Goal: Complete application form: Complete application form

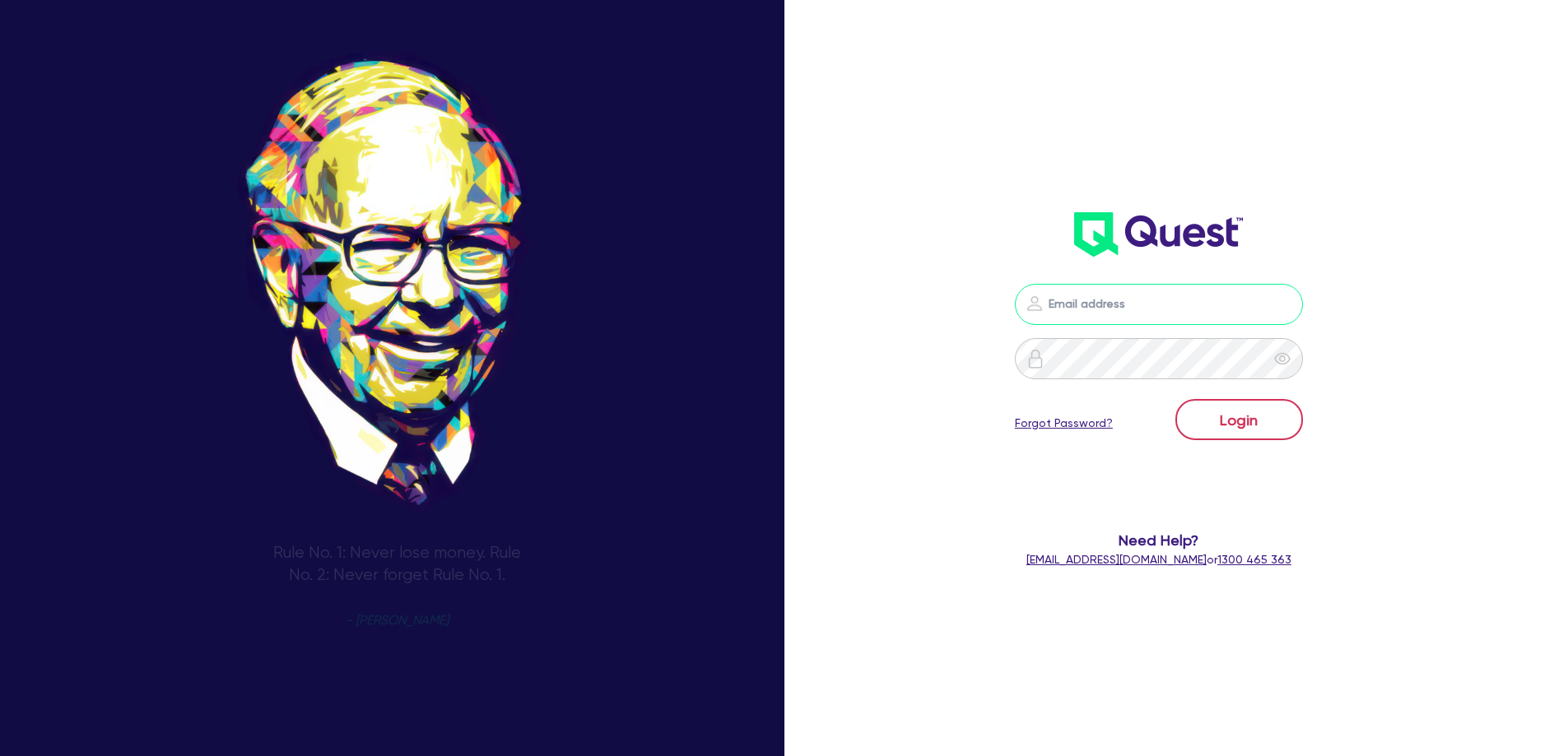
type input "[EMAIL_ADDRESS][DOMAIN_NAME]"
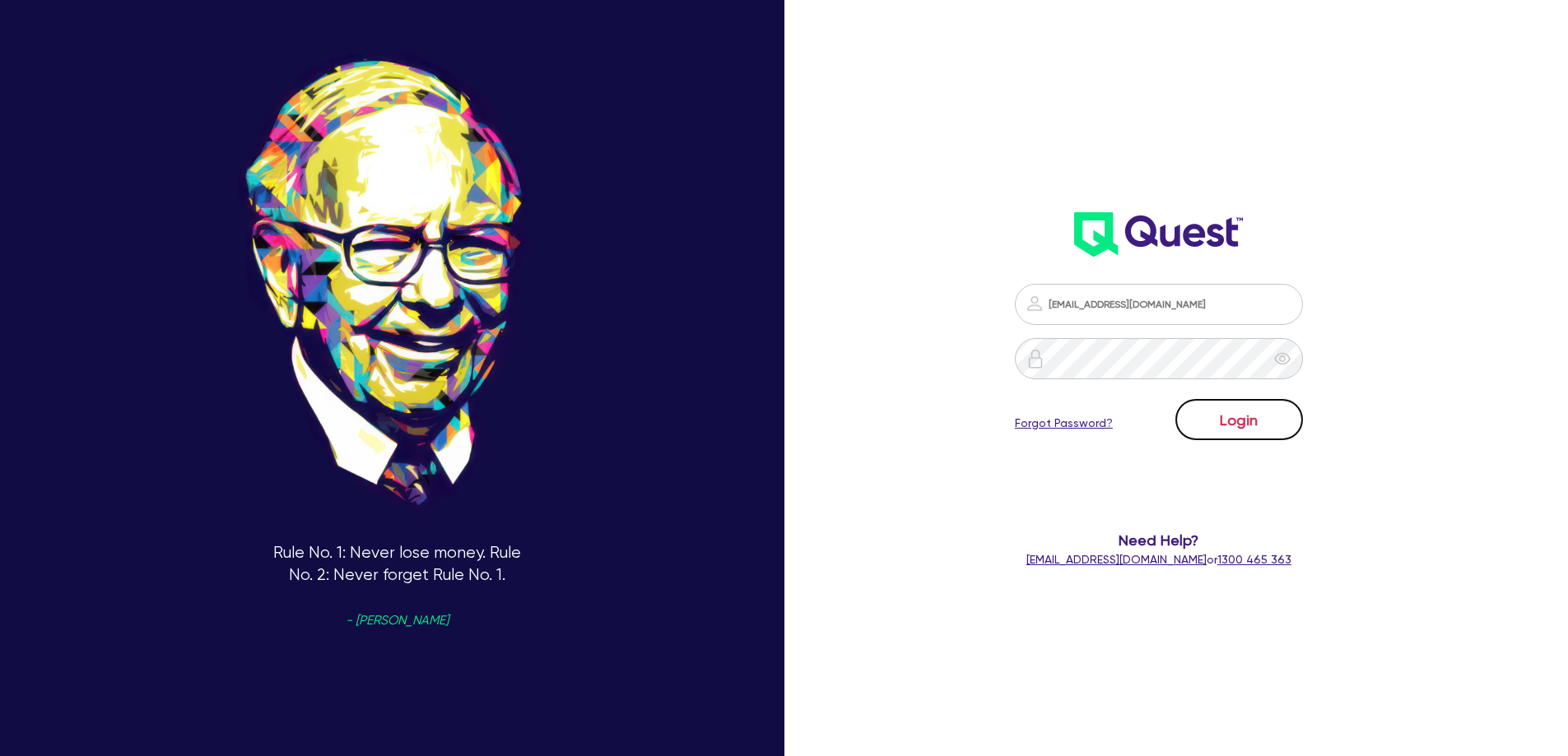
click at [1225, 414] on button "Login" at bounding box center [1239, 419] width 128 height 41
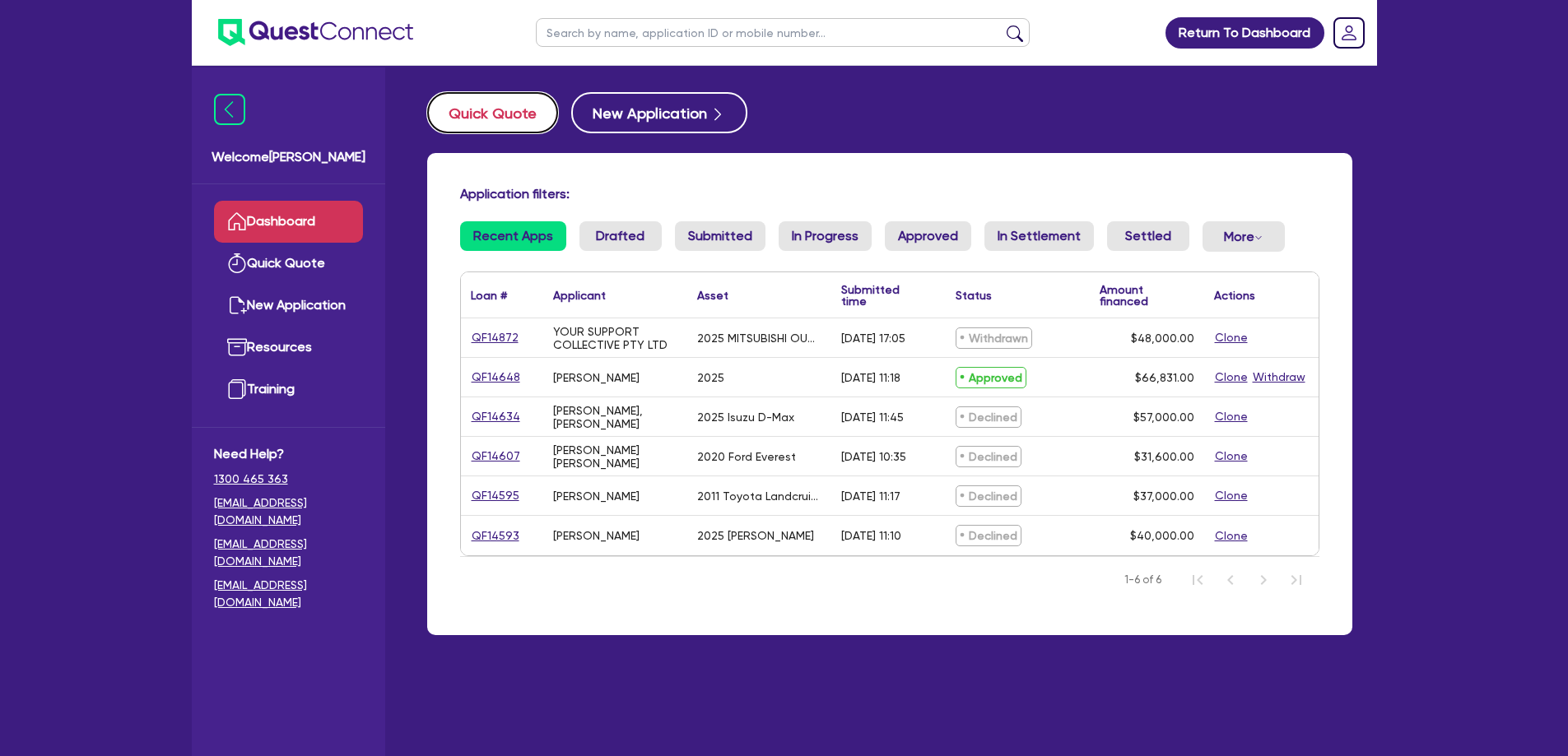
click at [504, 117] on button "Quick Quote" at bounding box center [492, 112] width 131 height 41
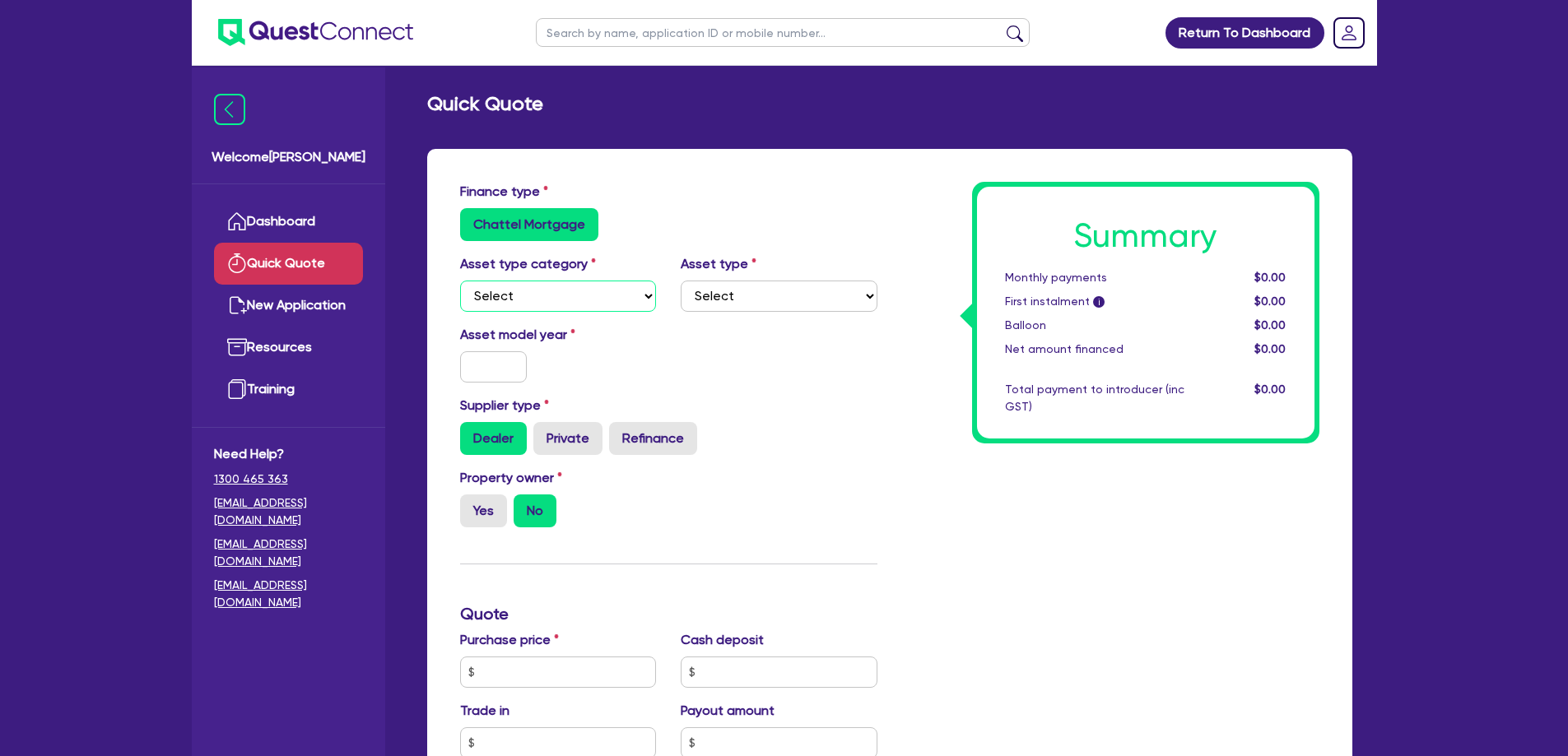
click at [559, 289] on select "Select Cars and light trucks Primary assets Secondary assets Tertiary assets" at bounding box center [558, 296] width 197 height 31
select select "CARS_AND_LIGHT_TRUCKS"
click at [460, 280] on select "Select Cars and light trucks Primary assets Secondary assets Tertiary assets" at bounding box center [558, 296] width 197 height 31
click at [747, 275] on div "Asset type Select Passenger vehicles Vans and utes Light trucks up to 4.5 tonne" at bounding box center [779, 283] width 221 height 57
click at [748, 291] on select "Select Passenger vehicles Vans and utes Light trucks up to 4.5 tonne" at bounding box center [779, 296] width 197 height 31
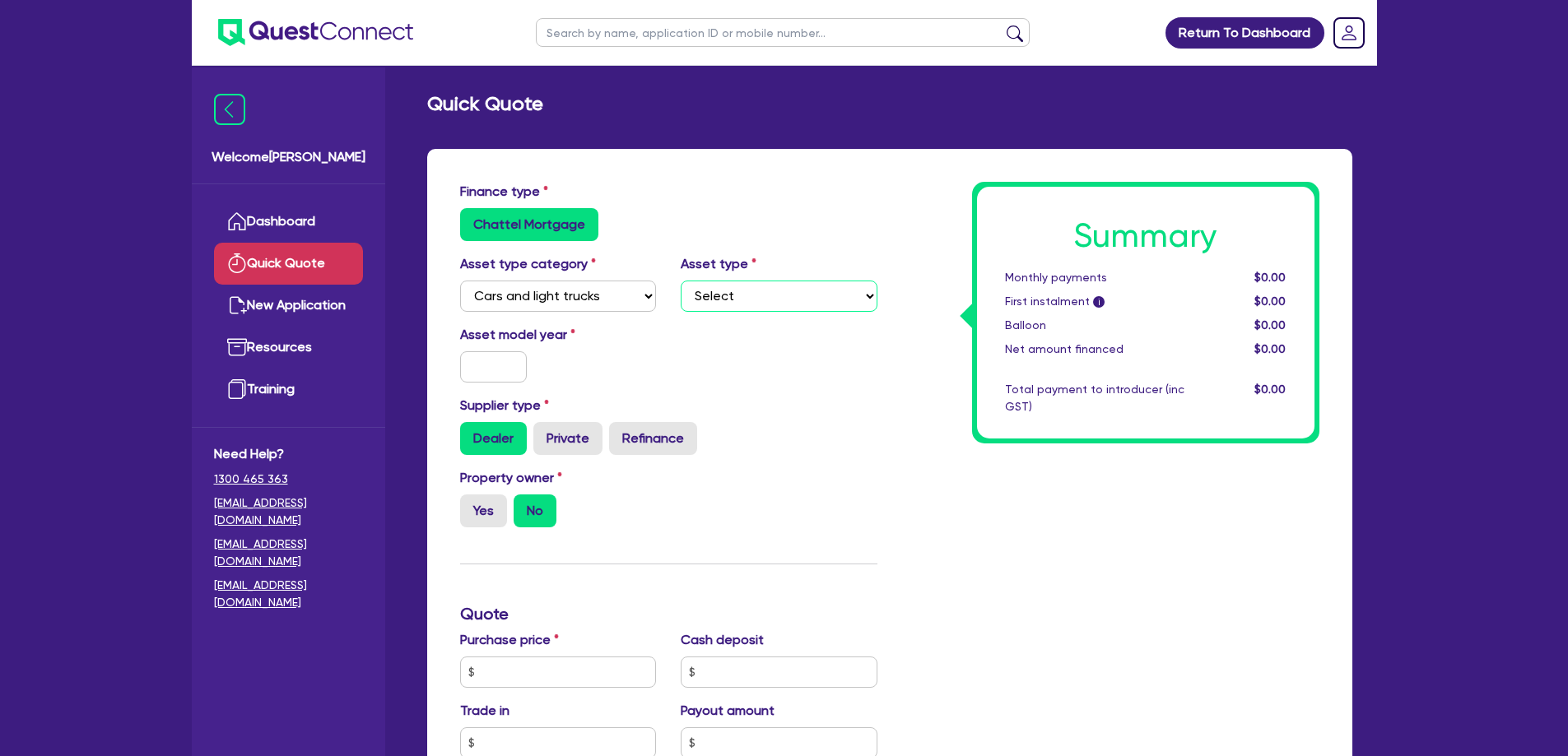
select select "PASSENGER_VEHICLES"
click at [681, 280] on select "Select Passenger vehicles Vans and utes Light trucks up to 4.5 tonne" at bounding box center [779, 296] width 197 height 31
click at [492, 376] on input "text" at bounding box center [494, 367] width 68 height 31
type input "2009"
click at [801, 384] on div "Asset model year 2009" at bounding box center [669, 360] width 442 height 71
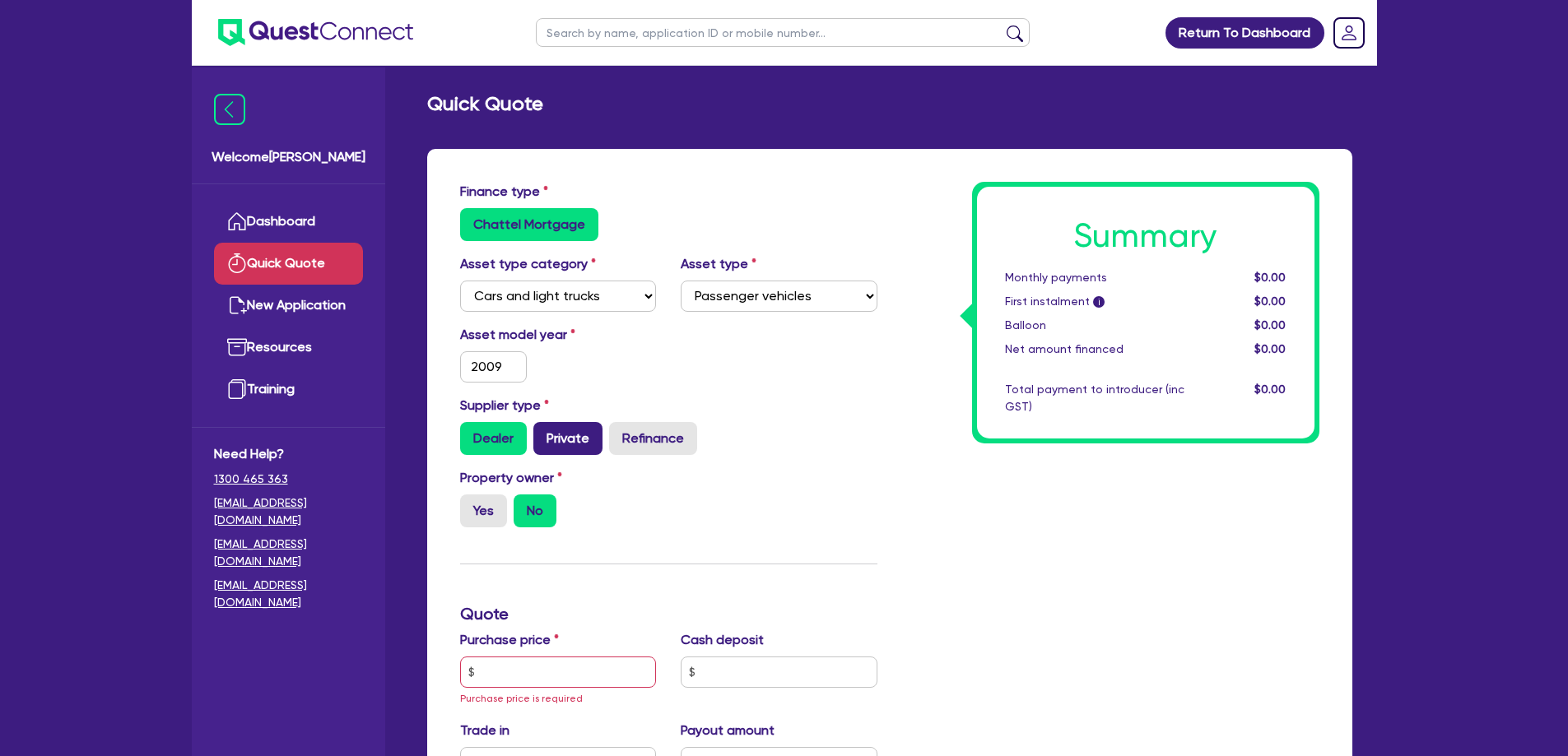
click at [570, 434] on label "Private" at bounding box center [568, 438] width 69 height 33
click at [544, 433] on input "Private" at bounding box center [538, 427] width 10 height 10
radio input "true"
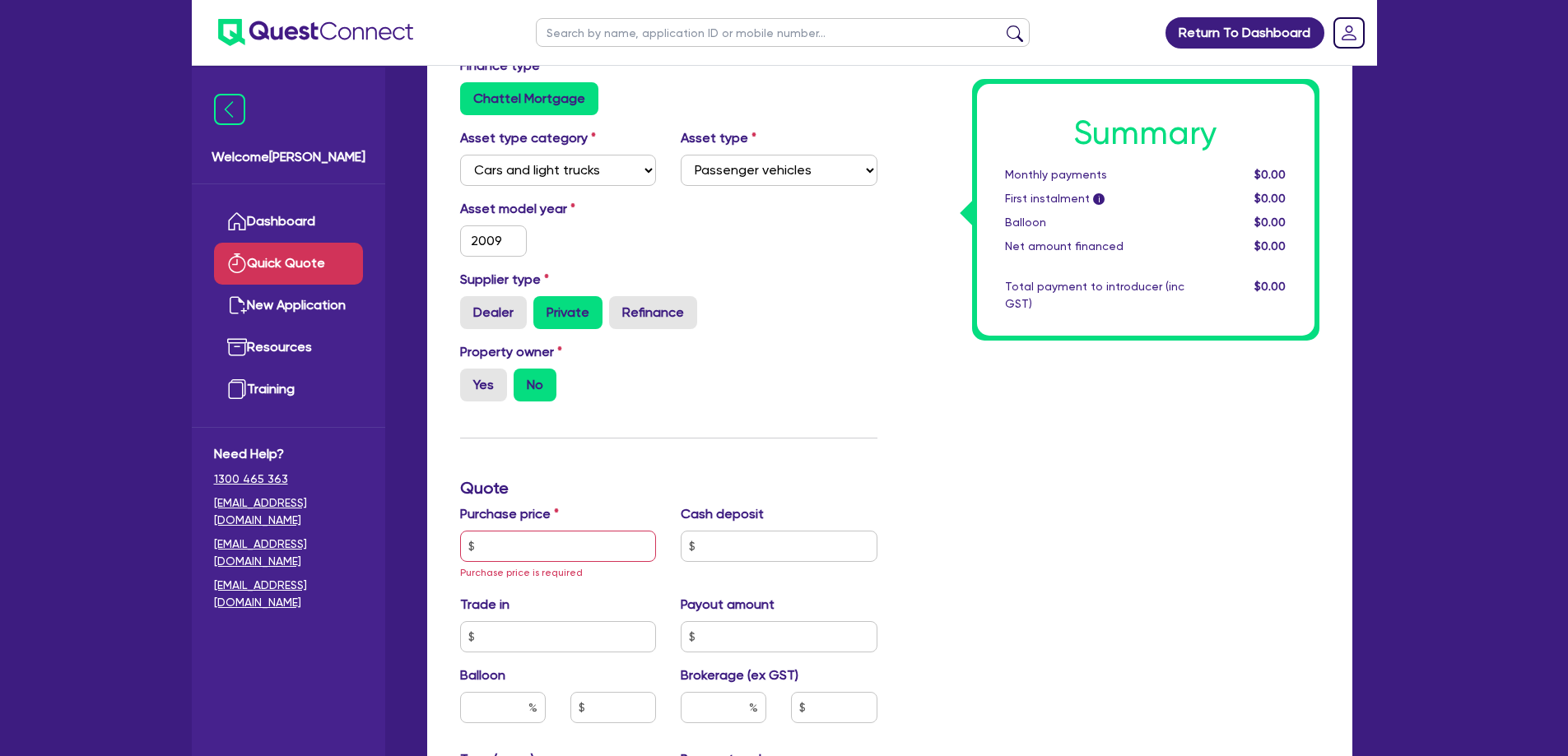
scroll to position [247, 0]
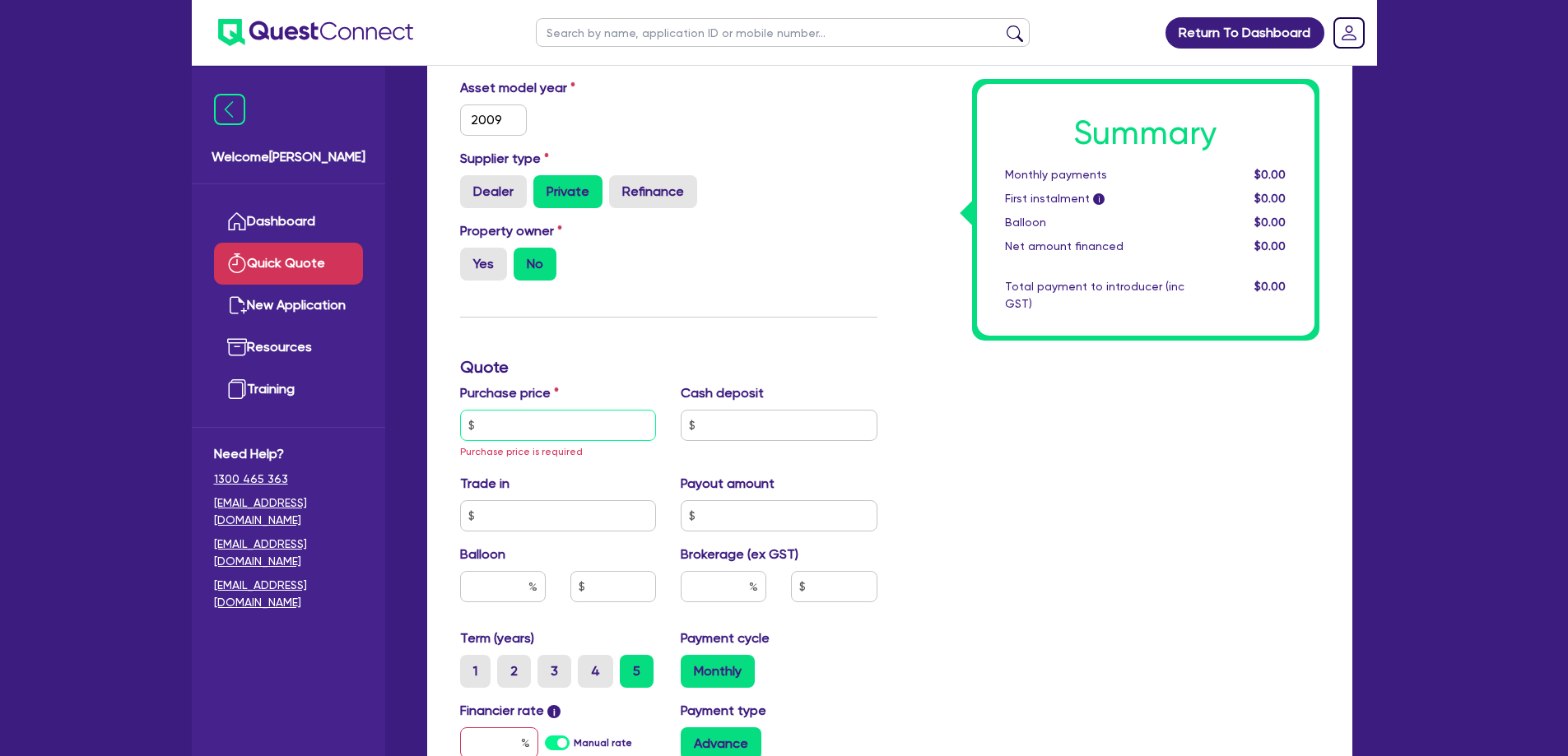
click at [571, 418] on input "text" at bounding box center [558, 425] width 197 height 31
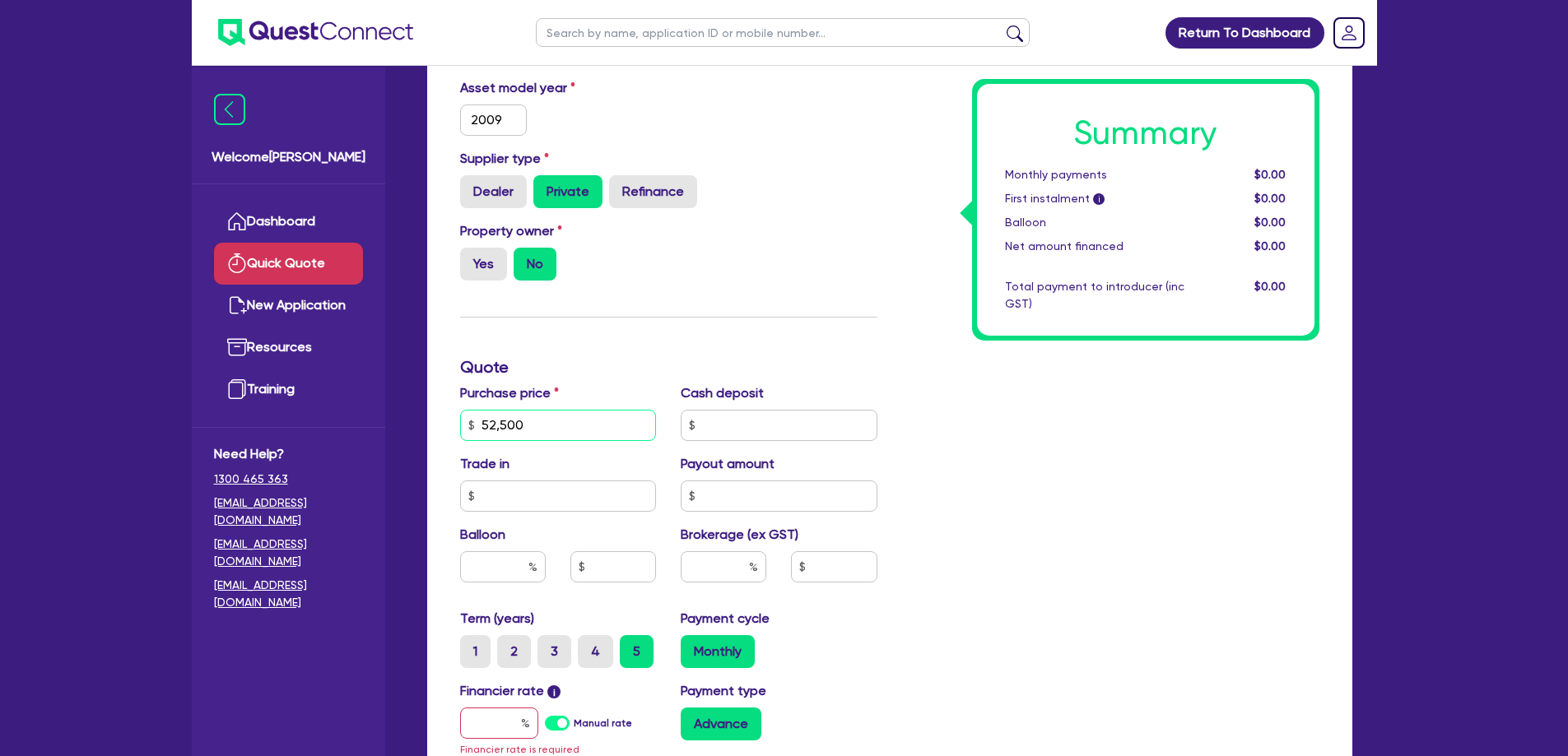
type input "52,500"
type input "12,500"
drag, startPoint x: 1127, startPoint y: 486, endPoint x: 629, endPoint y: 482, distance: 498.0
click at [1123, 486] on div "Summary Monthly payments $0.00 First instalment i $0.00 Balloon $0.00 Net amoun…" at bounding box center [1110, 424] width 442 height 980
click at [698, 552] on input "text" at bounding box center [723, 567] width 86 height 31
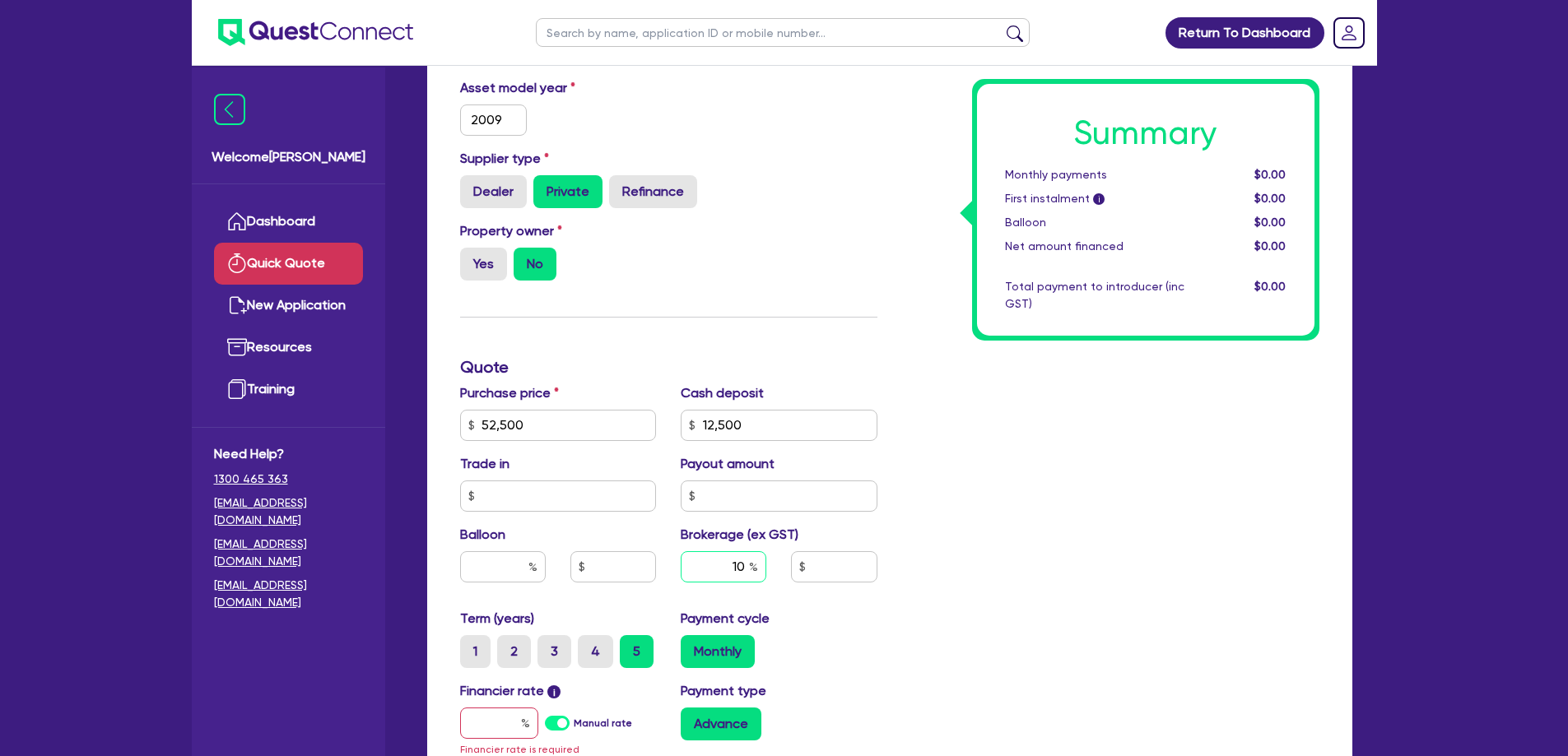
type input "10"
click at [1009, 582] on div "Summary Monthly payments $0.00 First instalment i $0.00 Balloon $0.00 Net amoun…" at bounding box center [1110, 424] width 442 height 980
click at [486, 711] on input "text" at bounding box center [499, 723] width 78 height 31
type input "1"
type input "4,000"
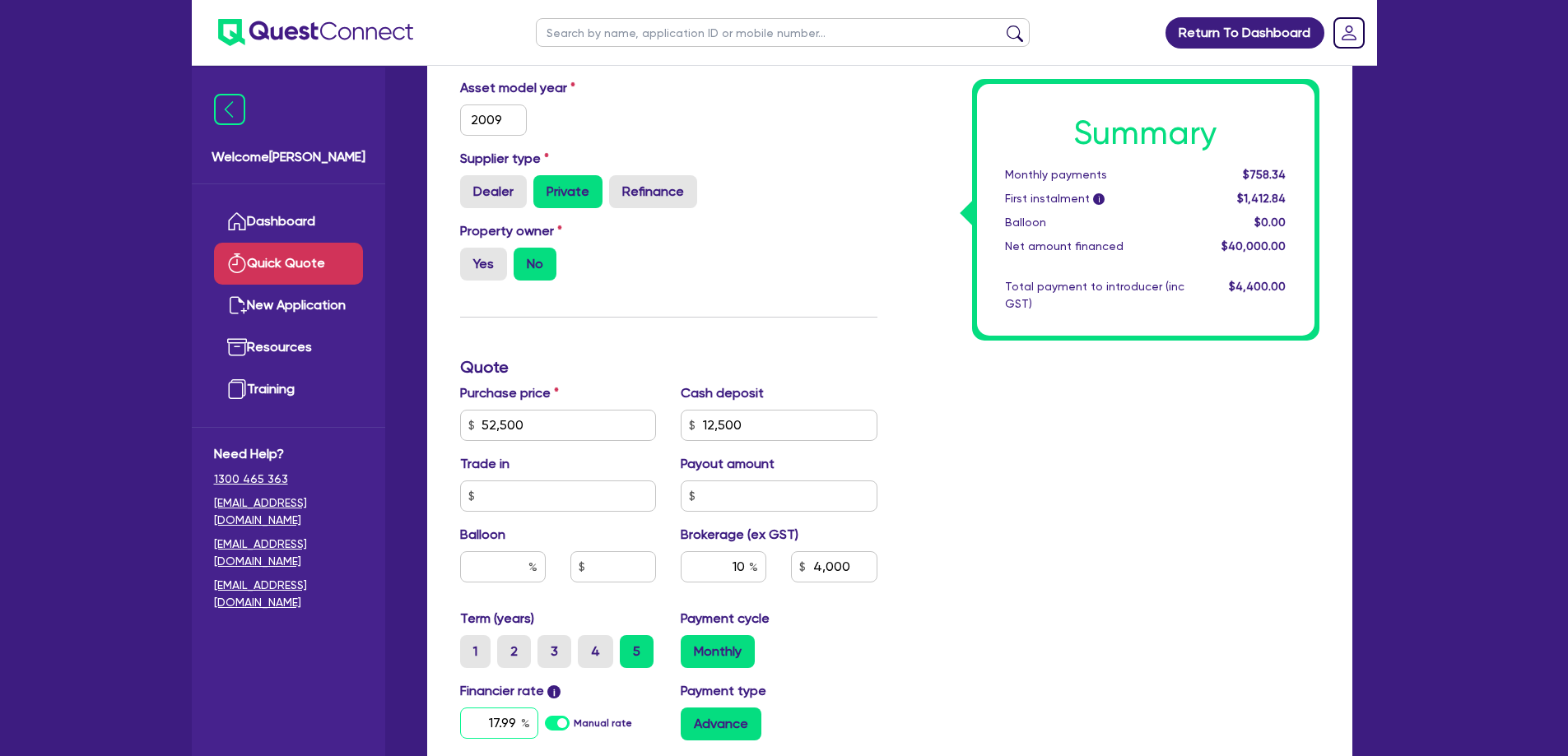
type input "17.99"
click at [1218, 723] on div "Summary Monthly payments $758.34 First instalment i $1,412.84 Balloon $0.00 Net…" at bounding box center [1110, 416] width 442 height 962
type input "4,000"
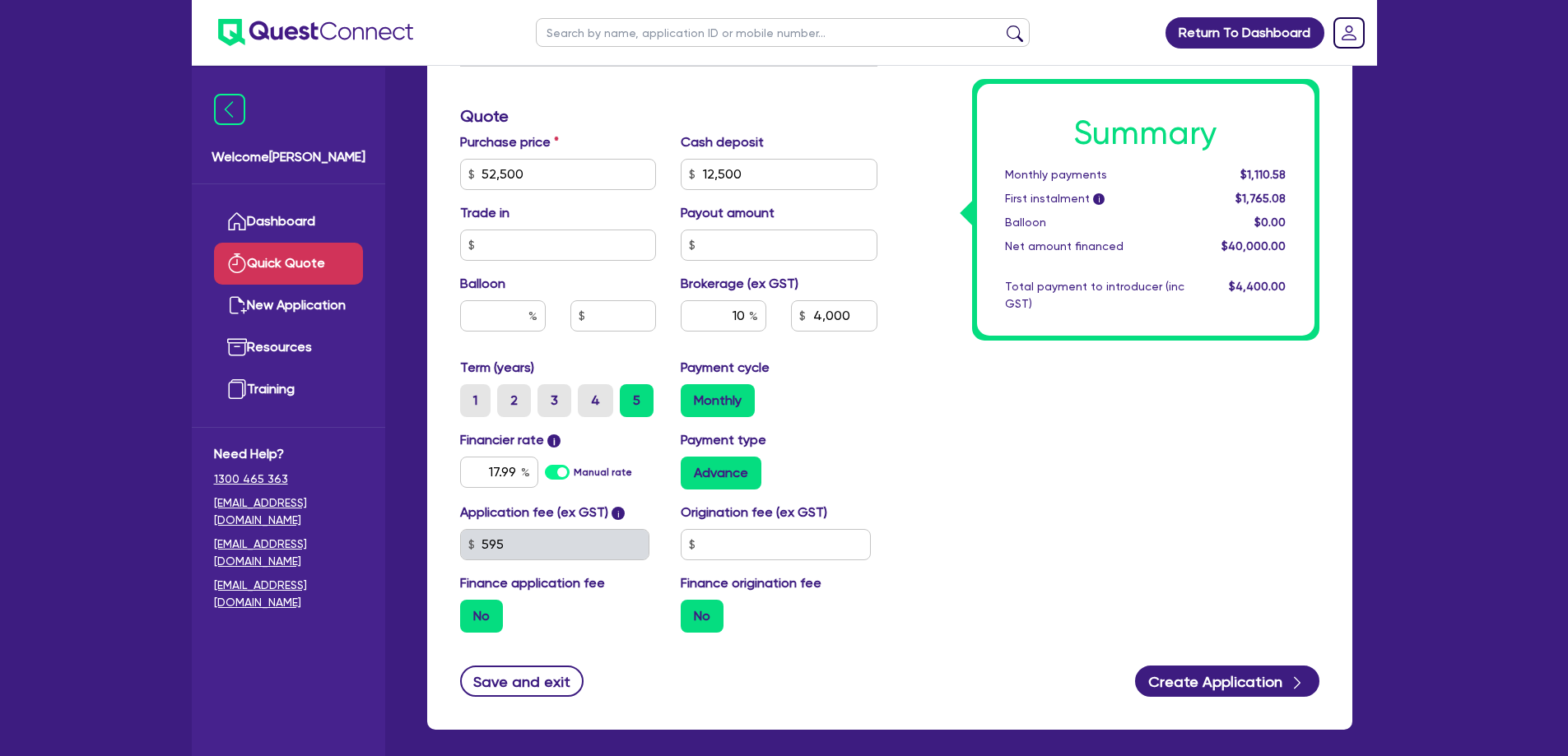
scroll to position [572, 0]
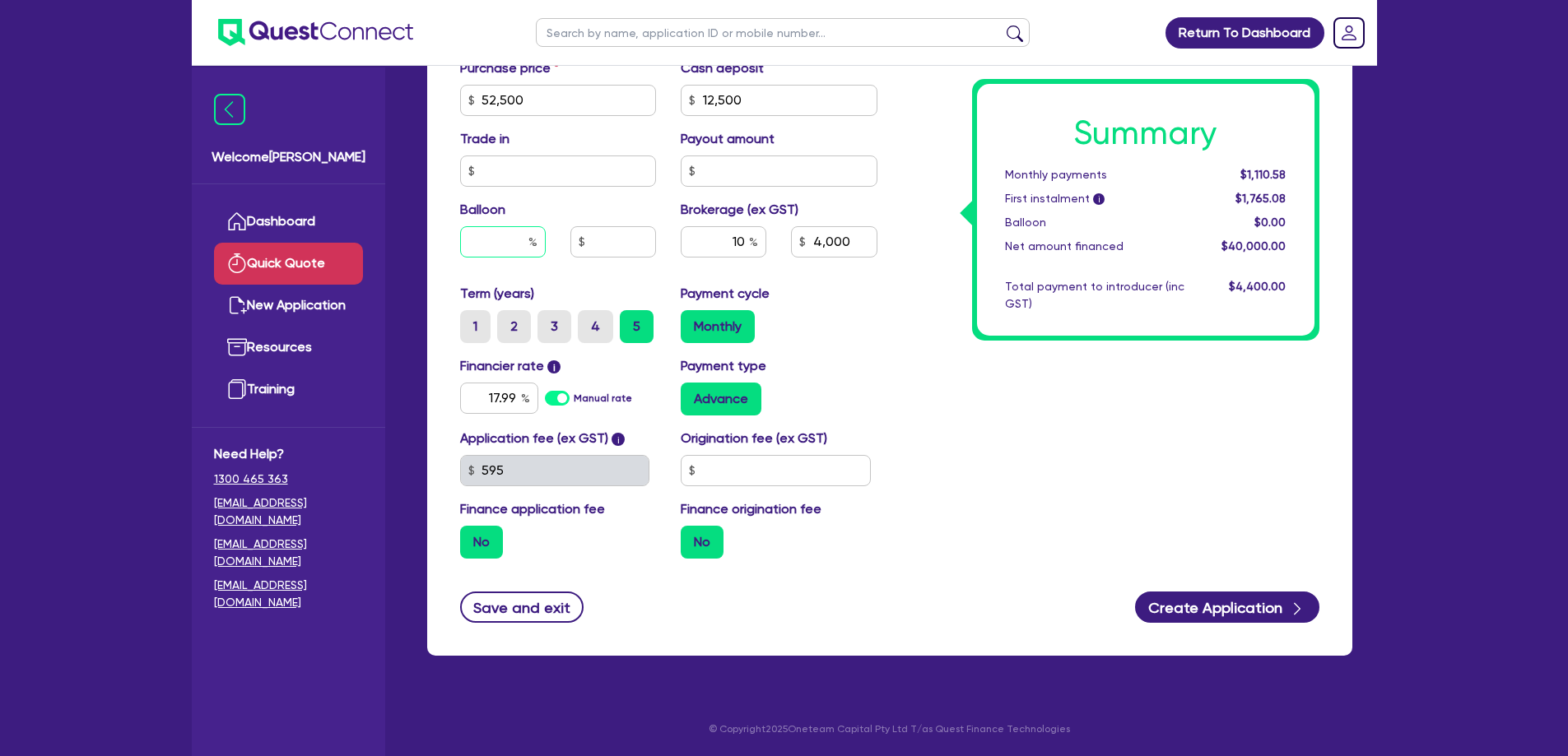
click at [520, 256] on input "text" at bounding box center [503, 242] width 86 height 31
type input "20"
type input "4,000"
type input "10,500"
type input "4,000"
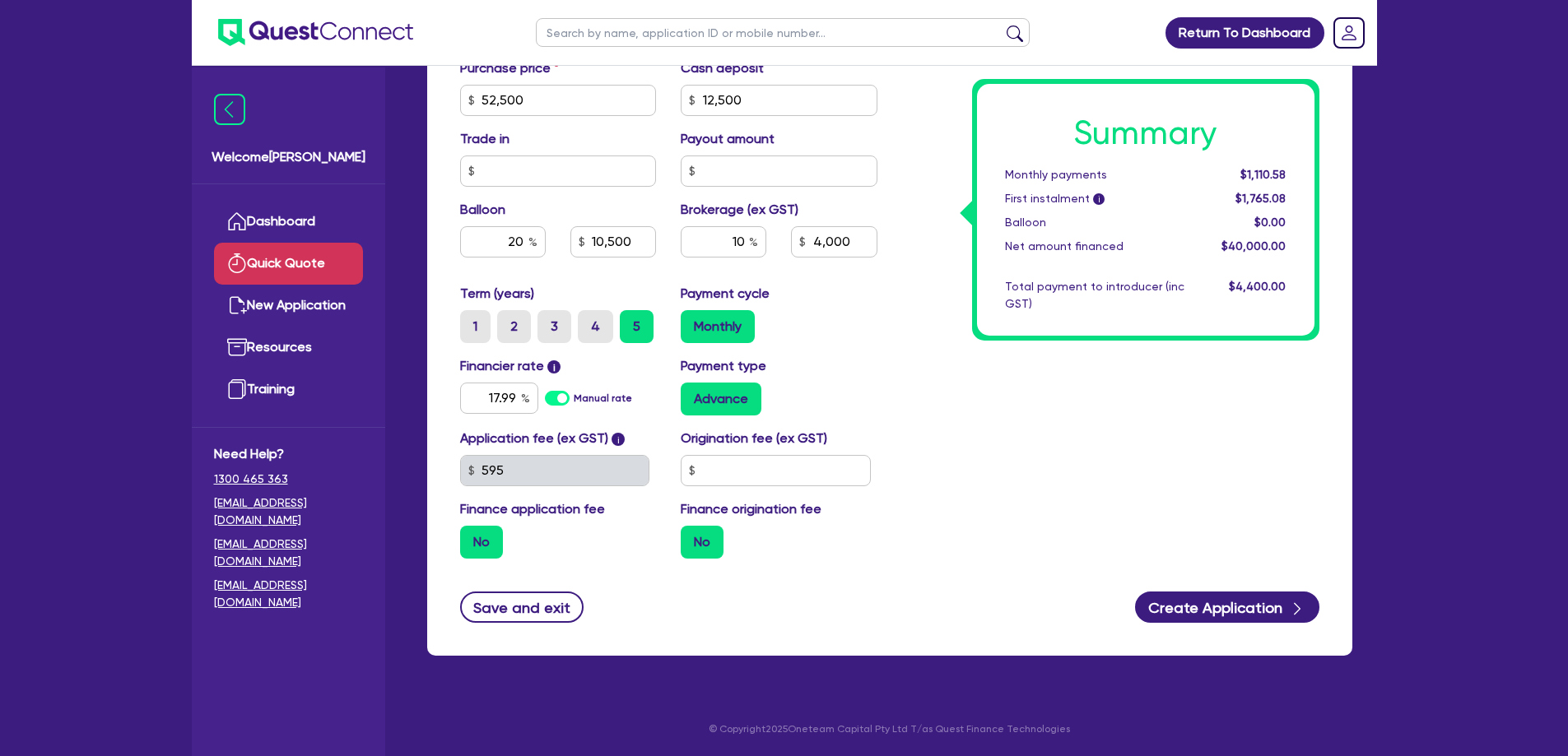
click at [910, 404] on div "Summary Monthly payments $1,110.58 First instalment i $1,765.08 Balloon $0.00 N…" at bounding box center [1110, 91] width 442 height 962
click at [723, 471] on input "text" at bounding box center [775, 470] width 190 height 31
type input "10,500"
type input "4,000"
type input "10,500"
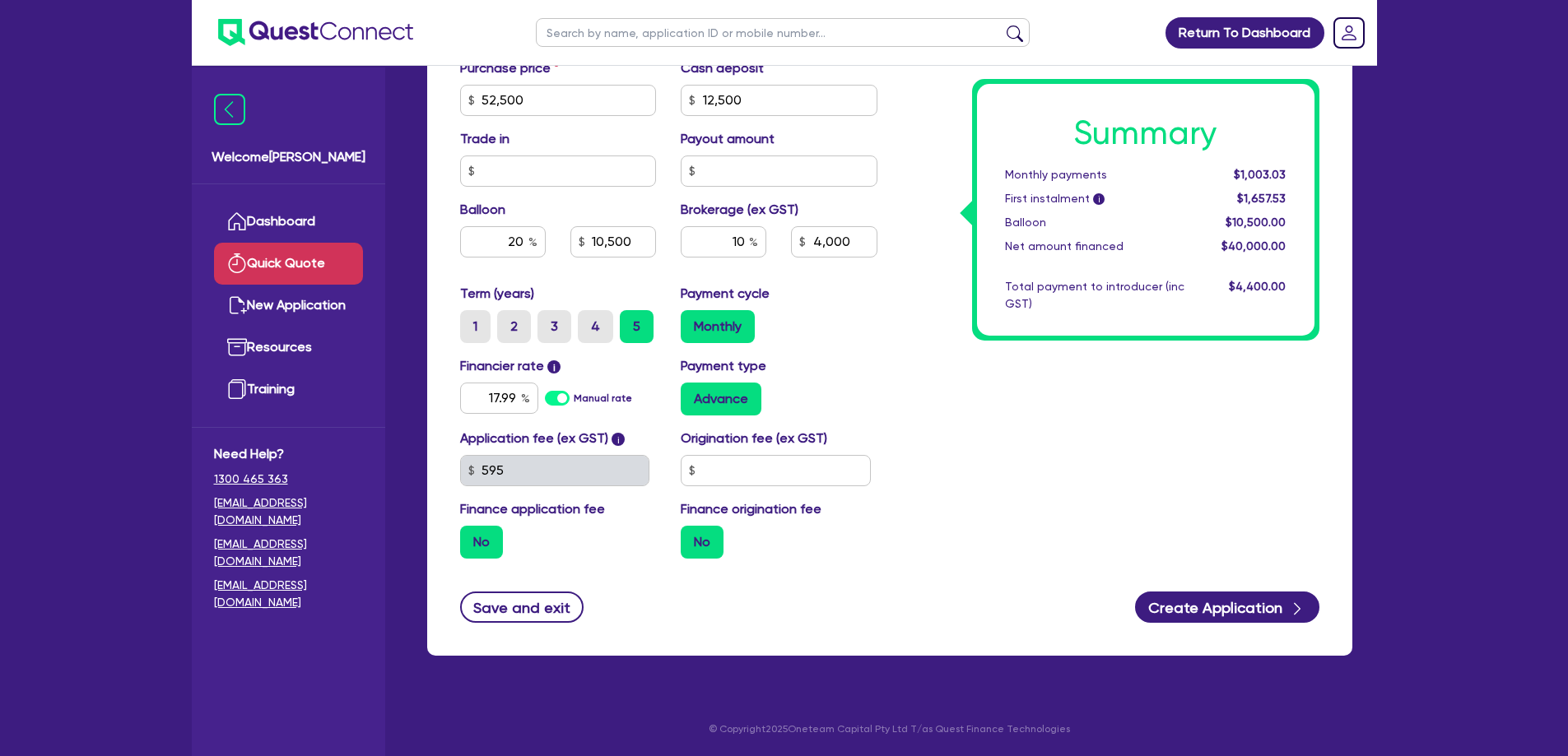
type input "4,000"
click at [1060, 490] on div "Summary Monthly payments $1,003.03 First instalment i $1,657.53 Balloon $10,500…" at bounding box center [1110, 91] width 442 height 962
click at [478, 399] on input "17.99" at bounding box center [499, 398] width 78 height 31
drag, startPoint x: 752, startPoint y: 234, endPoint x: 823, endPoint y: 242, distance: 71.4
click at [823, 241] on div "10 4,000" at bounding box center [779, 248] width 221 height 44
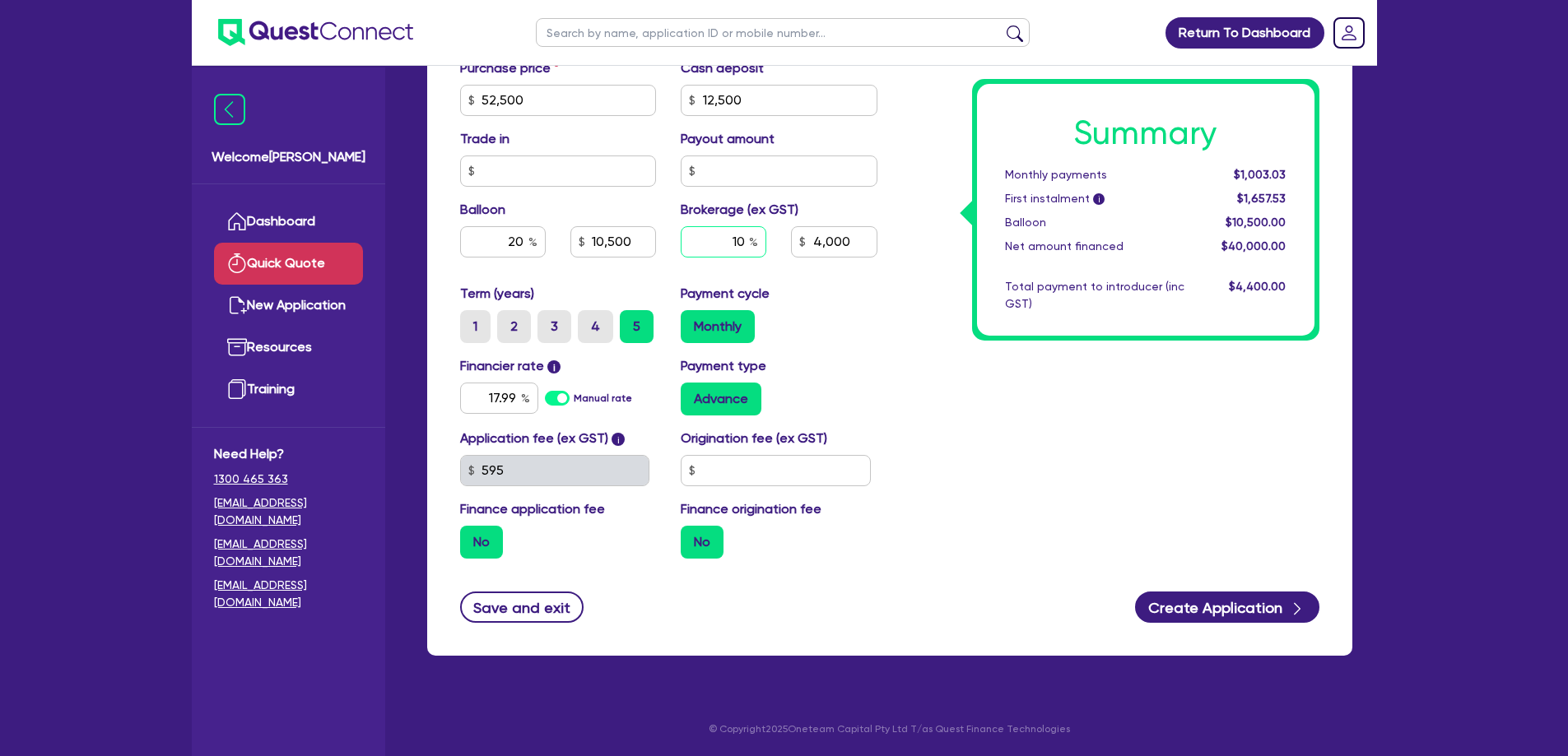
type input "10,500"
type input "5"
type input "4,000"
type input "10,500"
type input "2,000"
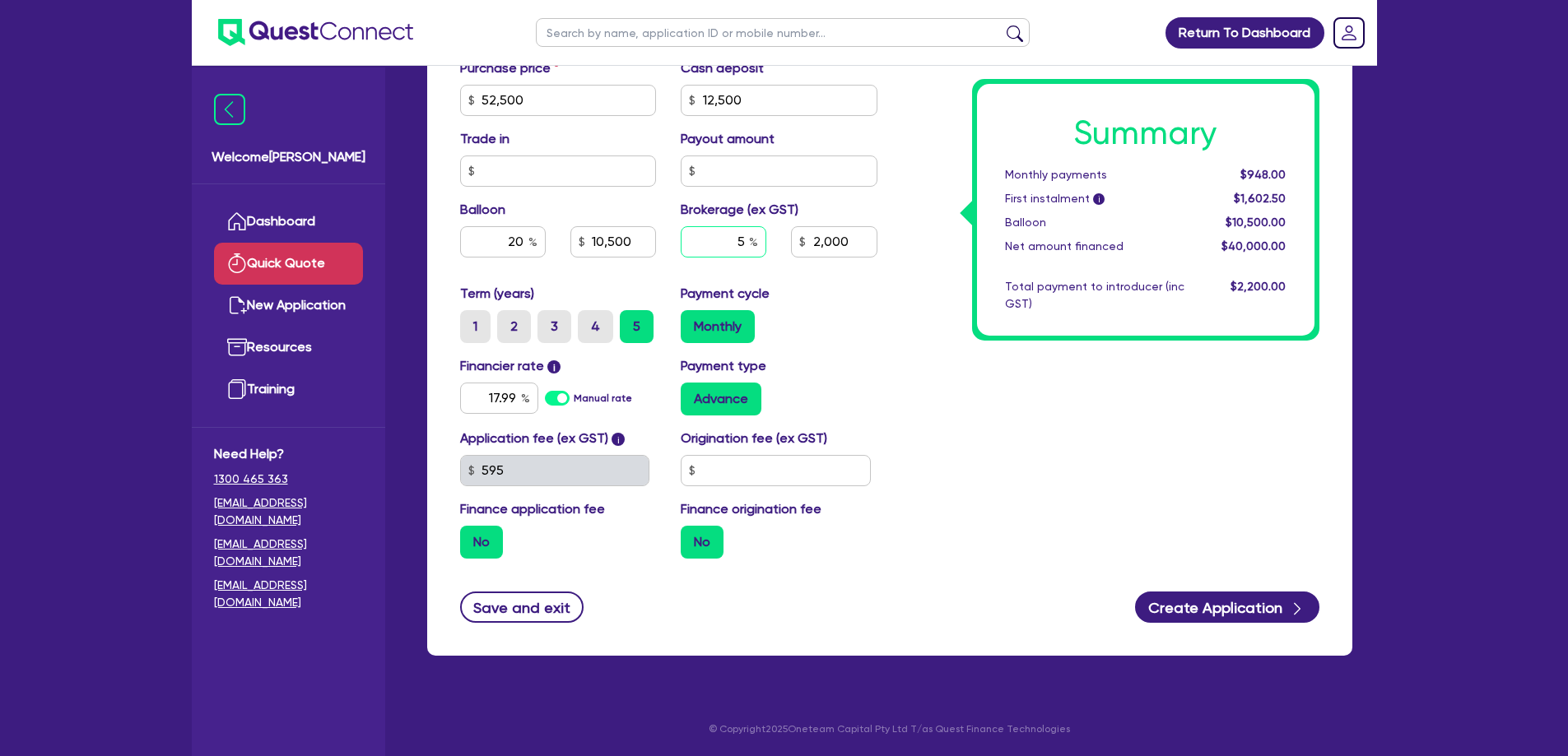
type input "5"
type input "10,500"
type input "2,000"
type input "10,500"
type input "2,000"
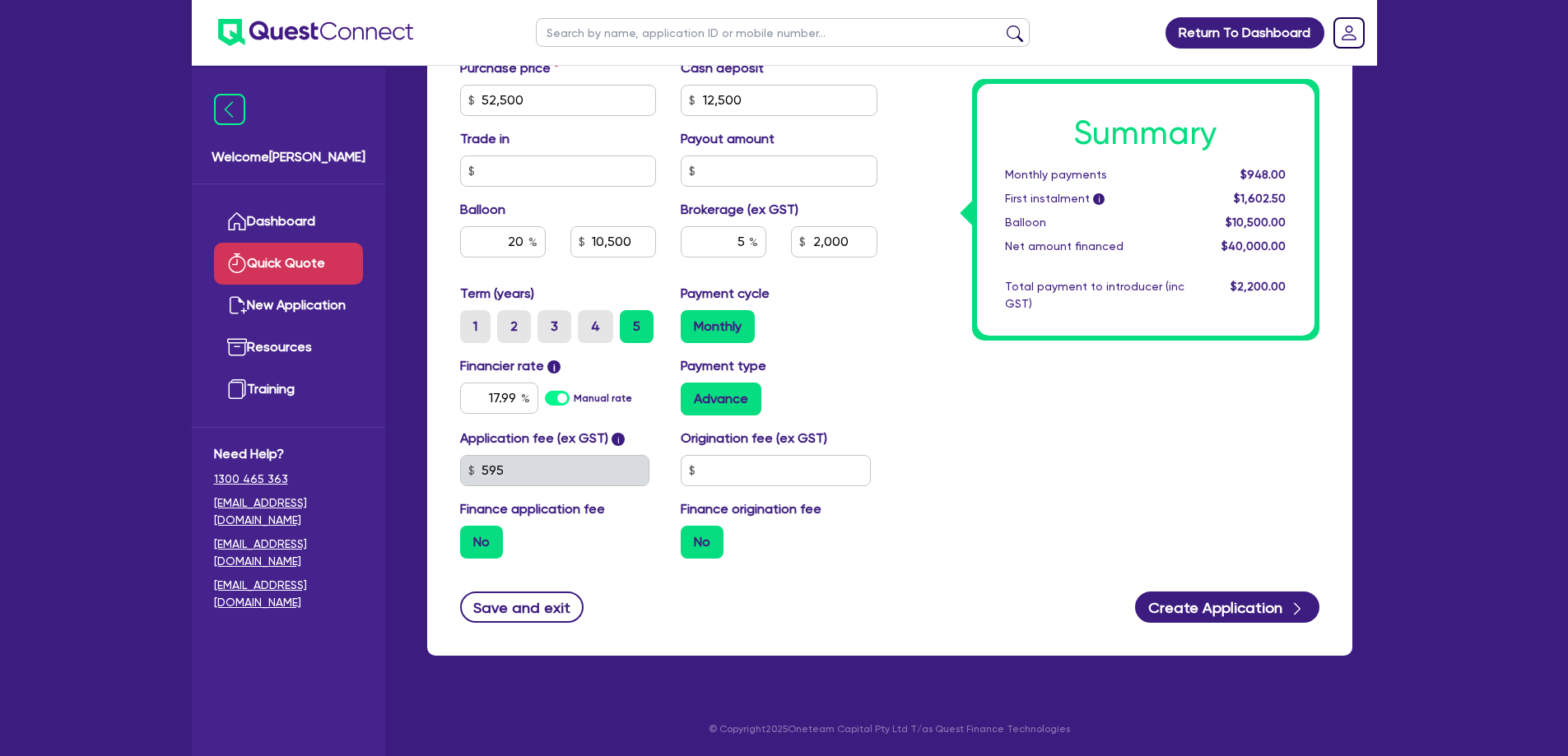
click at [1131, 482] on div "Summary Monthly payments $948.00 First instalment i $1,602.50 Balloon $10,500.0…" at bounding box center [1110, 91] width 442 height 962
drag, startPoint x: 720, startPoint y: 247, endPoint x: 802, endPoint y: 247, distance: 82.0
click at [802, 247] on div "5 2,000" at bounding box center [779, 248] width 221 height 44
type input "10"
type input "10,500"
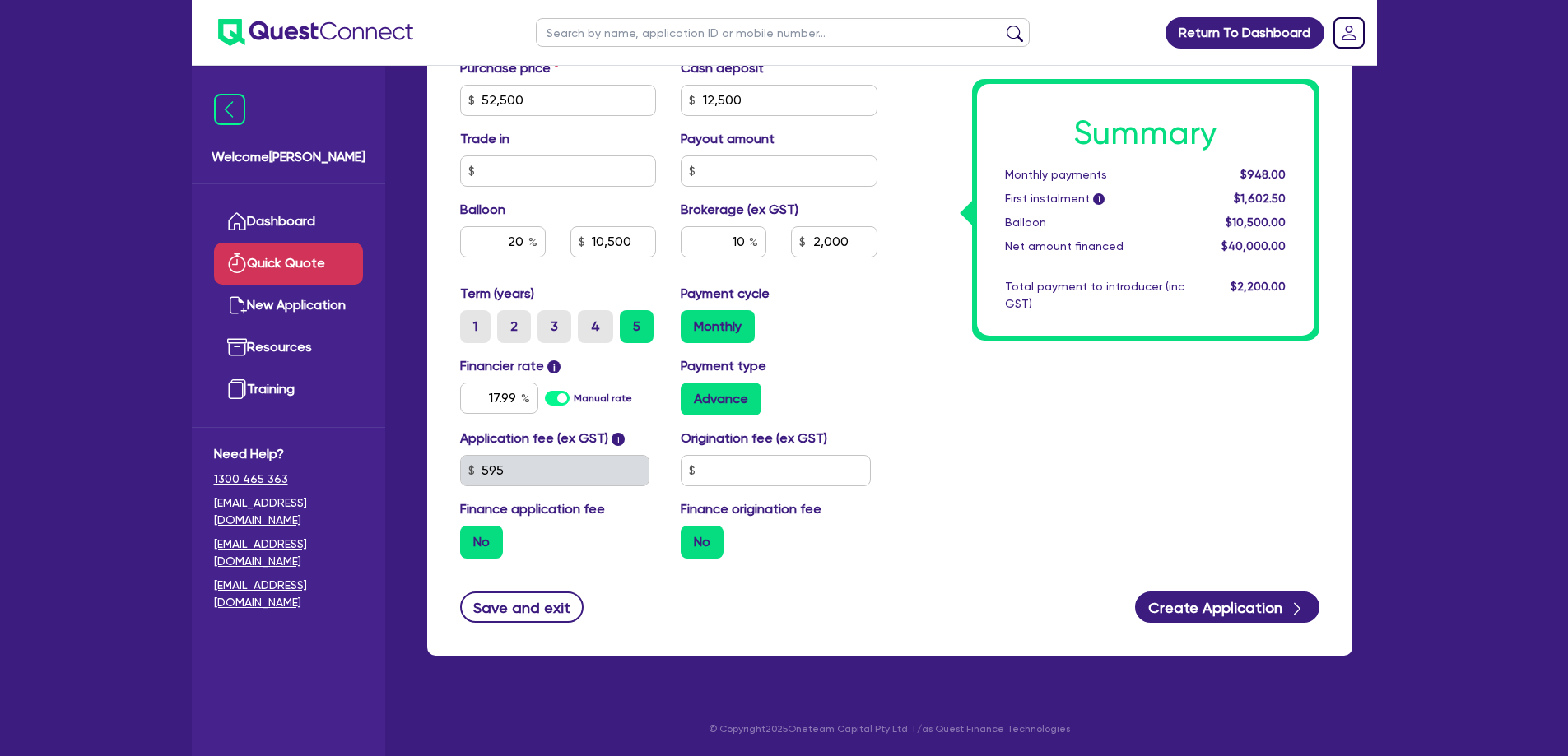
type input "2,000"
type input "10,500"
type input "4,000"
click at [989, 462] on div "Summary Monthly payments $948.00 First instalment i $1,602.50 Balloon $10,500.0…" at bounding box center [1110, 91] width 442 height 962
click at [913, 494] on div "Summary Monthly payments $1,003.03 First instalment i $1,657.53 Balloon $10,500…" at bounding box center [1110, 91] width 442 height 962
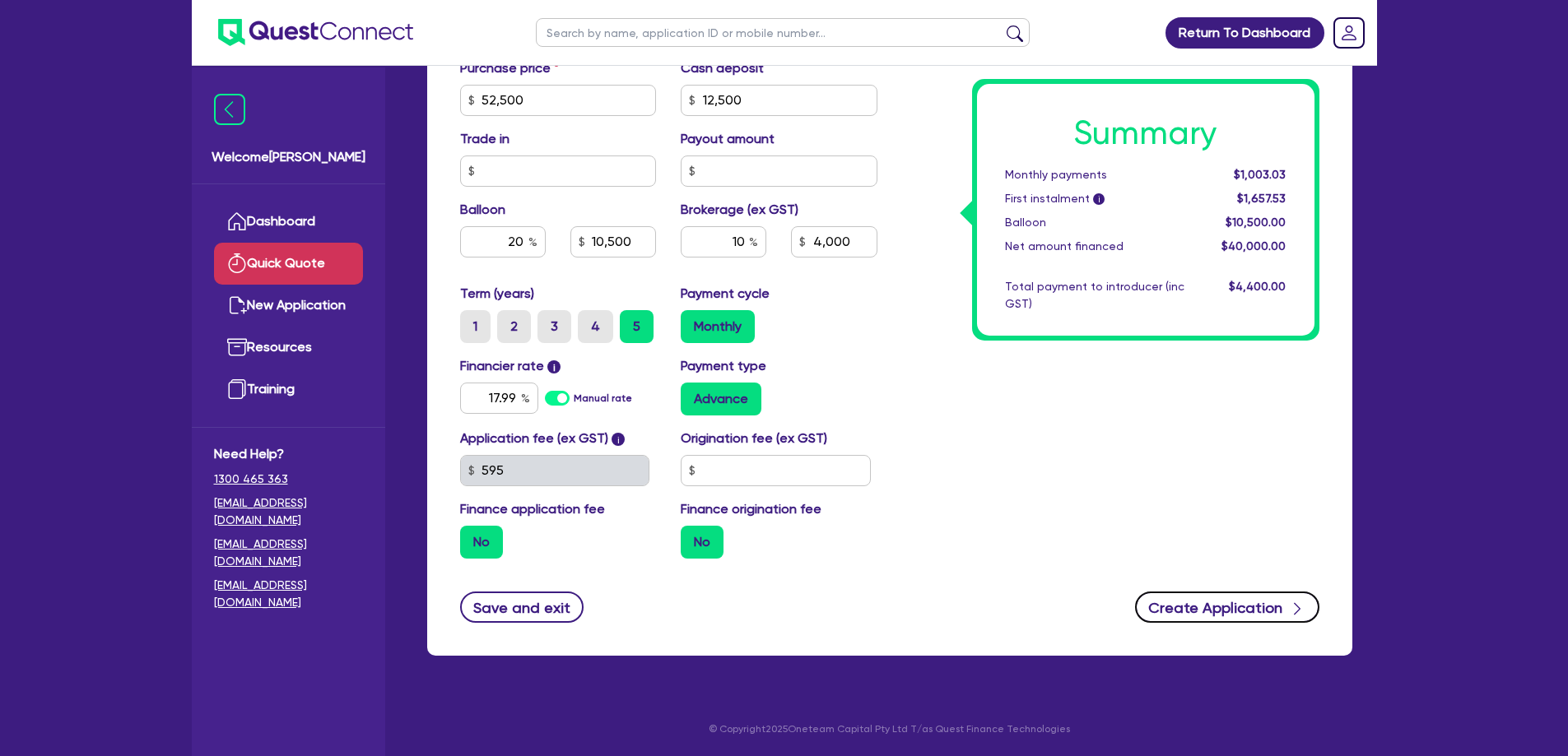
click at [1194, 604] on button "Create Application" at bounding box center [1227, 608] width 184 height 31
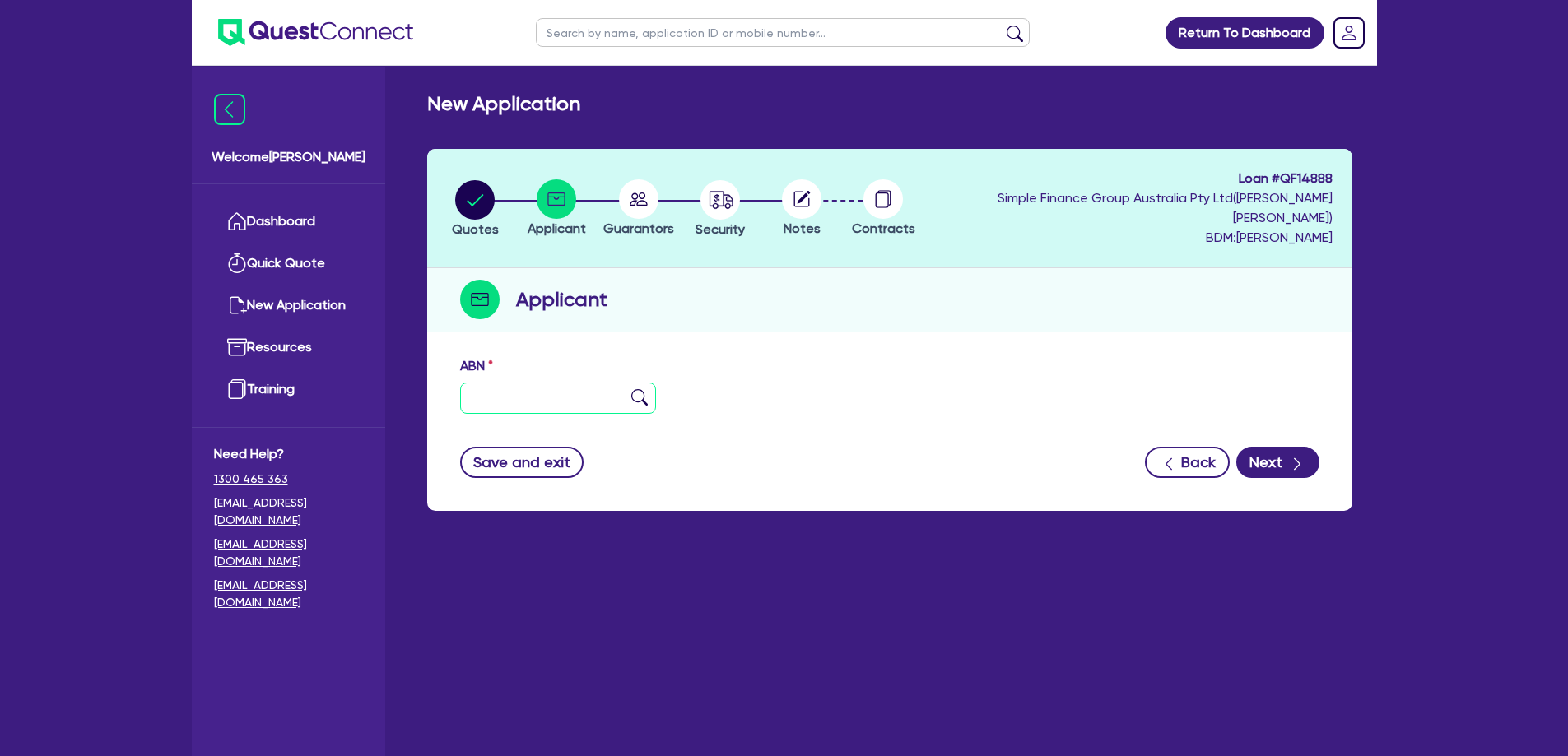
click at [579, 383] on input "text" at bounding box center [558, 398] width 197 height 31
click at [539, 383] on input "text" at bounding box center [558, 398] width 197 height 31
paste input "39 565 219 863"
click at [537, 383] on input "39 565 219 863" at bounding box center [558, 398] width 197 height 31
click at [513, 383] on input "39 565 219 863" at bounding box center [558, 398] width 197 height 31
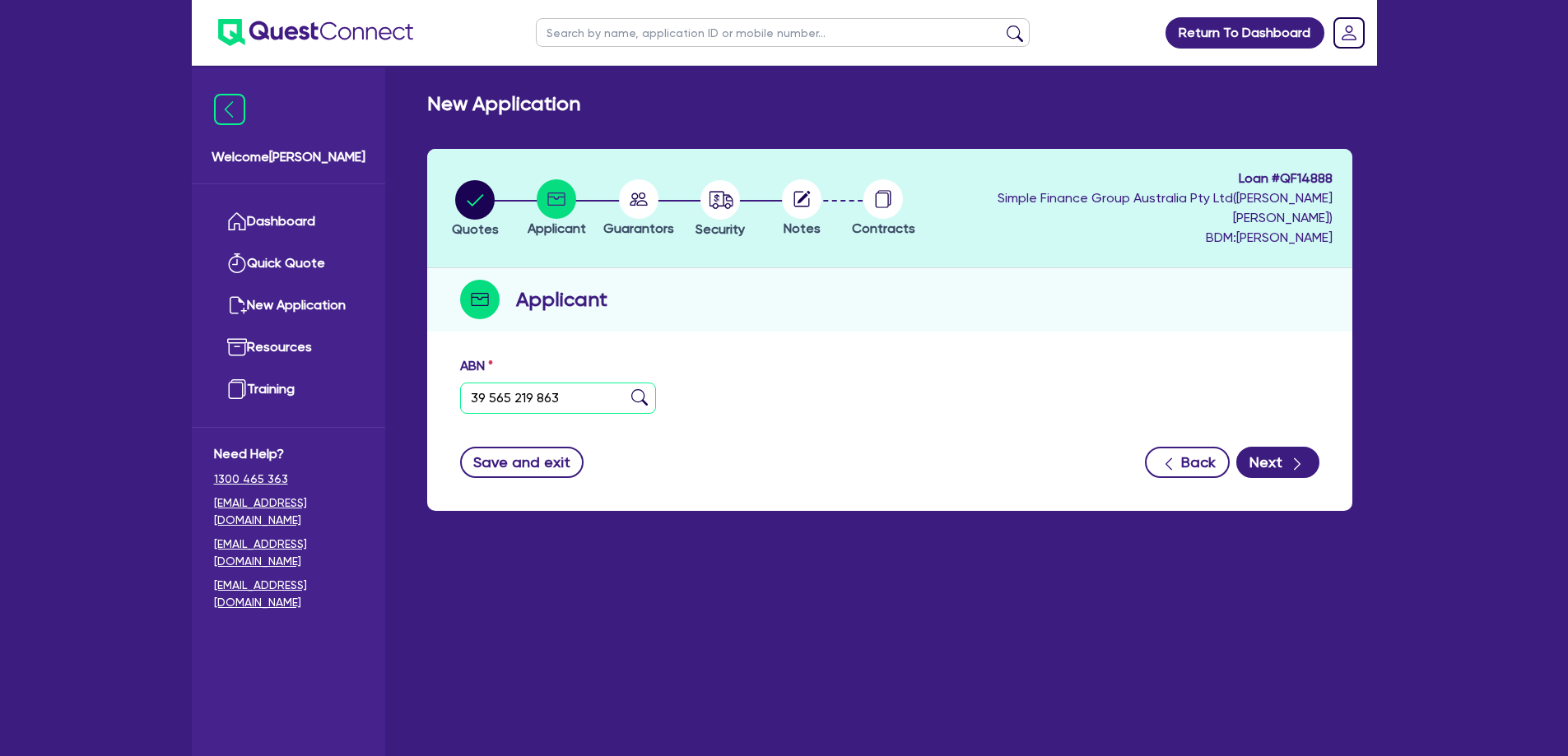
click at [626, 383] on input "39 565 219 863" at bounding box center [558, 398] width 197 height 31
type input "39 565 219 863"
click at [638, 389] on img at bounding box center [639, 397] width 16 height 16
type input "[PERSON_NAME]"
select select "SOLE_TRADER"
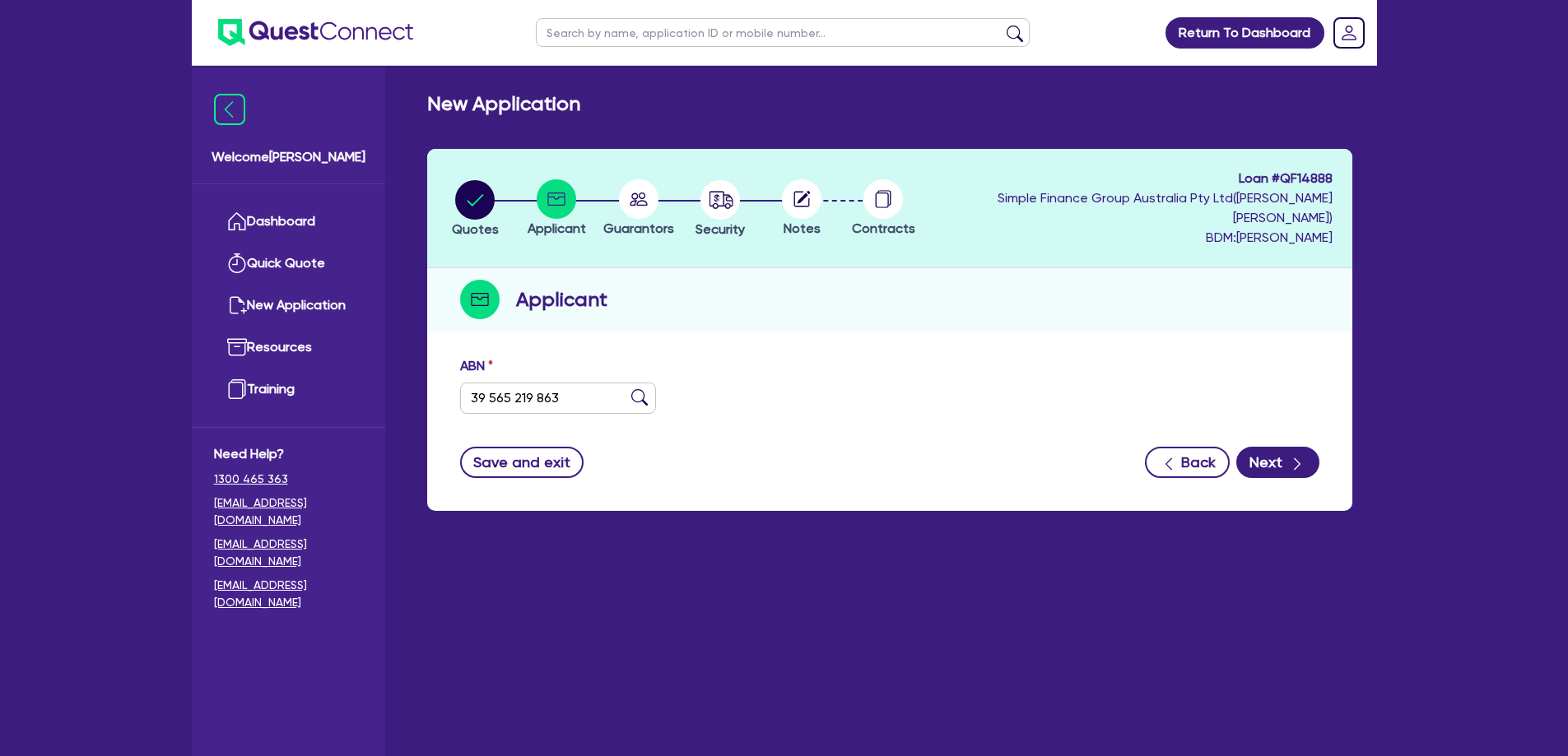
type input "28/03/2025"
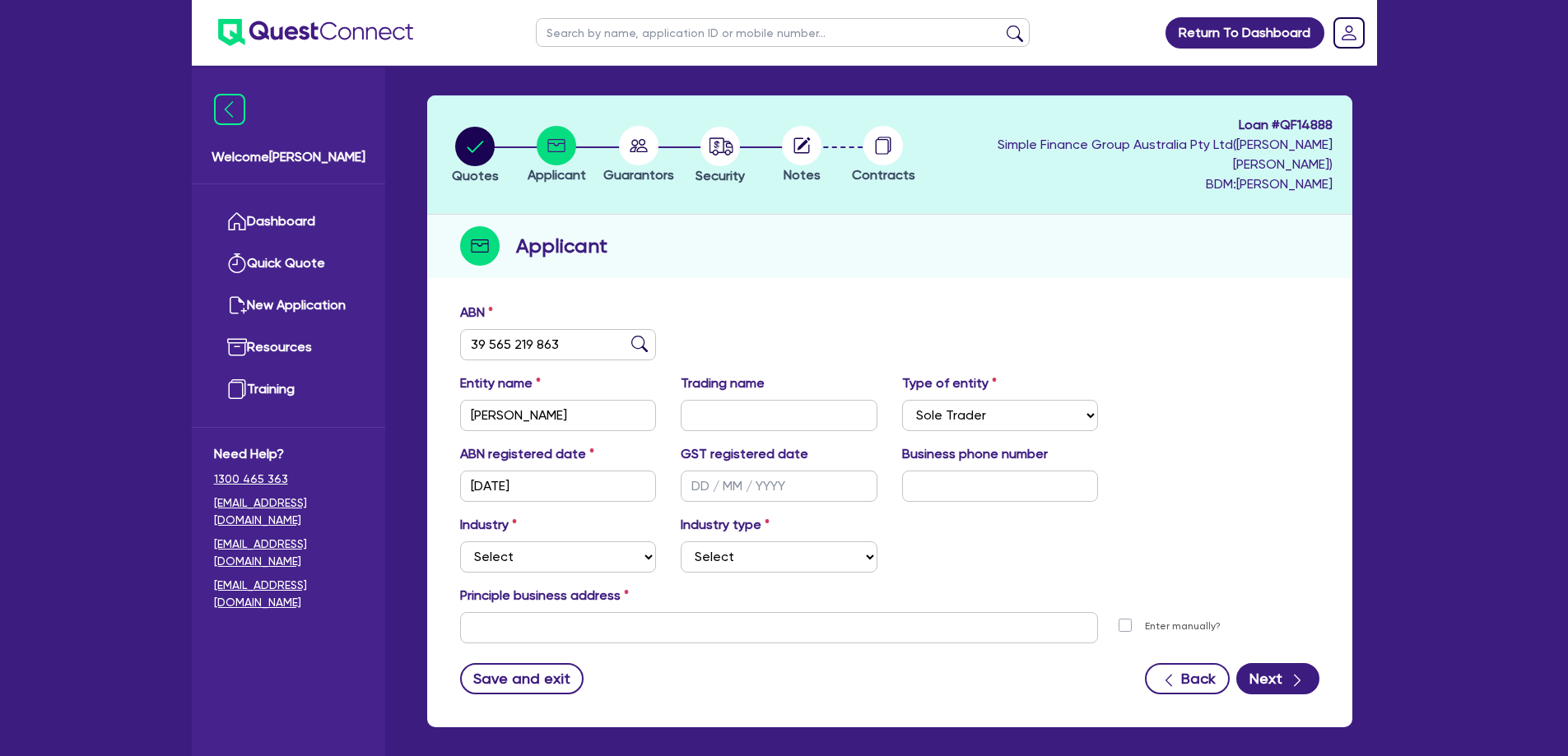
scroll to position [82, 0]
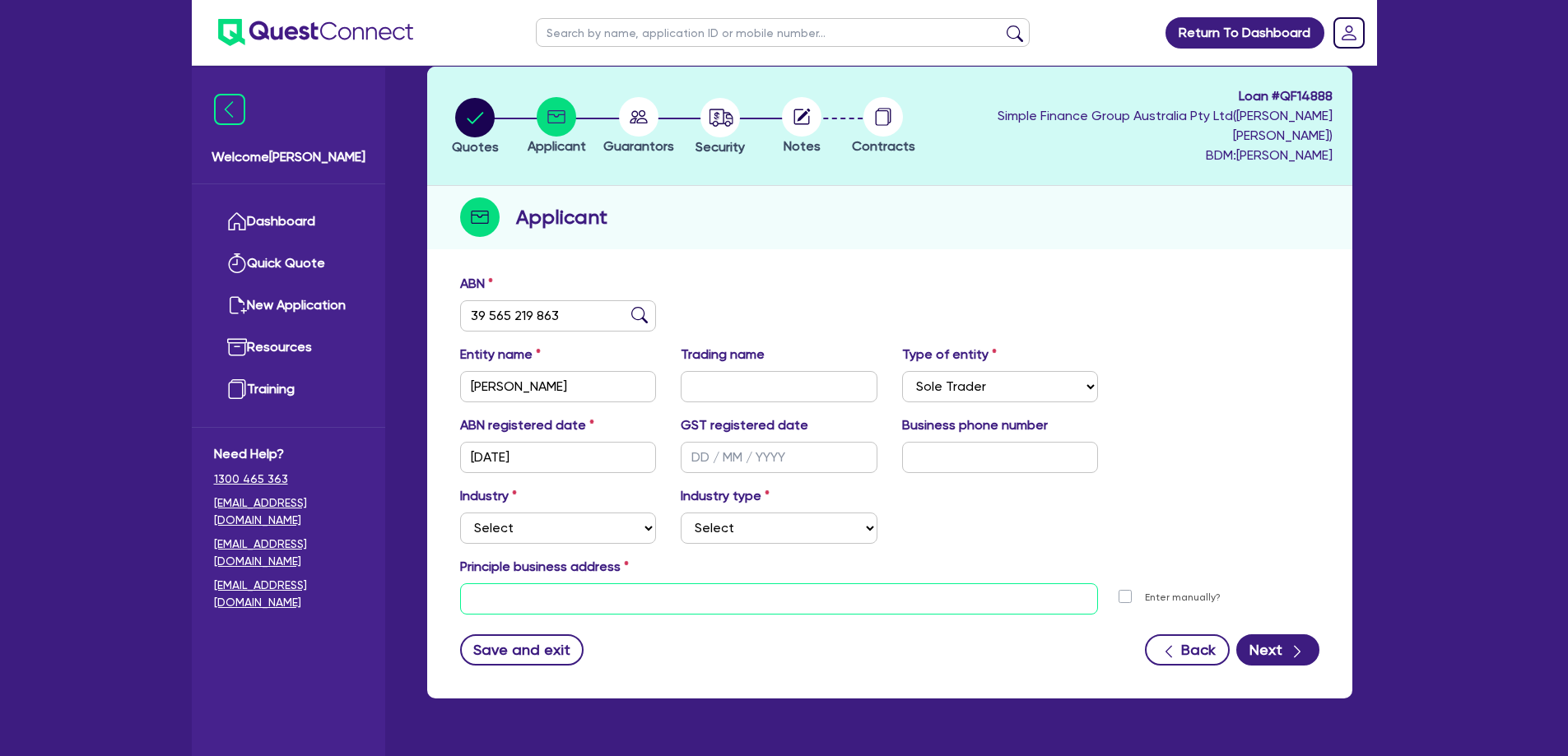
drag, startPoint x: 617, startPoint y: 576, endPoint x: 476, endPoint y: 557, distance: 142.3
click at [597, 583] on input "text" at bounding box center [780, 599] width 639 height 31
click at [517, 588] on input "text" at bounding box center [780, 599] width 639 height 31
paste input "45 Eckersley Ave, Buderim QLD 4556, AU"
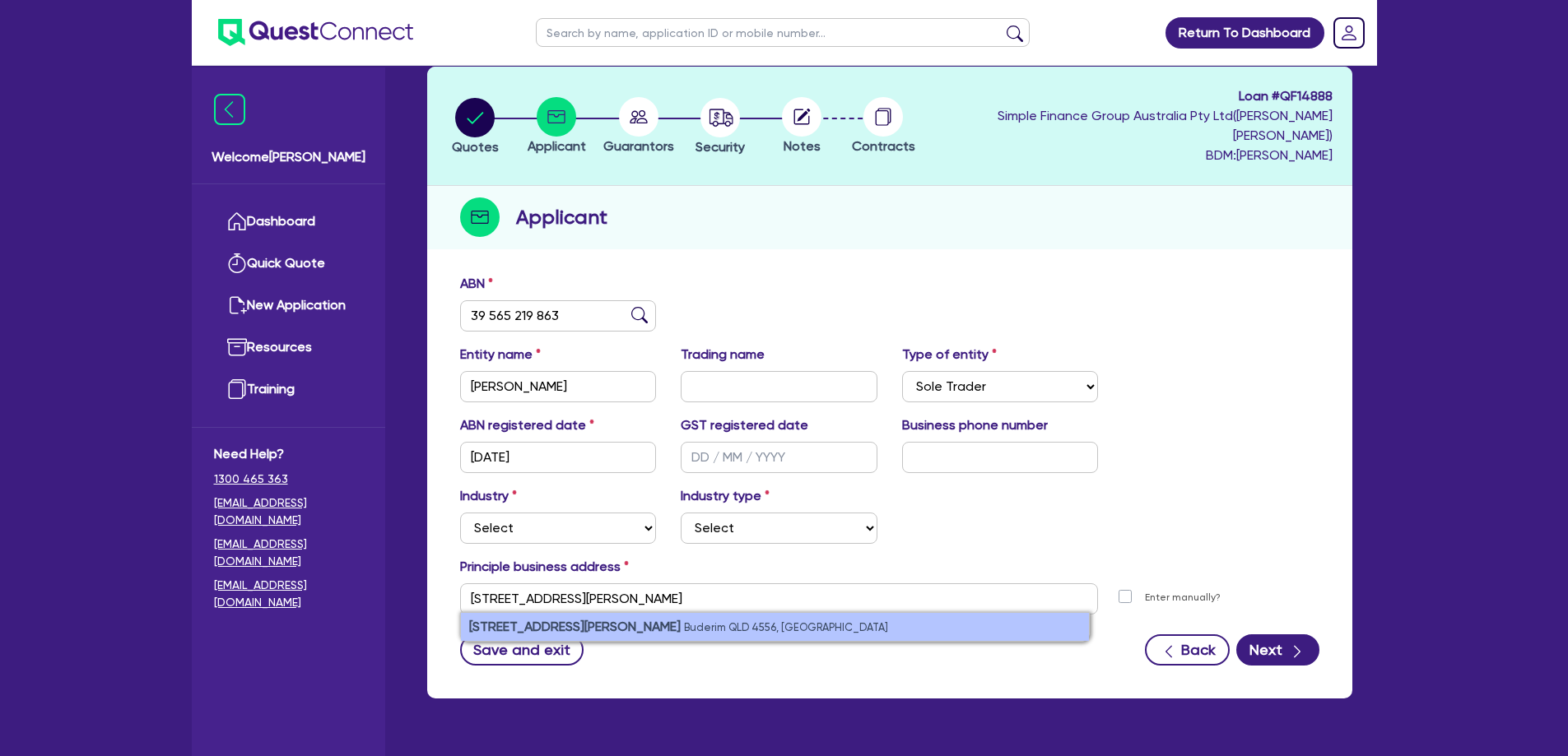
click at [653, 614] on li "45 Eckersley Ave Buderim QLD 4556, Australia" at bounding box center [774, 627] width 628 height 28
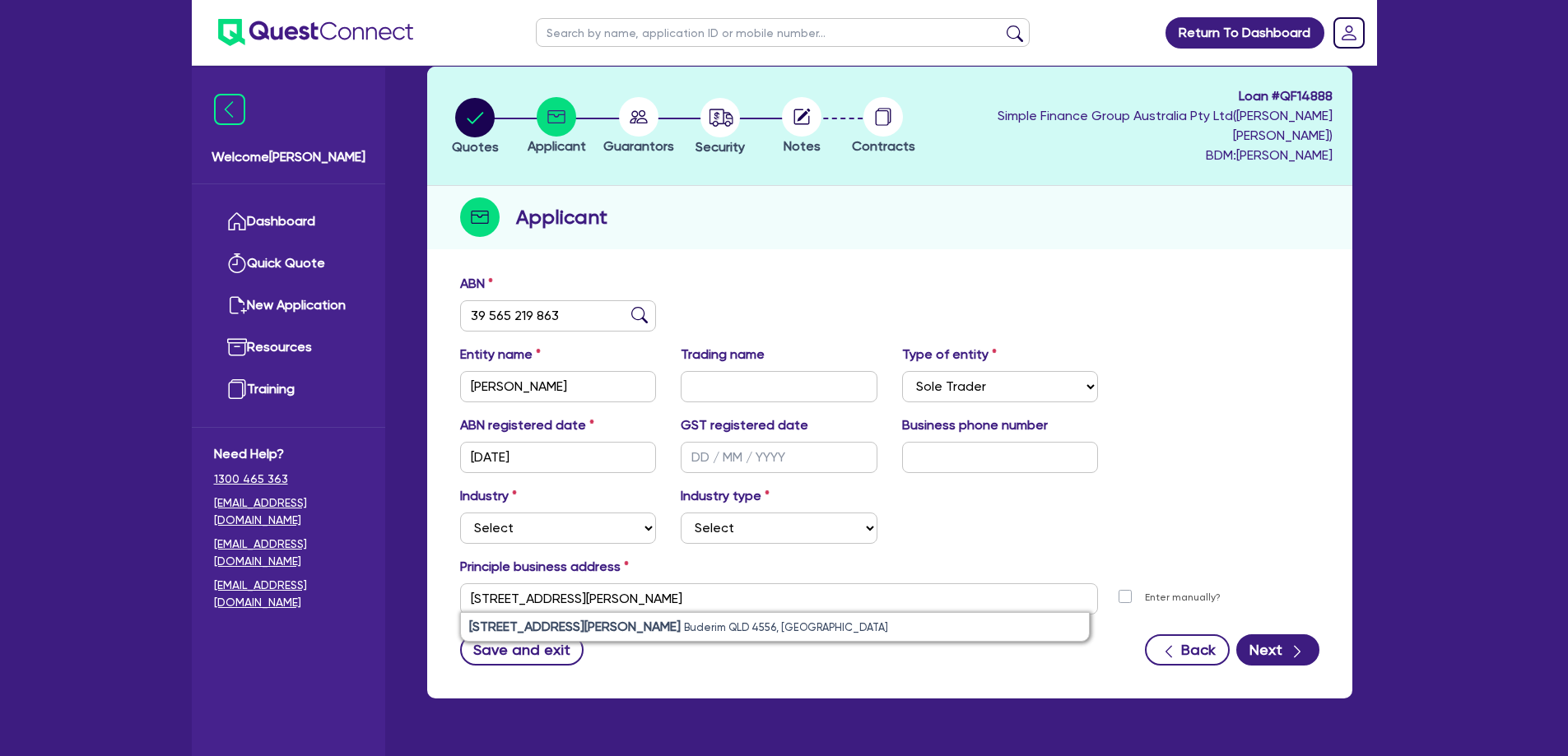
type input "45 Eckersley Ave Buderim QLD 4556"
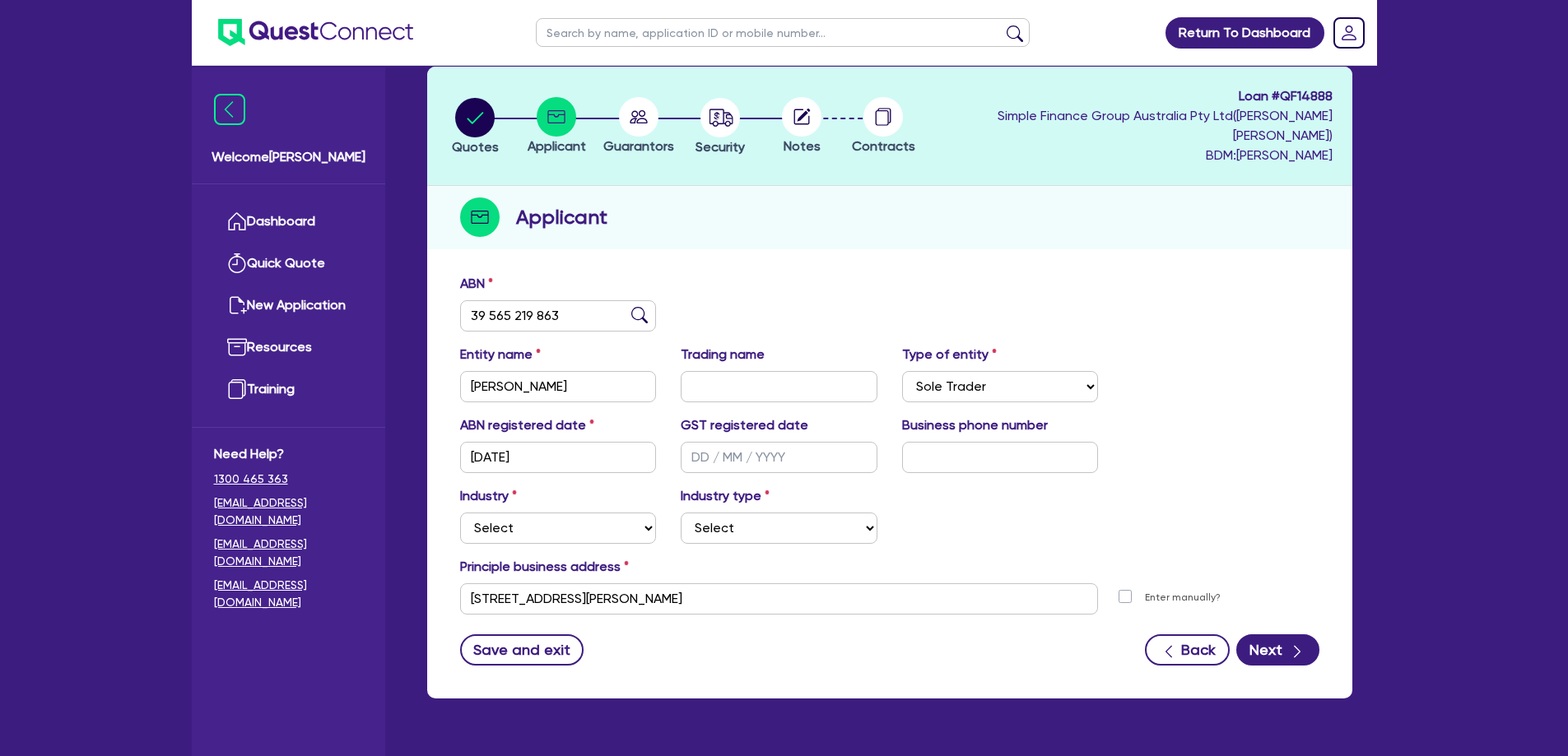
click at [1202, 489] on div "Industry Select Accomodation & Food Services Administrative & Support Services …" at bounding box center [890, 522] width 884 height 71
click at [1297, 643] on icon "button" at bounding box center [1296, 651] width 16 height 16
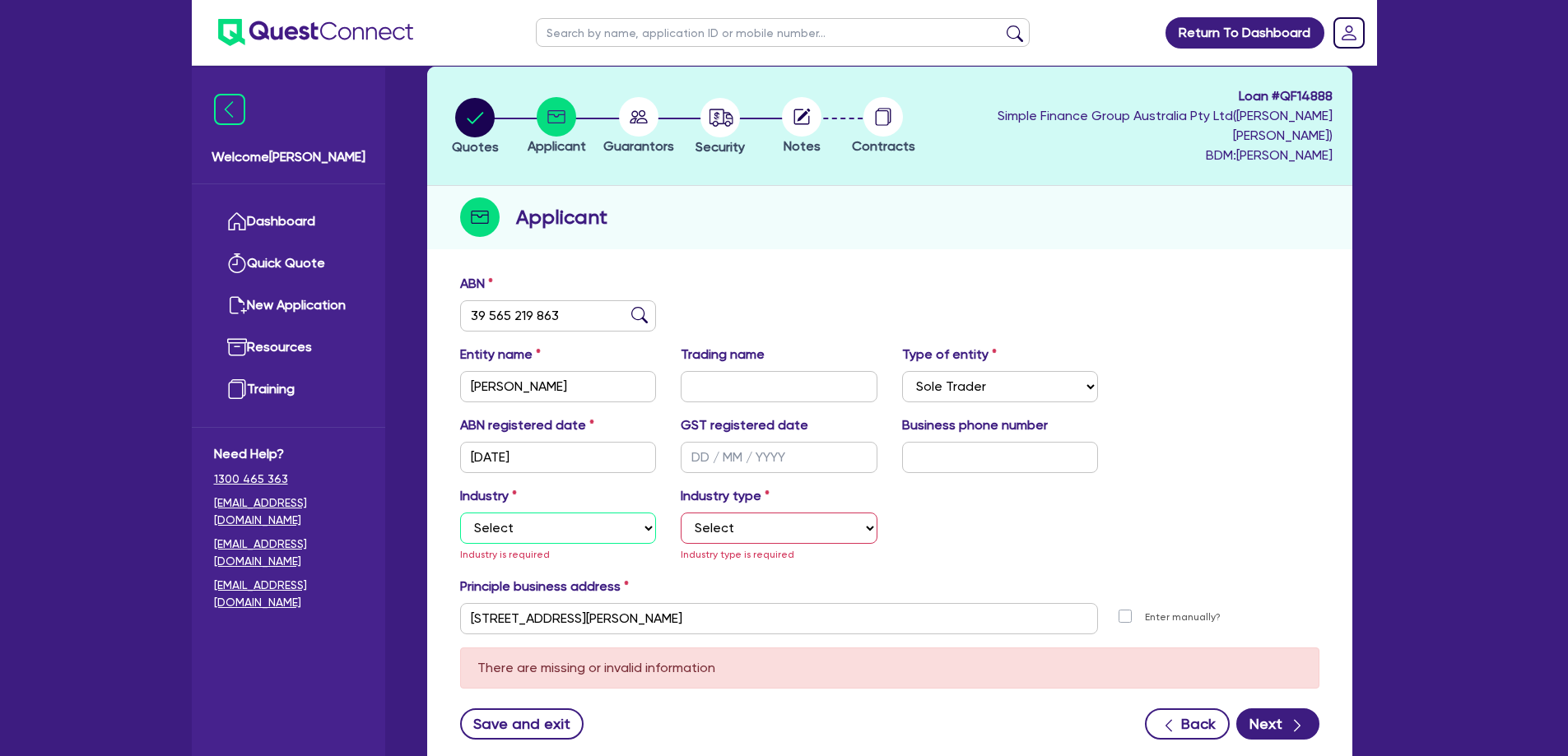
click at [537, 513] on select "Select Accomodation & Food Services Administrative & Support Services Agricultu…" at bounding box center [558, 529] width 197 height 31
select select "BUILDING_CONSTRUCTION"
click at [460, 513] on select "Select Accomodation & Food Services Administrative & Support Services Agricultu…" at bounding box center [558, 529] width 197 height 31
click at [740, 513] on select "Select Trades People Providing Services Direct to Consumers Trades People Provi…" at bounding box center [779, 529] width 197 height 31
select select "TRADES_SERVICES_BUSINESSES_GOVERNMENT"
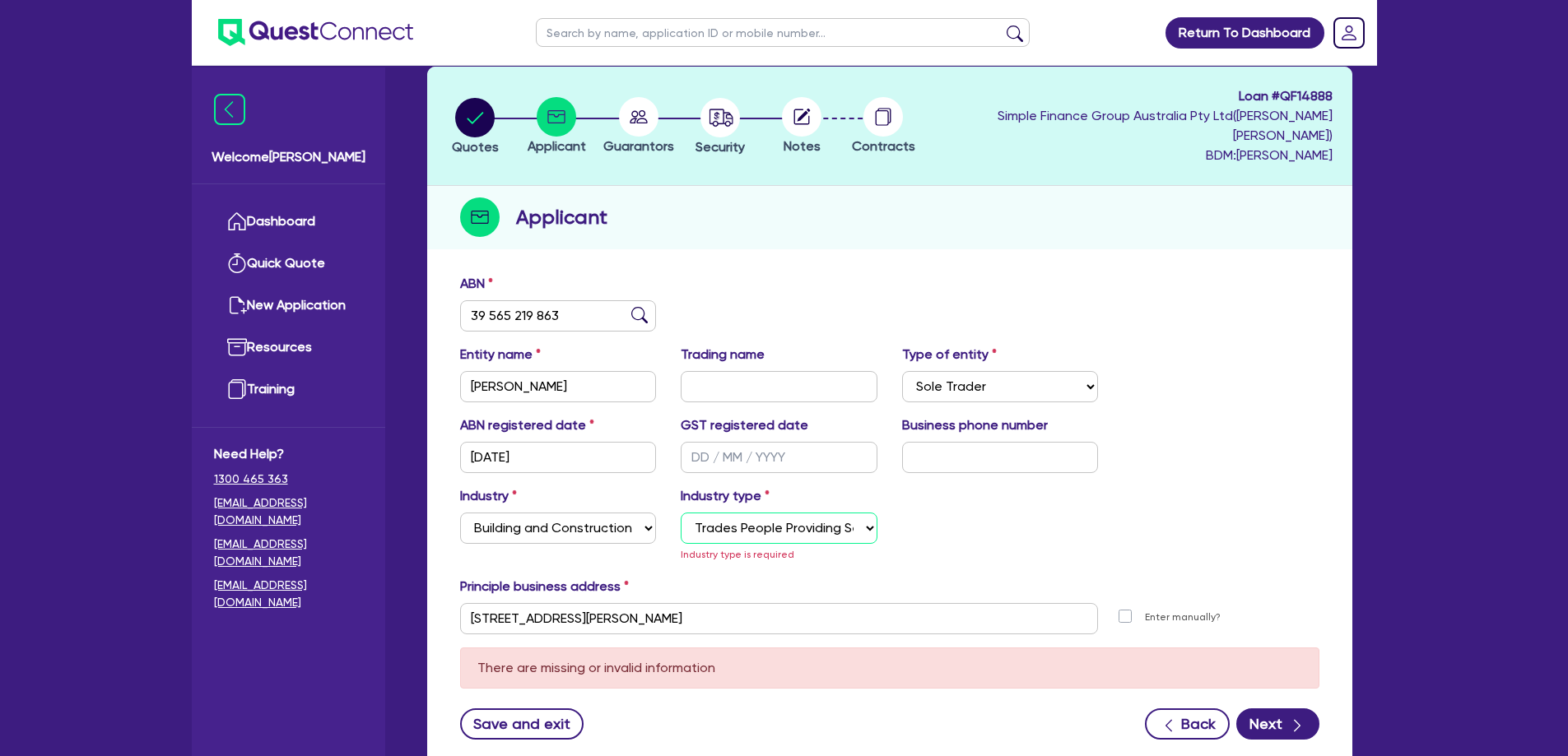
click at [681, 513] on select "Select Trades People Providing Services Direct to Consumers Trades People Provi…" at bounding box center [779, 529] width 197 height 31
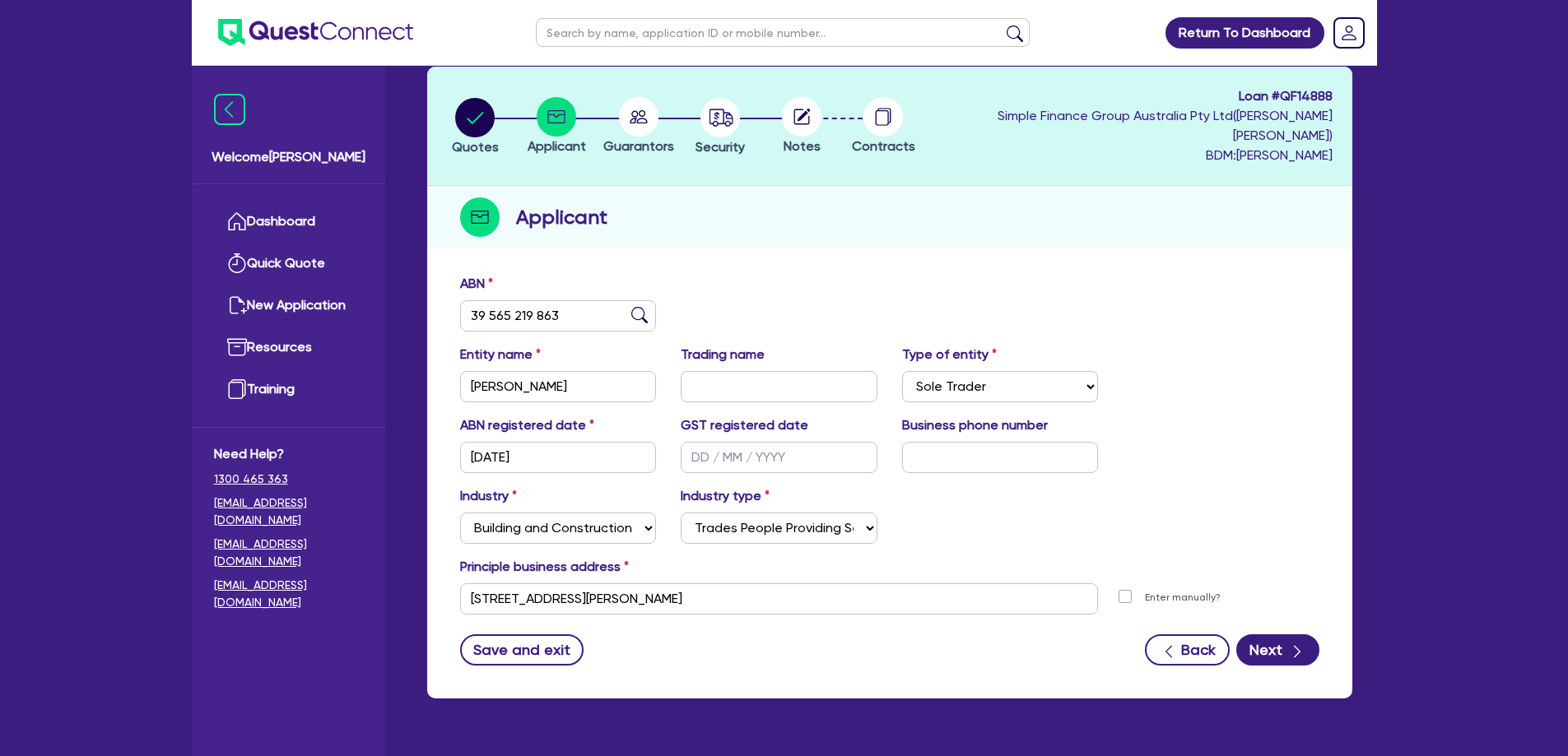
click at [1206, 512] on div "Industry Select Accomodation & Food Services Administrative & Support Services …" at bounding box center [890, 522] width 884 height 71
click at [1288, 639] on div "button" at bounding box center [1296, 649] width 18 height 21
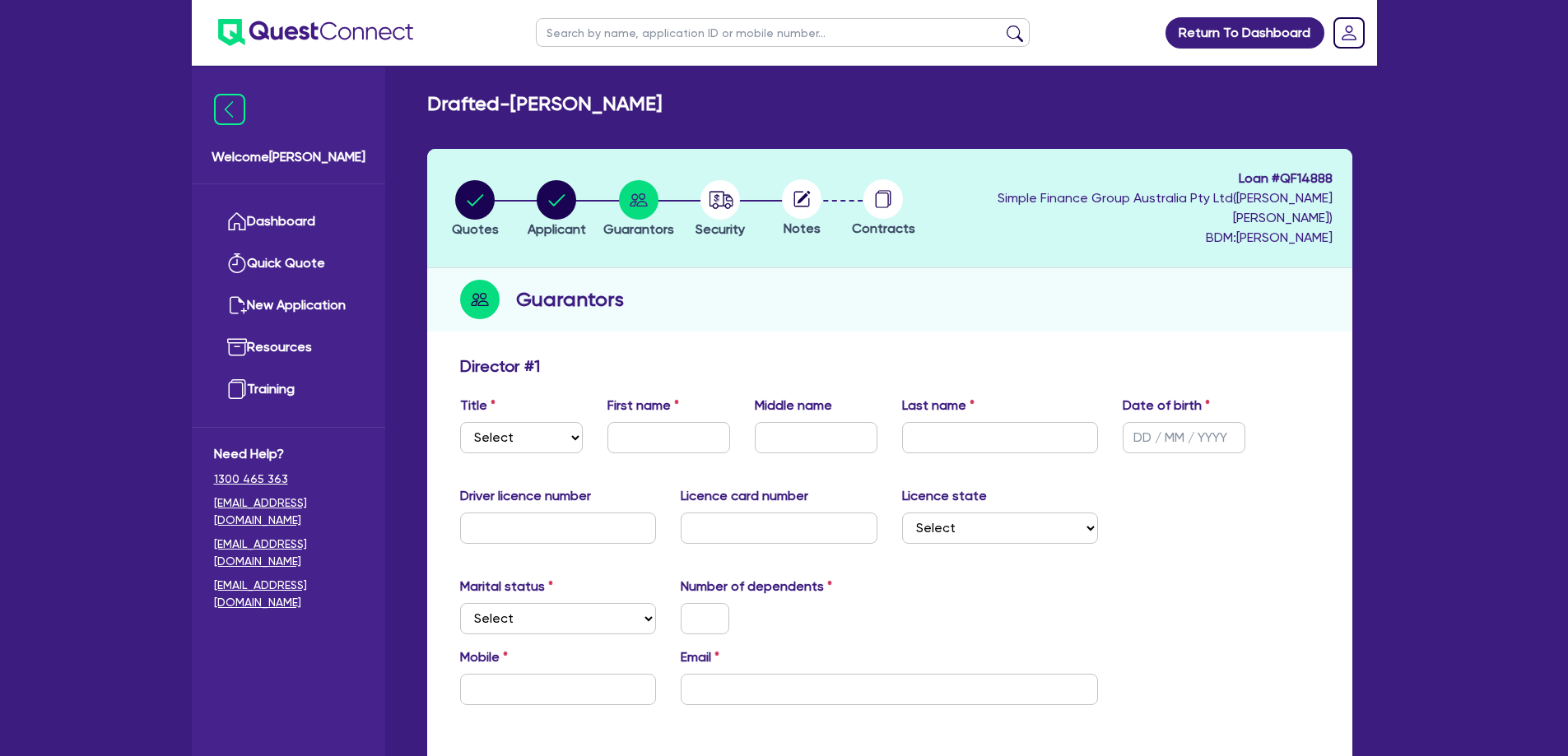
click at [541, 434] on div "Title Select Mr Mrs Ms Miss Dr First name Middle name Last name Date of birth" at bounding box center [890, 431] width 884 height 71
click at [525, 431] on select "Select Mr Mrs Ms Miss Dr" at bounding box center [521, 437] width 122 height 31
select select "MR"
click at [460, 422] on select "Select Mr Mrs Ms Miss Dr" at bounding box center [521, 437] width 122 height 31
click at [645, 422] on input "text" at bounding box center [669, 437] width 122 height 31
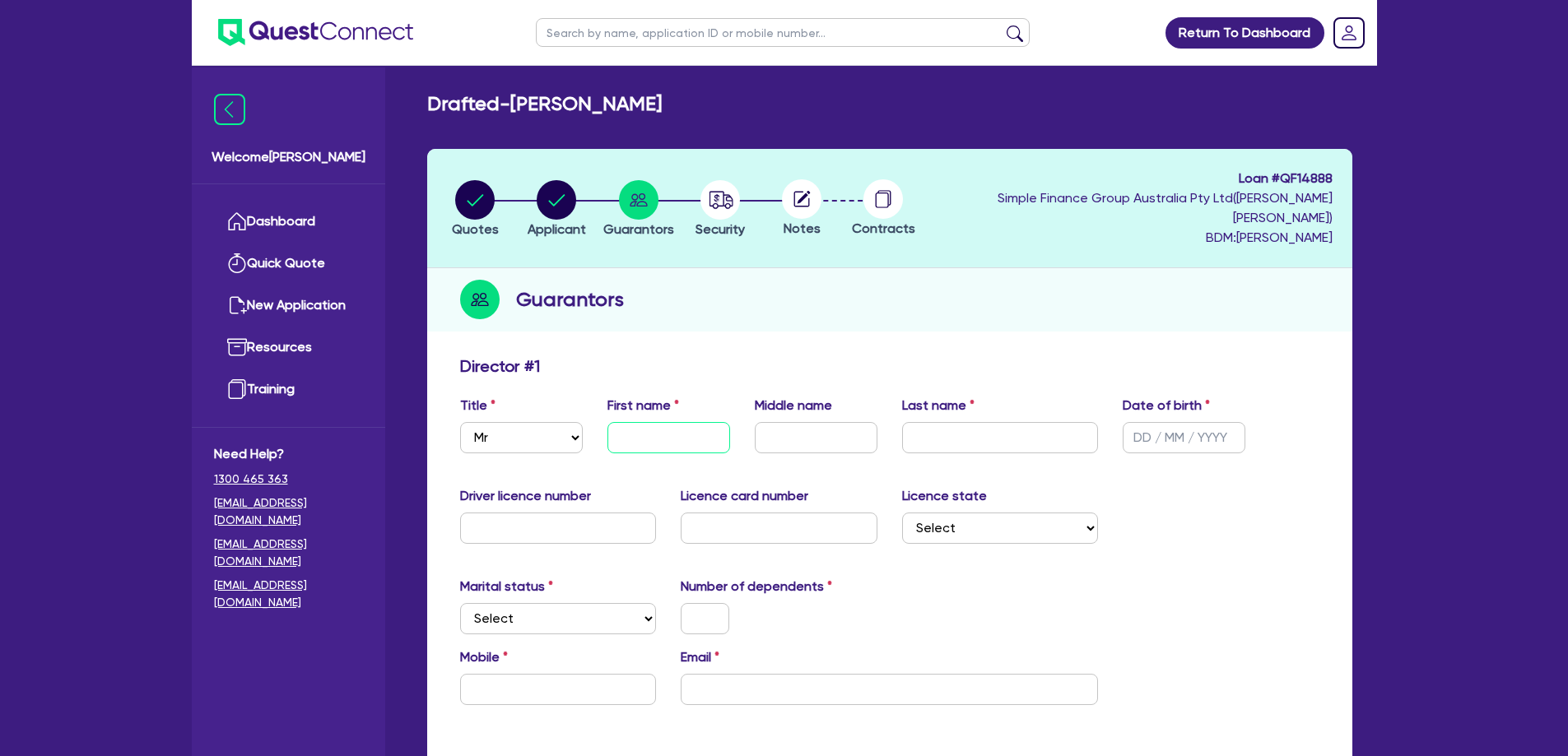
paste input "Declan"
type input "Declan"
click at [804, 423] on input "text" at bounding box center [815, 437] width 122 height 31
paste input "Tomoki"
type input "Tomoki"
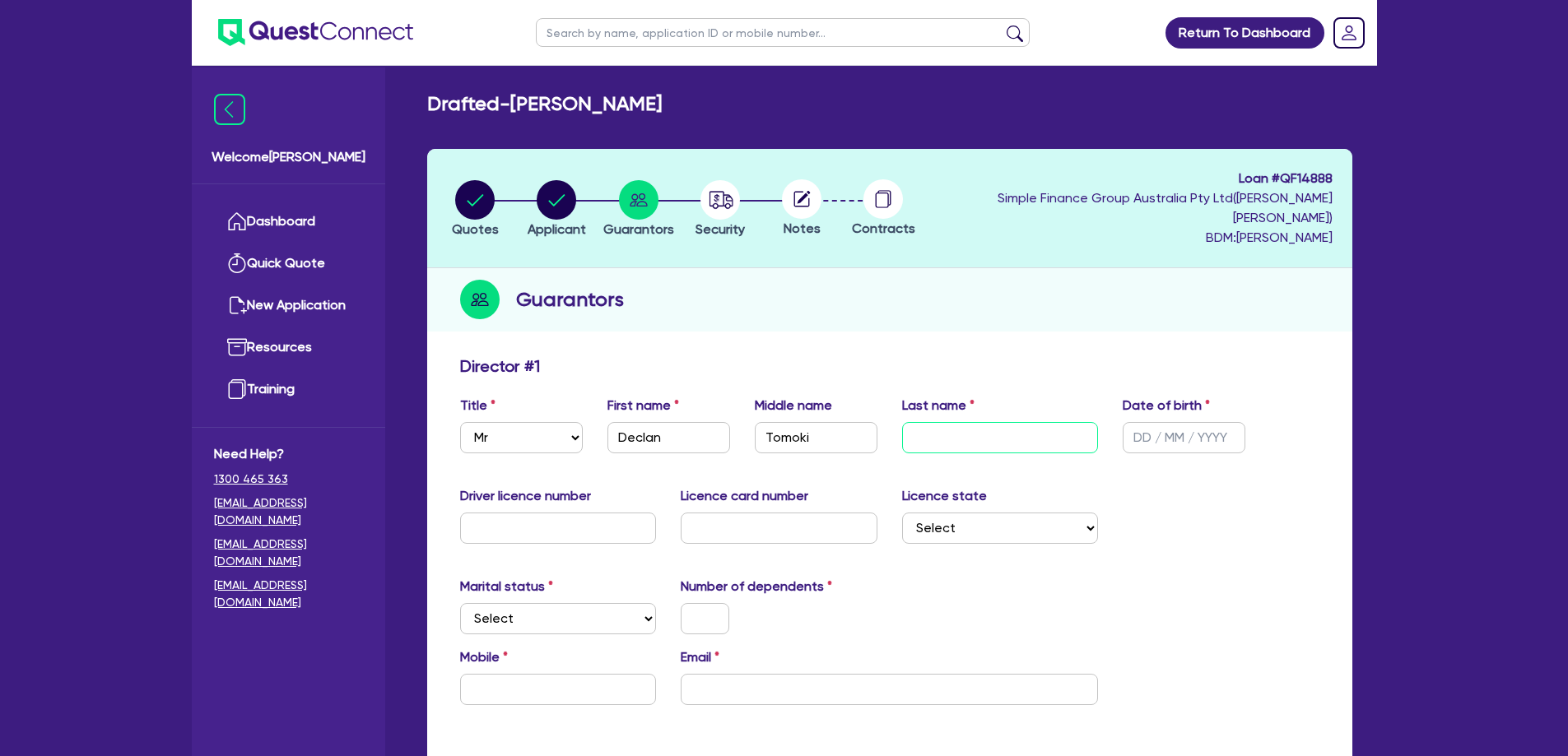
click at [1008, 427] on input "text" at bounding box center [1000, 437] width 197 height 31
paste input "Austin"
type input "Austin"
click at [1129, 422] on input "text" at bounding box center [1183, 437] width 122 height 31
type input "17/10/2005"
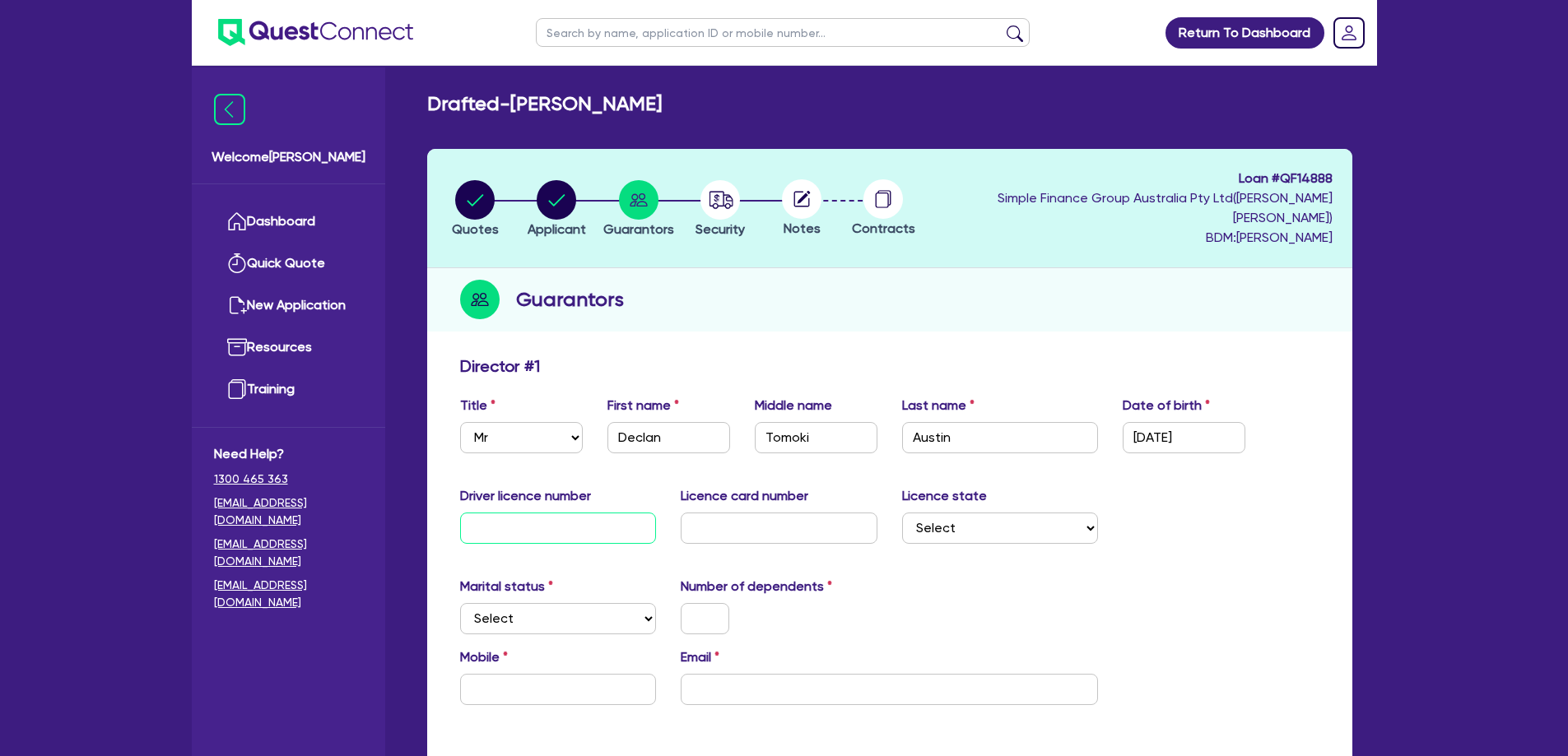
click at [654, 514] on input "text" at bounding box center [558, 529] width 197 height 31
paste input "137639637"
type input "137639637"
click at [803, 516] on input "text" at bounding box center [779, 529] width 197 height 31
paste input "28A1B5201E"
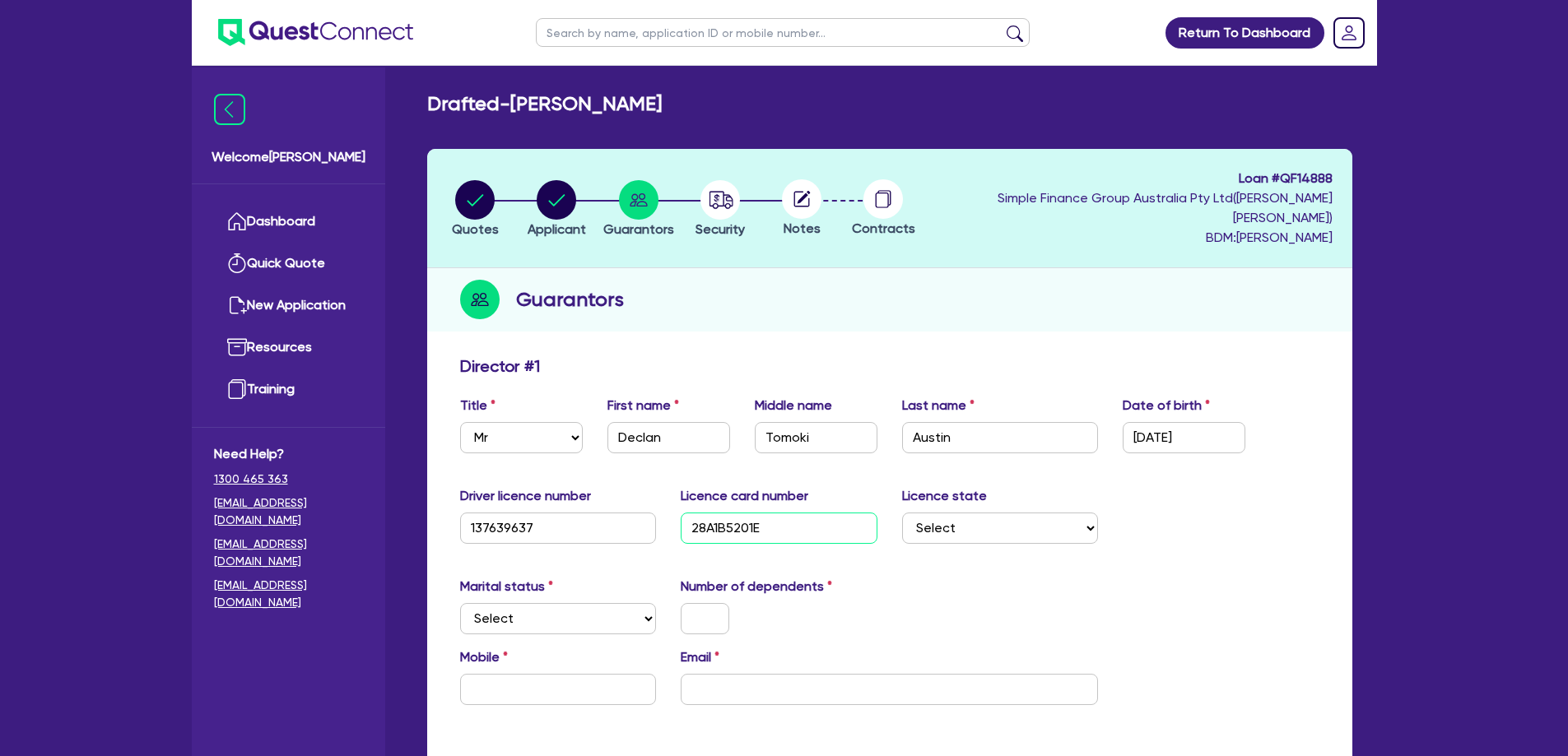
type input "28A1B5201E"
click at [1013, 523] on select "Select NSW VIC QLD TAS ACT SA NT WA" at bounding box center [1000, 529] width 197 height 31
select select "QLD"
click at [902, 513] on select "Select NSW VIC QLD TAS ACT SA NT WA" at bounding box center [1000, 529] width 197 height 31
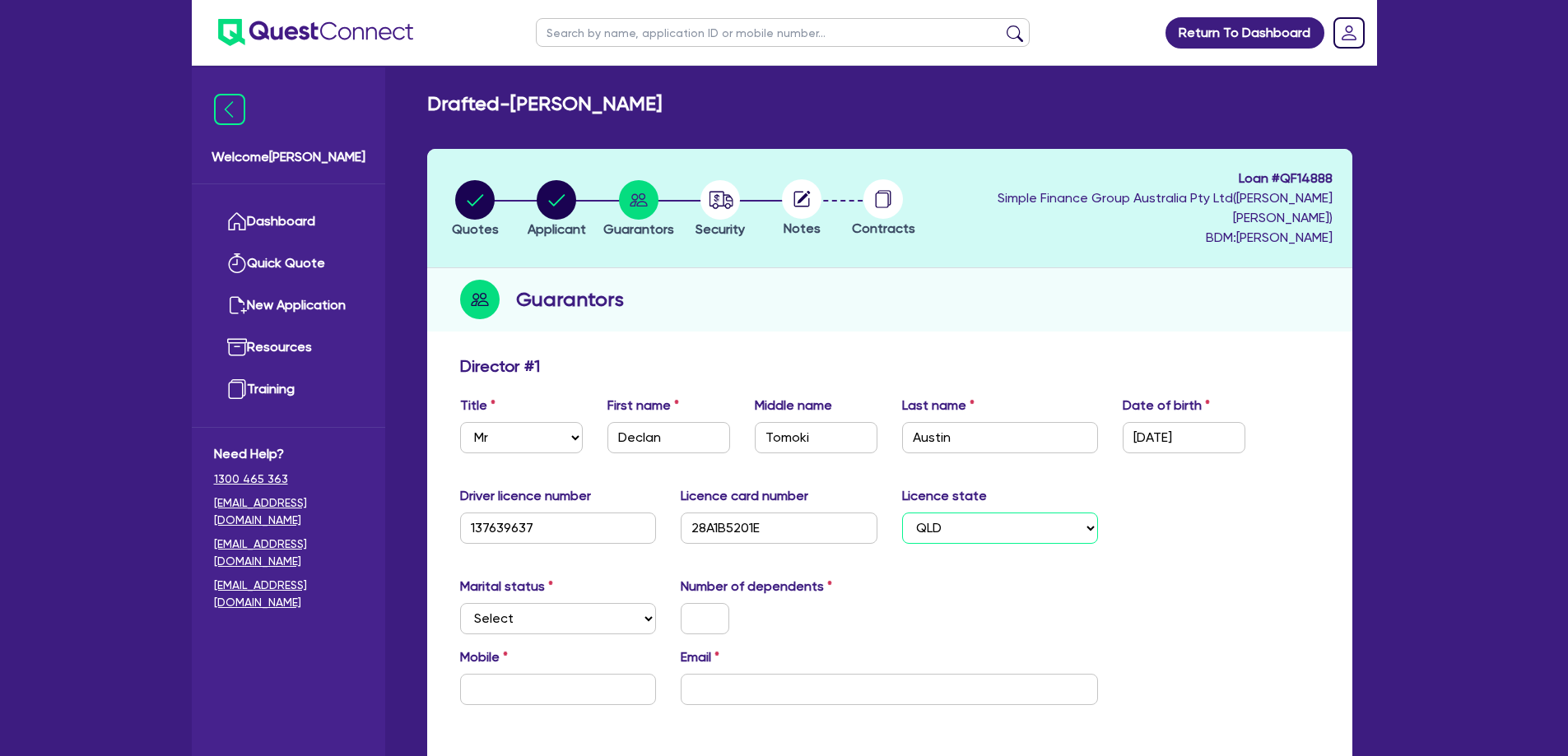
scroll to position [165, 0]
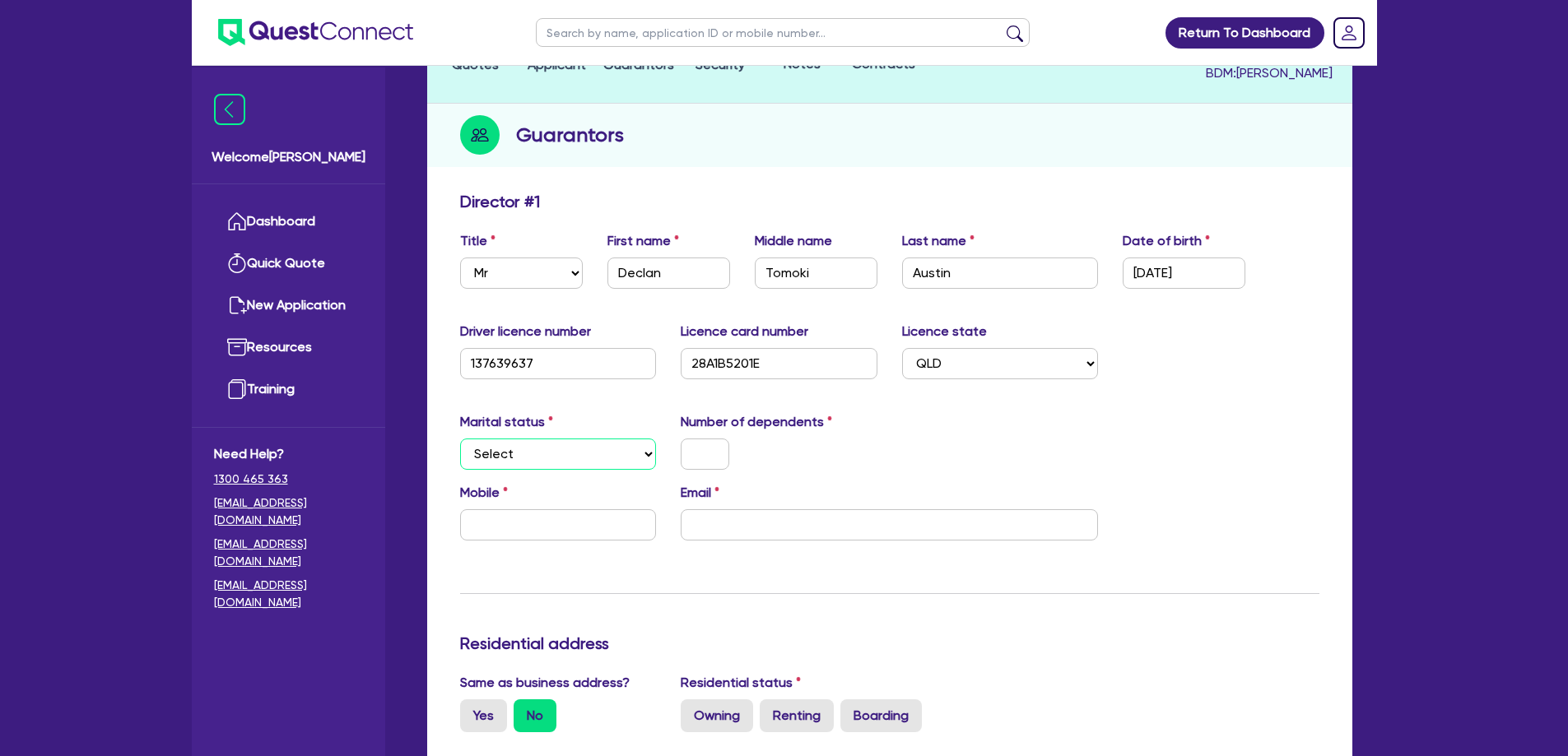
click at [514, 438] on select "Select Single Married De Facto / Partner" at bounding box center [558, 454] width 197 height 31
click at [499, 445] on select "Select Single Married De Facto / Partner" at bounding box center [558, 454] width 197 height 31
select select "SINGLE"
click at [460, 438] on select "Select Single Married De Facto / Partner" at bounding box center [558, 454] width 197 height 31
click at [707, 438] on input "text" at bounding box center [705, 454] width 49 height 31
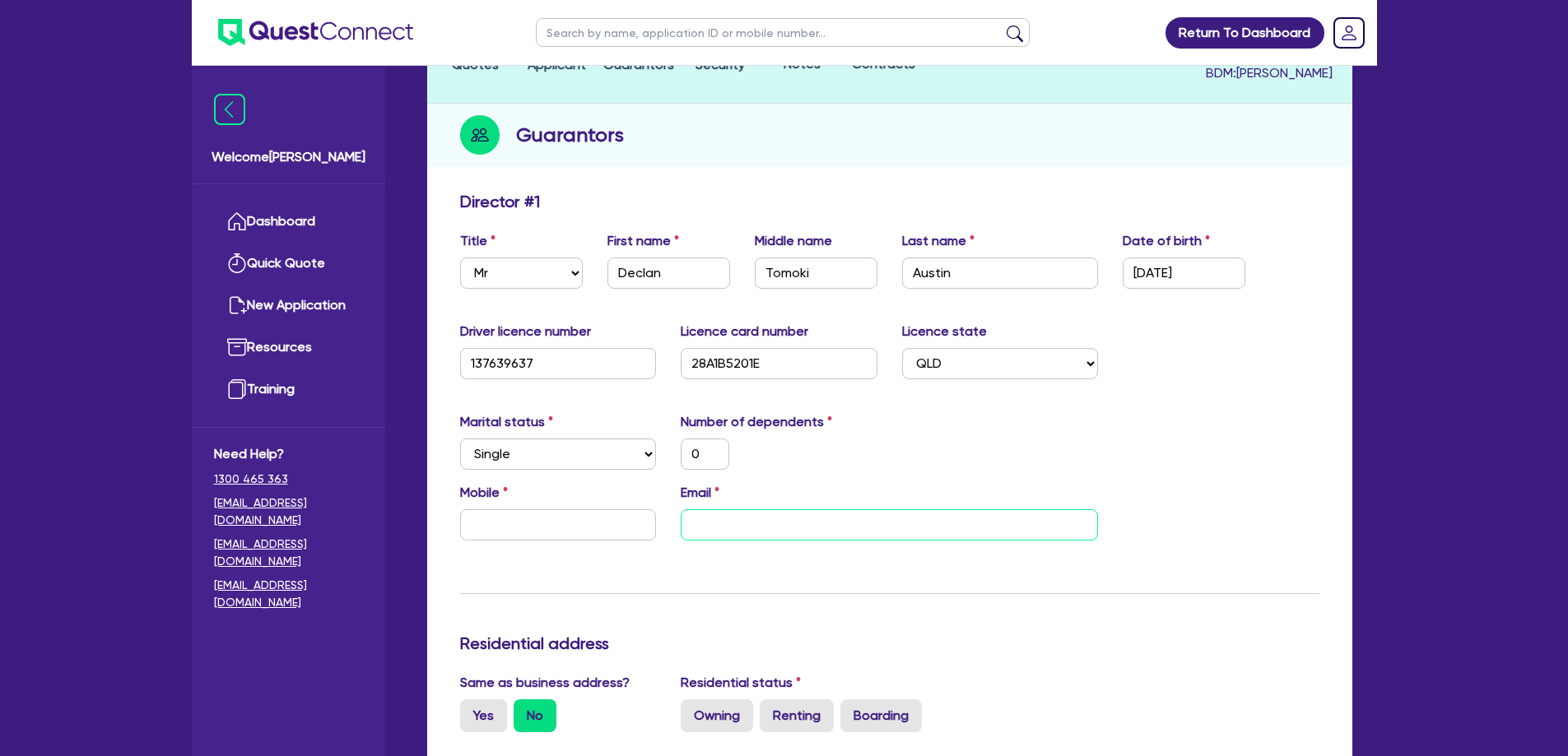
click at [856, 509] on input "email" at bounding box center [889, 525] width 418 height 31
paste input "declanaustinfl@gmail.com"
type input "0"
type input "declanaustinfl@gmail.com"
click at [544, 509] on input "text" at bounding box center [558, 525] width 197 height 31
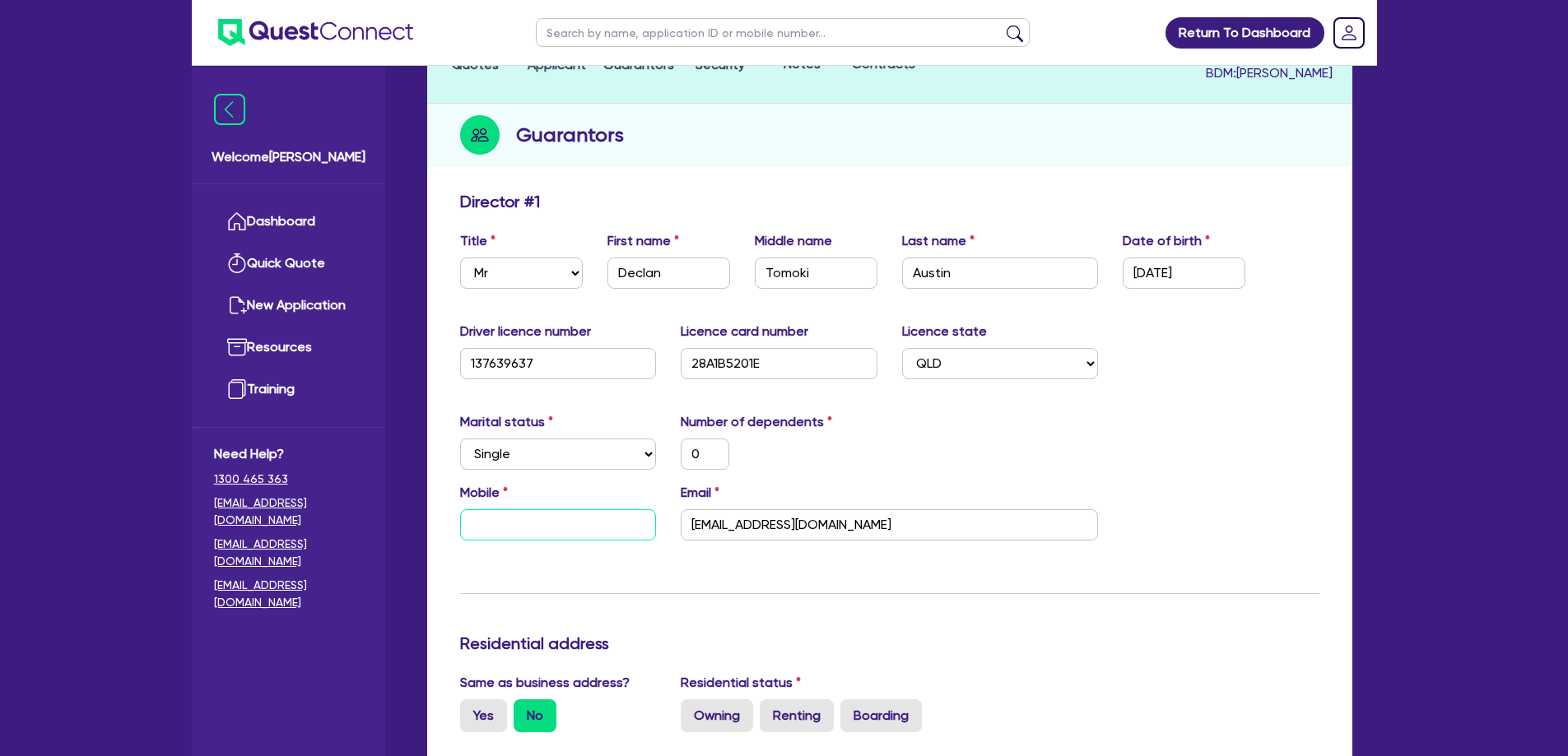
paste input "0490 369 125"
type input "0"
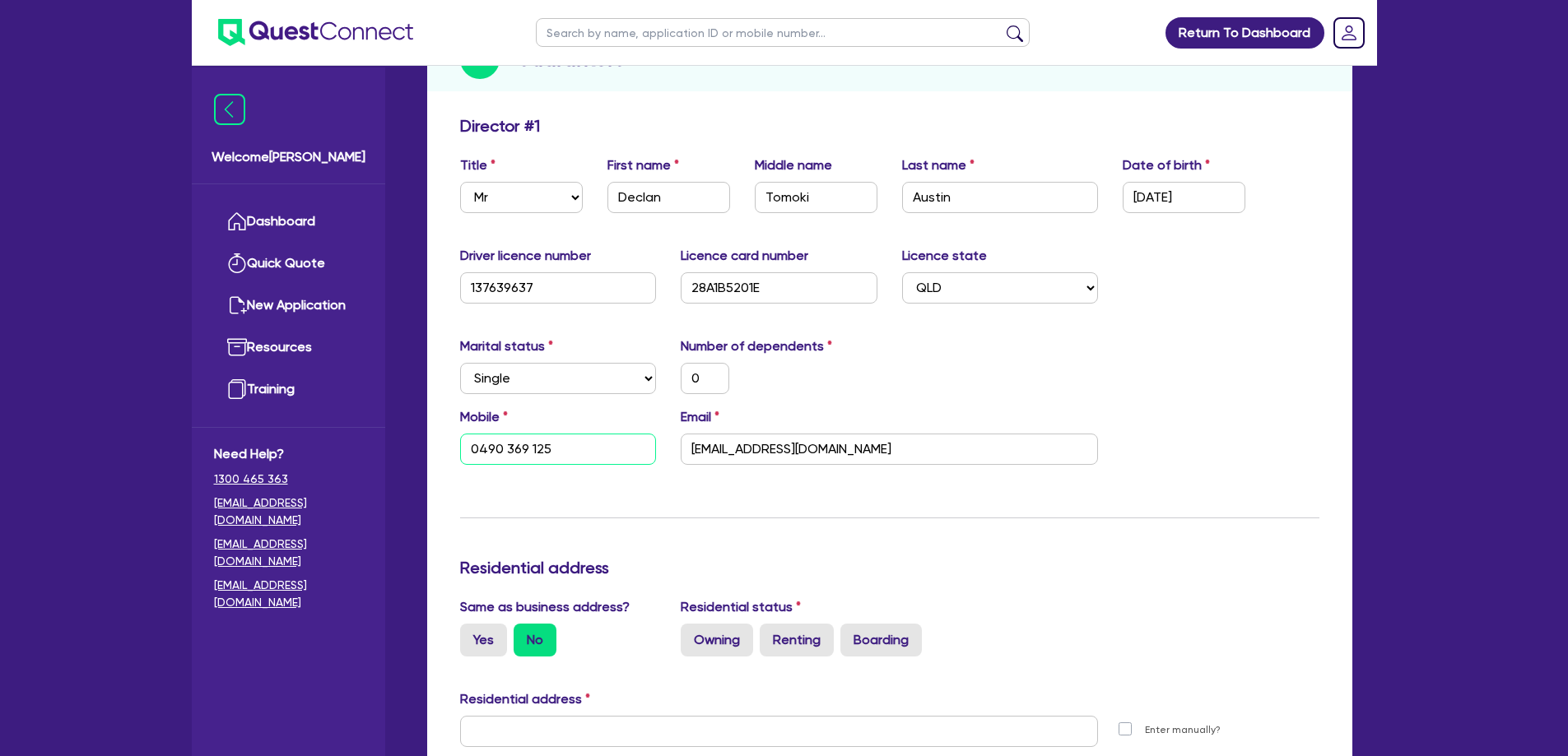
scroll to position [411, 0]
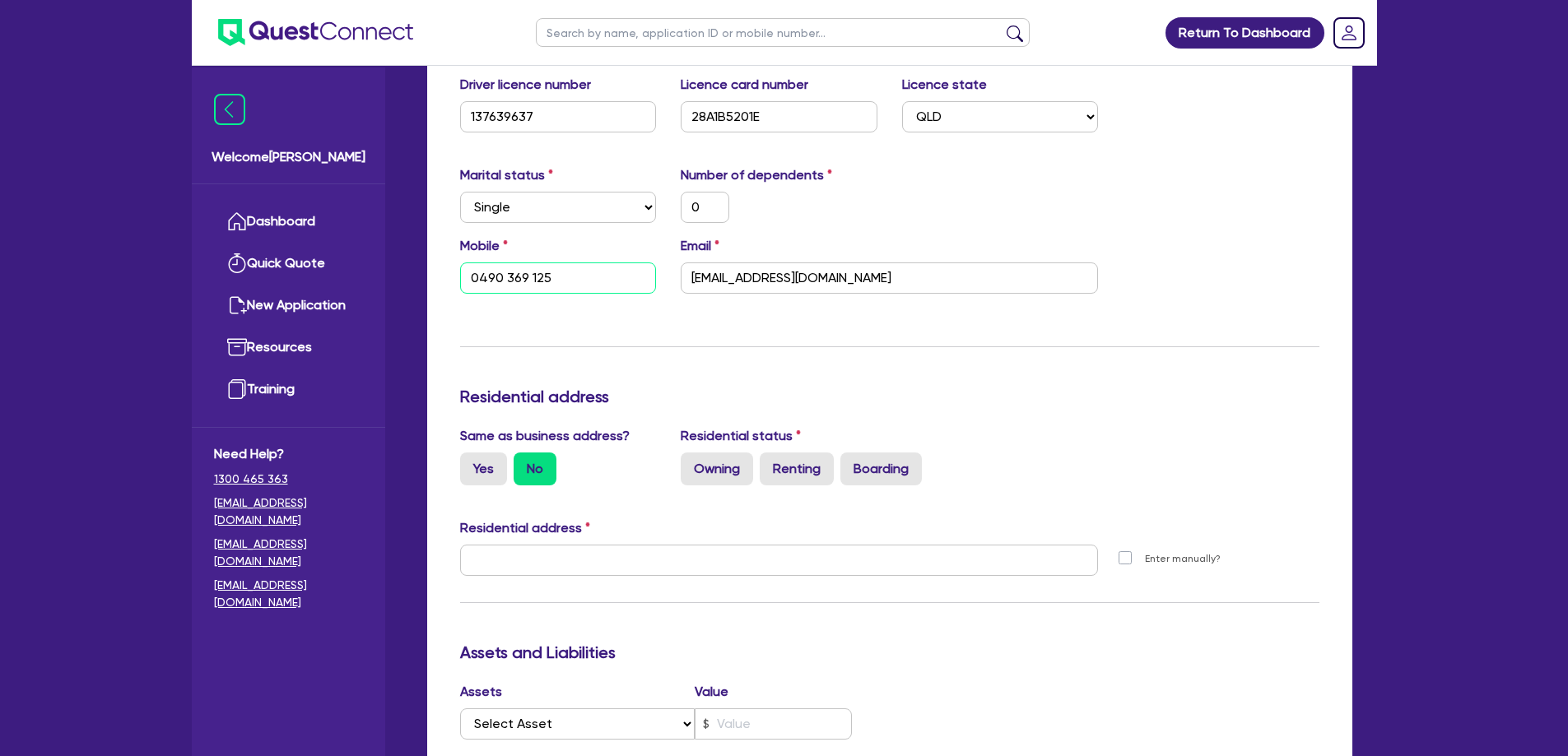
type input "0490 369 125"
click at [1192, 433] on div "Same as business address? Yes No Residential status Owning Renting Boarding" at bounding box center [890, 462] width 884 height 72
click at [901, 461] on label "Boarding" at bounding box center [881, 469] width 82 height 33
click at [851, 461] on input "Boarding" at bounding box center [846, 457] width 10 height 10
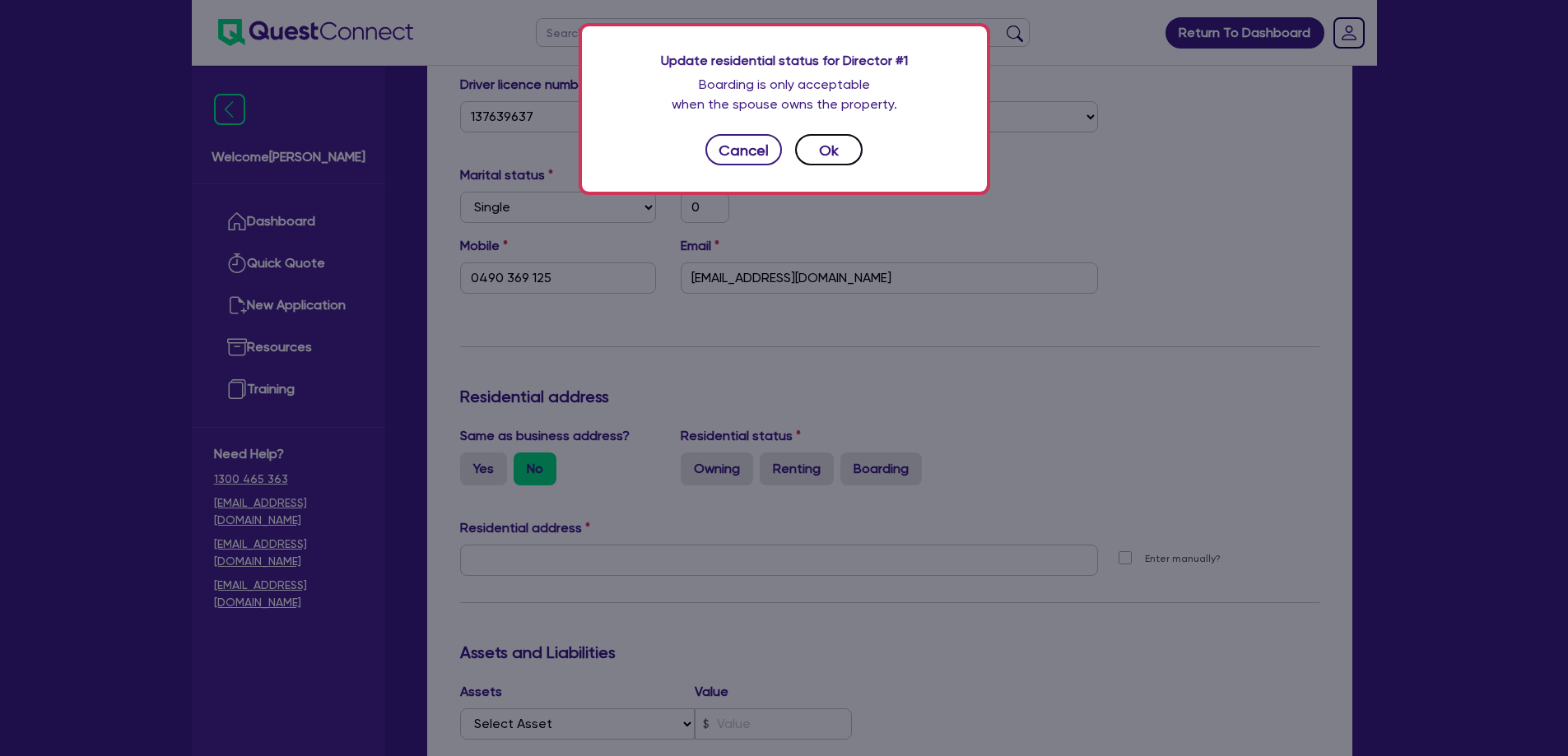
click at [825, 148] on button "Ok" at bounding box center [829, 150] width 68 height 31
type input "0"
type input "0490 369 125"
radio input "true"
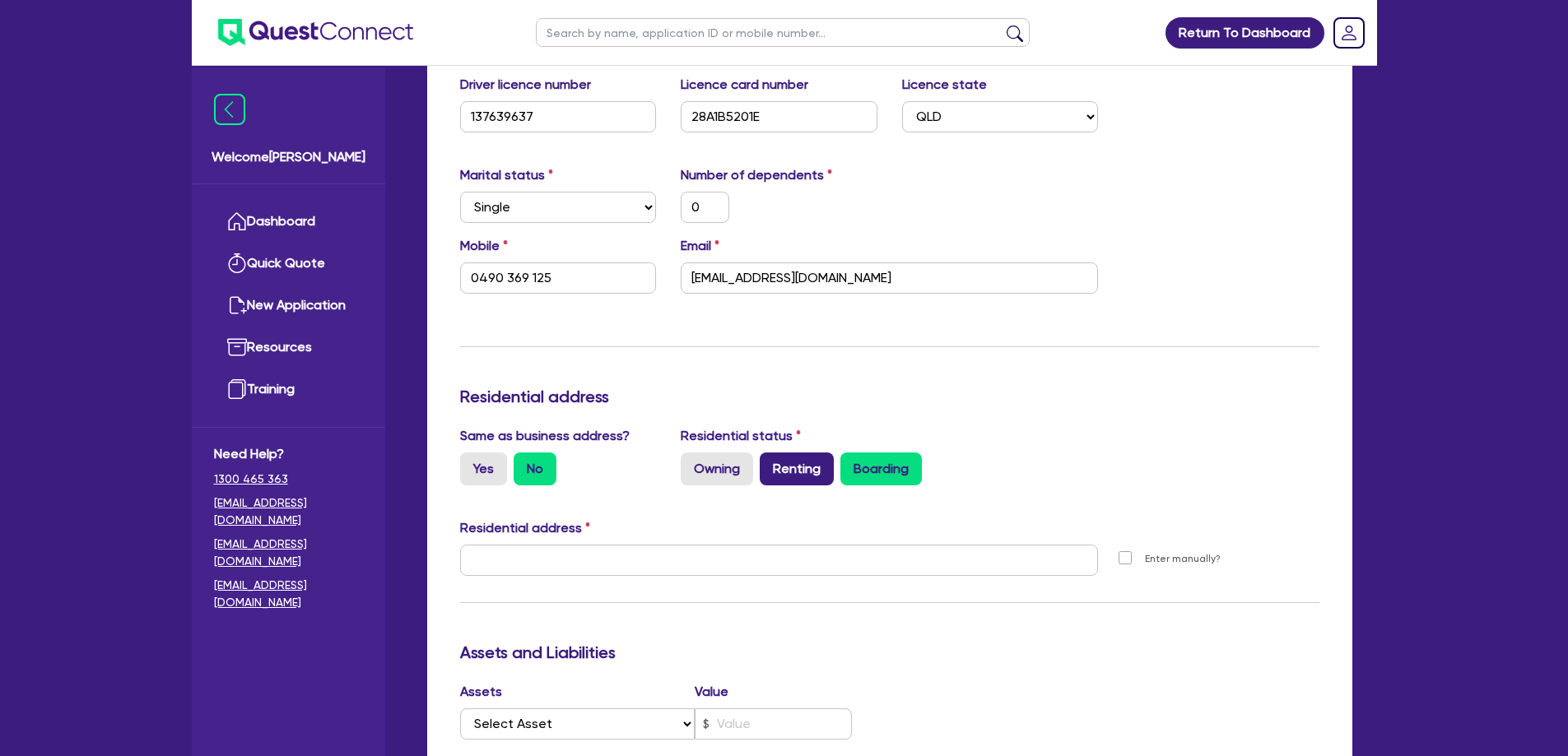
click at [807, 465] on label "Renting" at bounding box center [796, 469] width 74 height 33
click at [770, 463] on input "Renting" at bounding box center [765, 457] width 10 height 10
radio input "true"
type input "0"
type input "0490 369 125"
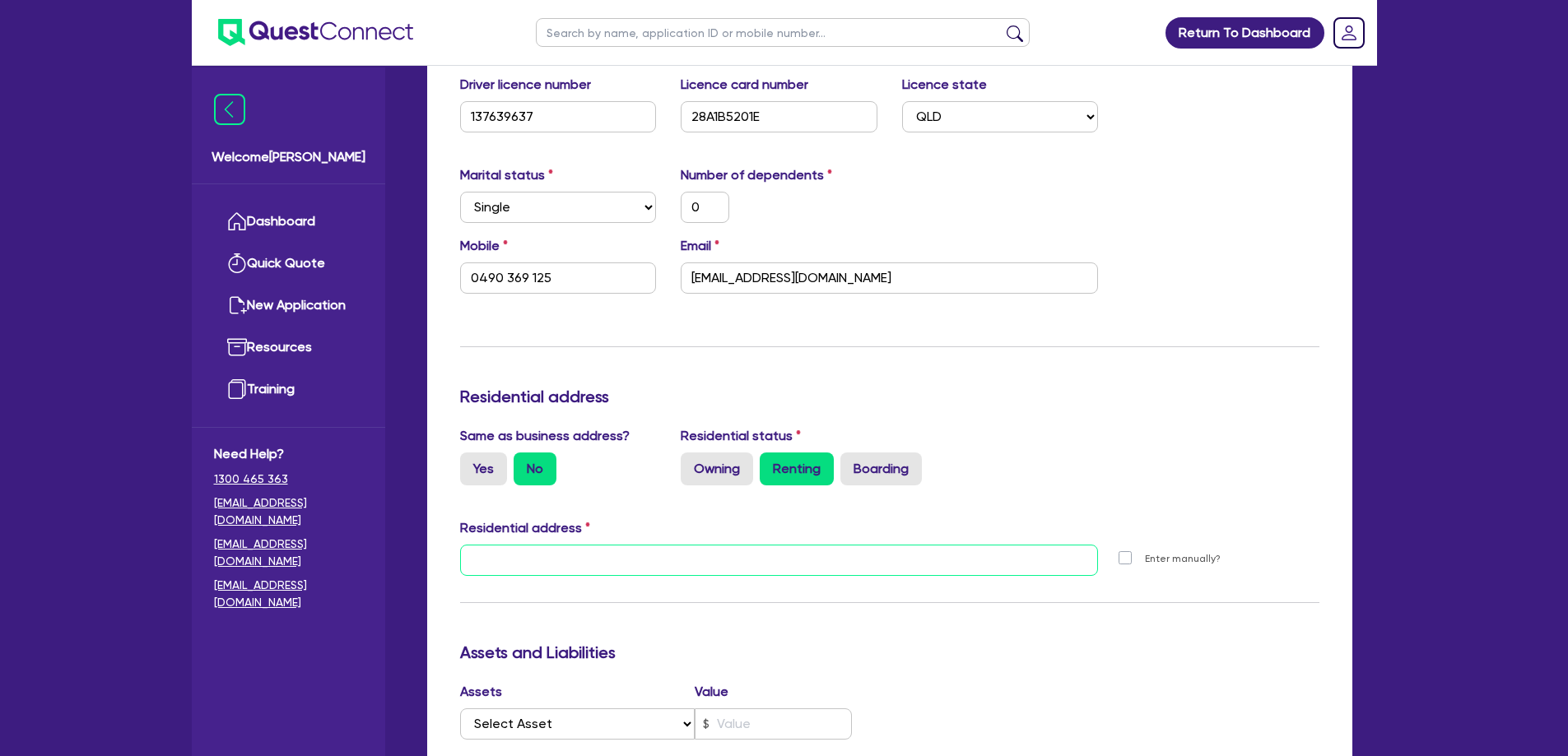
click at [702, 544] on input "text" at bounding box center [780, 560] width 639 height 31
click at [560, 544] on input "text" at bounding box center [780, 560] width 639 height 31
paste input "45 Eckersley Ave, Buderim QLD 4556, AU"
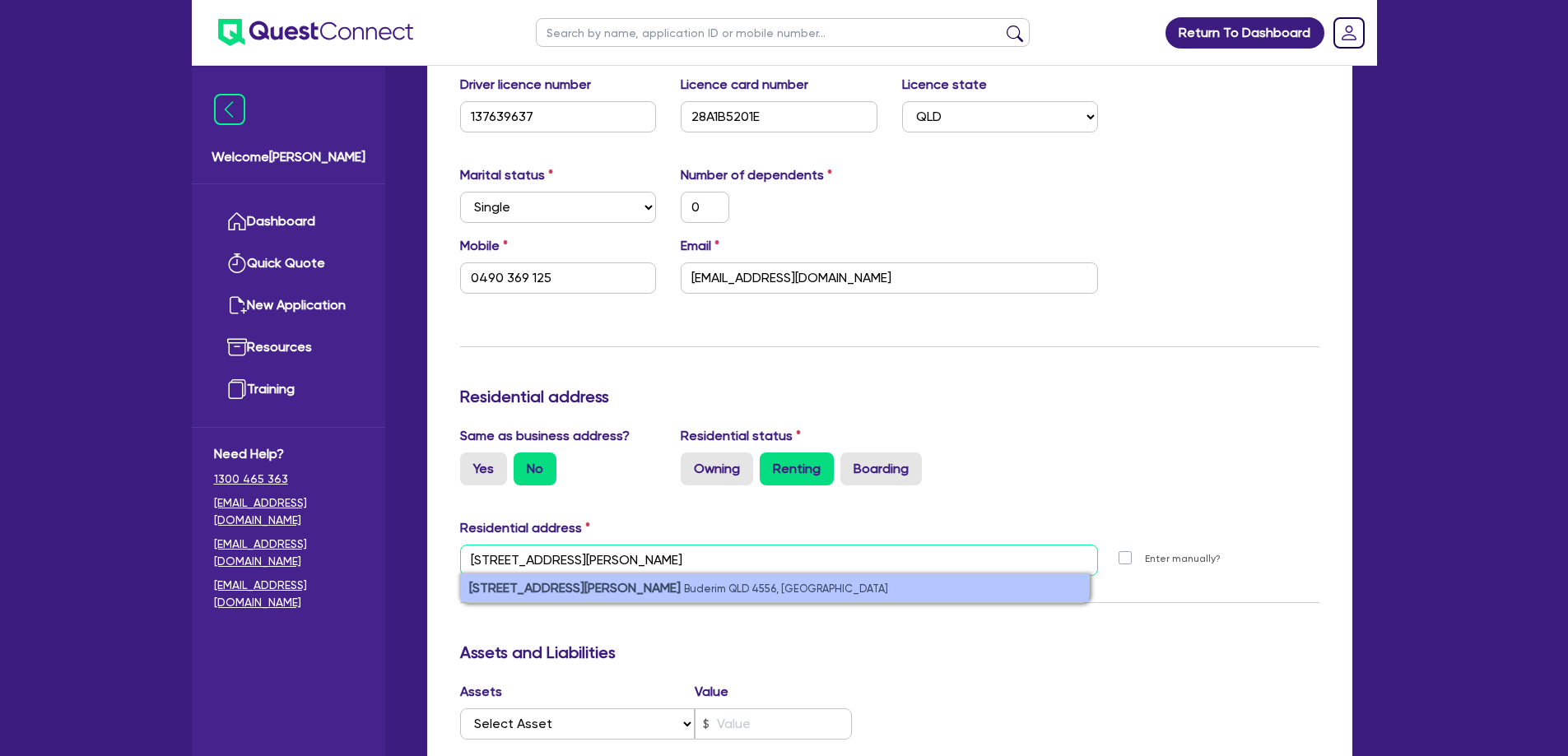
type input "45 Eckersley Ave, Buderim QLD 4556, AU"
click at [596, 575] on li "45 Eckersley Ave Buderim QLD 4556, Australia" at bounding box center [774, 588] width 628 height 28
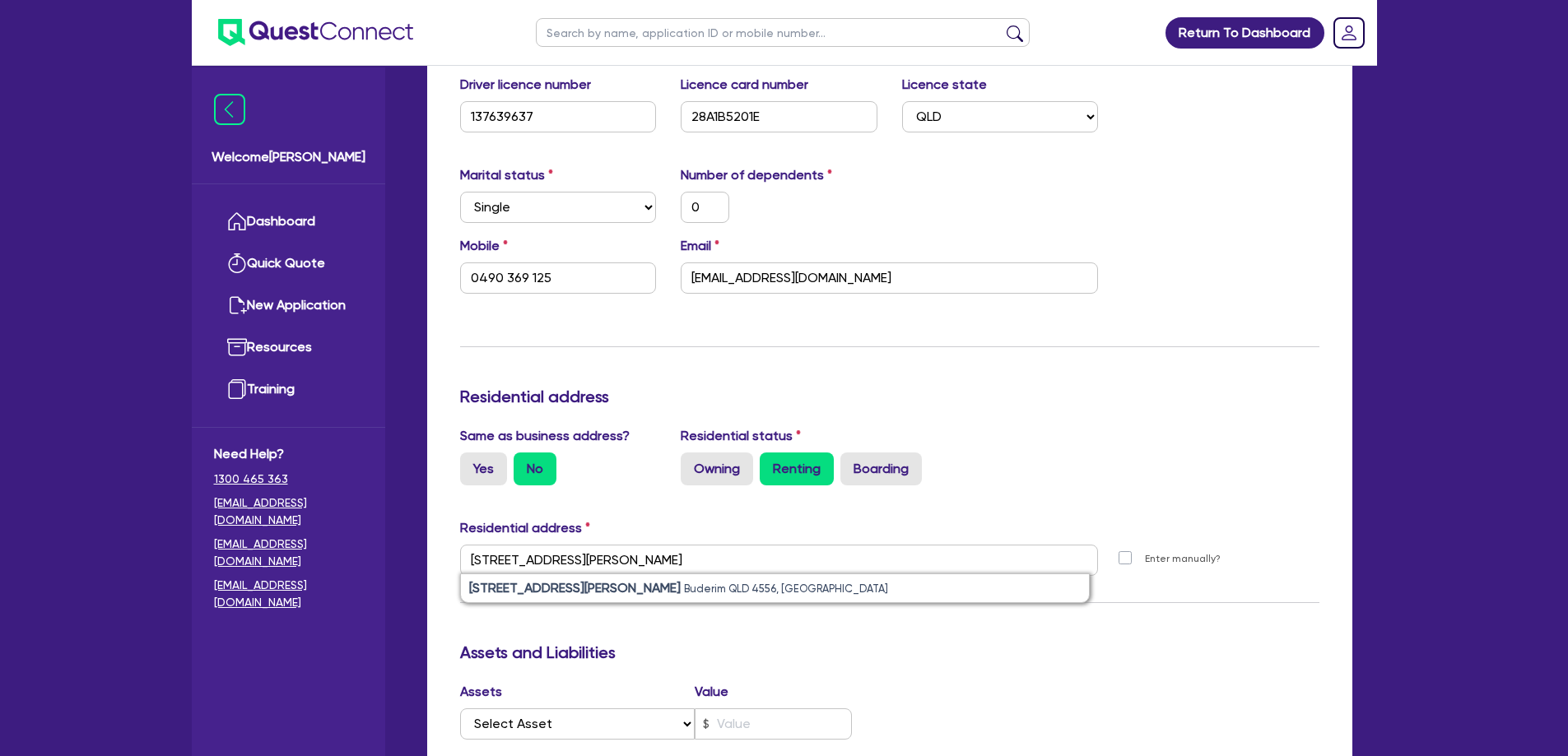
type input "0"
type input "0490 369 125"
type input "45 Eckersley Ave Buderim QLD 4556"
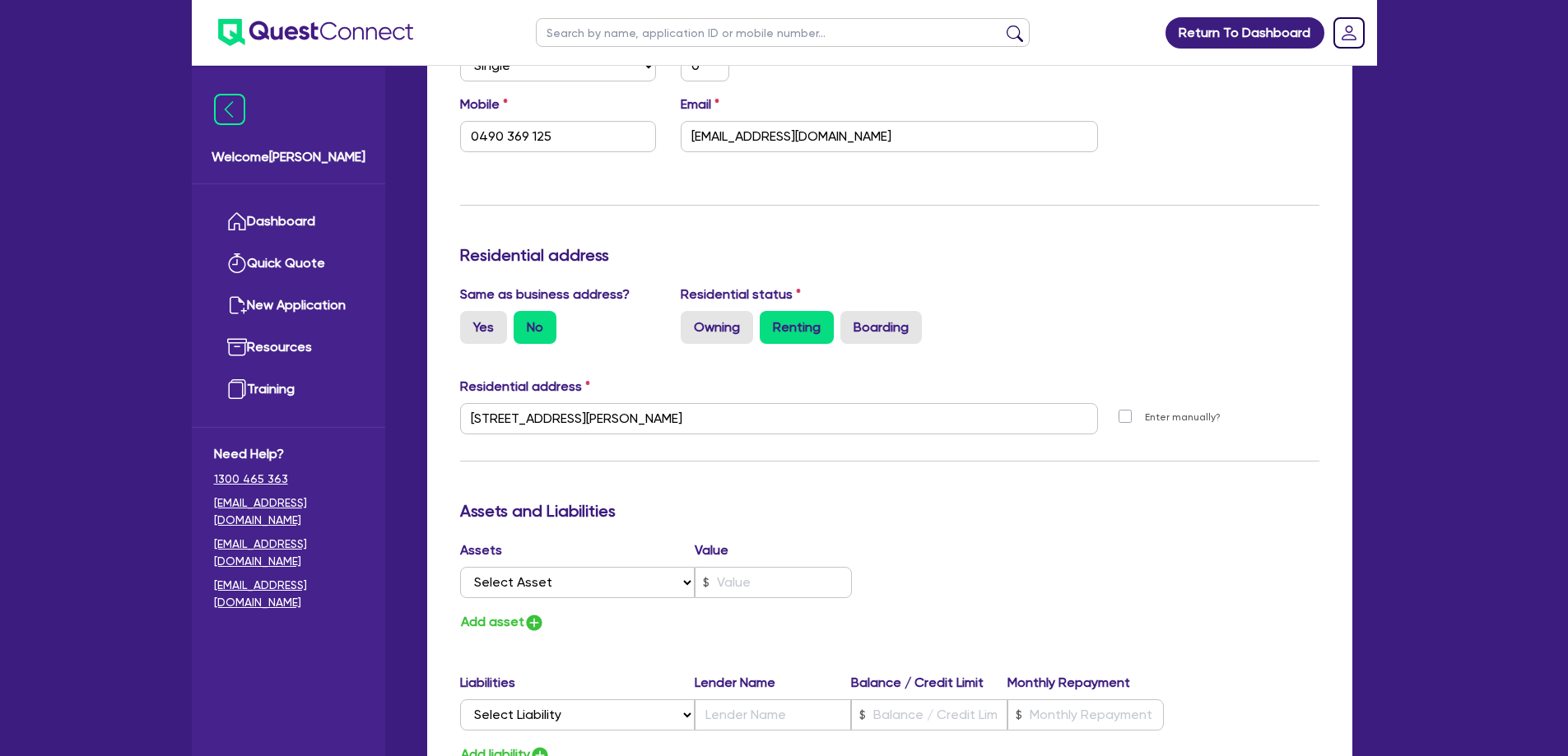
scroll to position [576, 0]
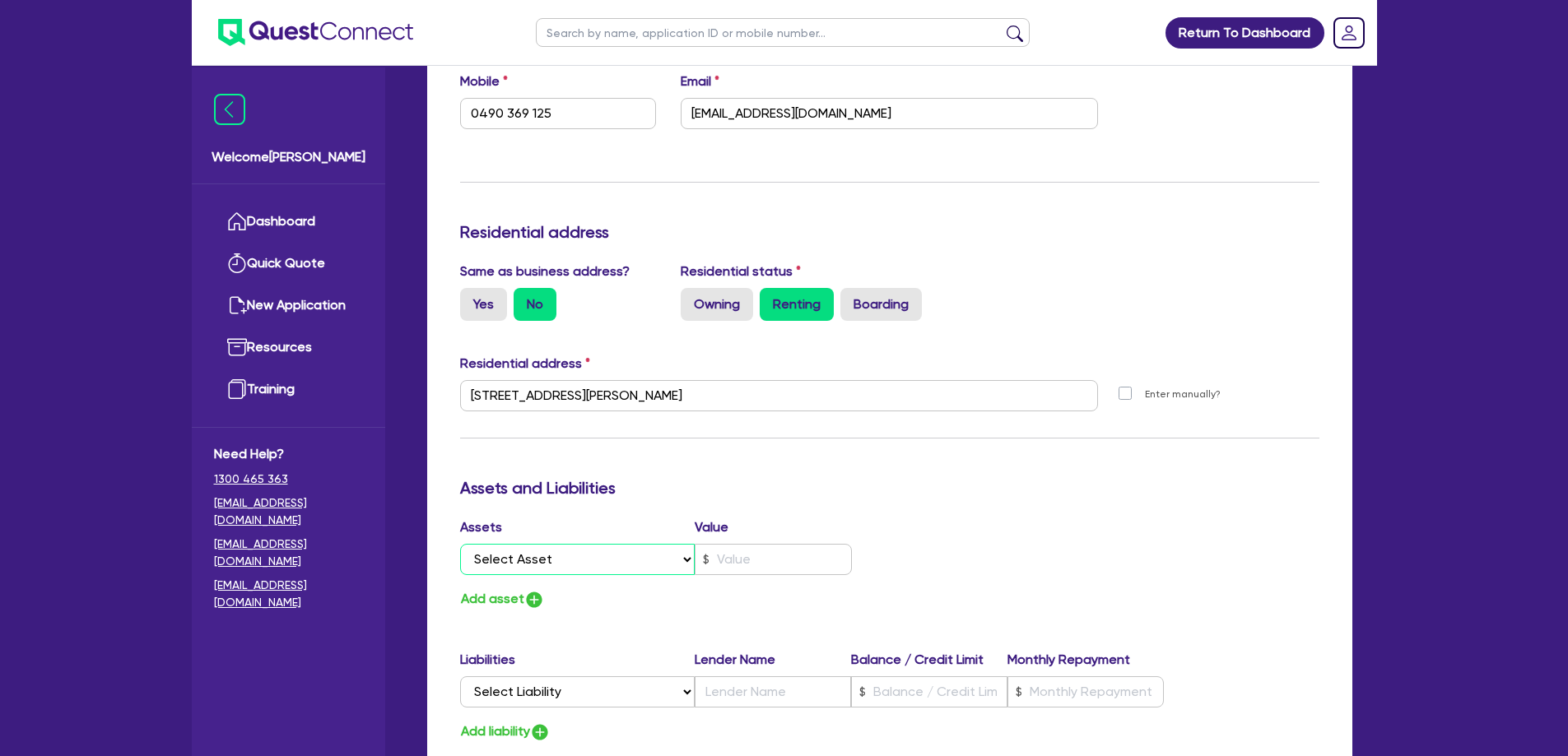
click at [629, 545] on select "Select Asset Cash Property Investment property Vehicle Truck Trailer Equipment …" at bounding box center [577, 560] width 235 height 31
select select "VEHICLE"
click at [460, 544] on select "Select Asset Cash Property Investment property Vehicle Truck Trailer Equipment …" at bounding box center [577, 560] width 235 height 31
type input "0"
type input "0490 369 125"
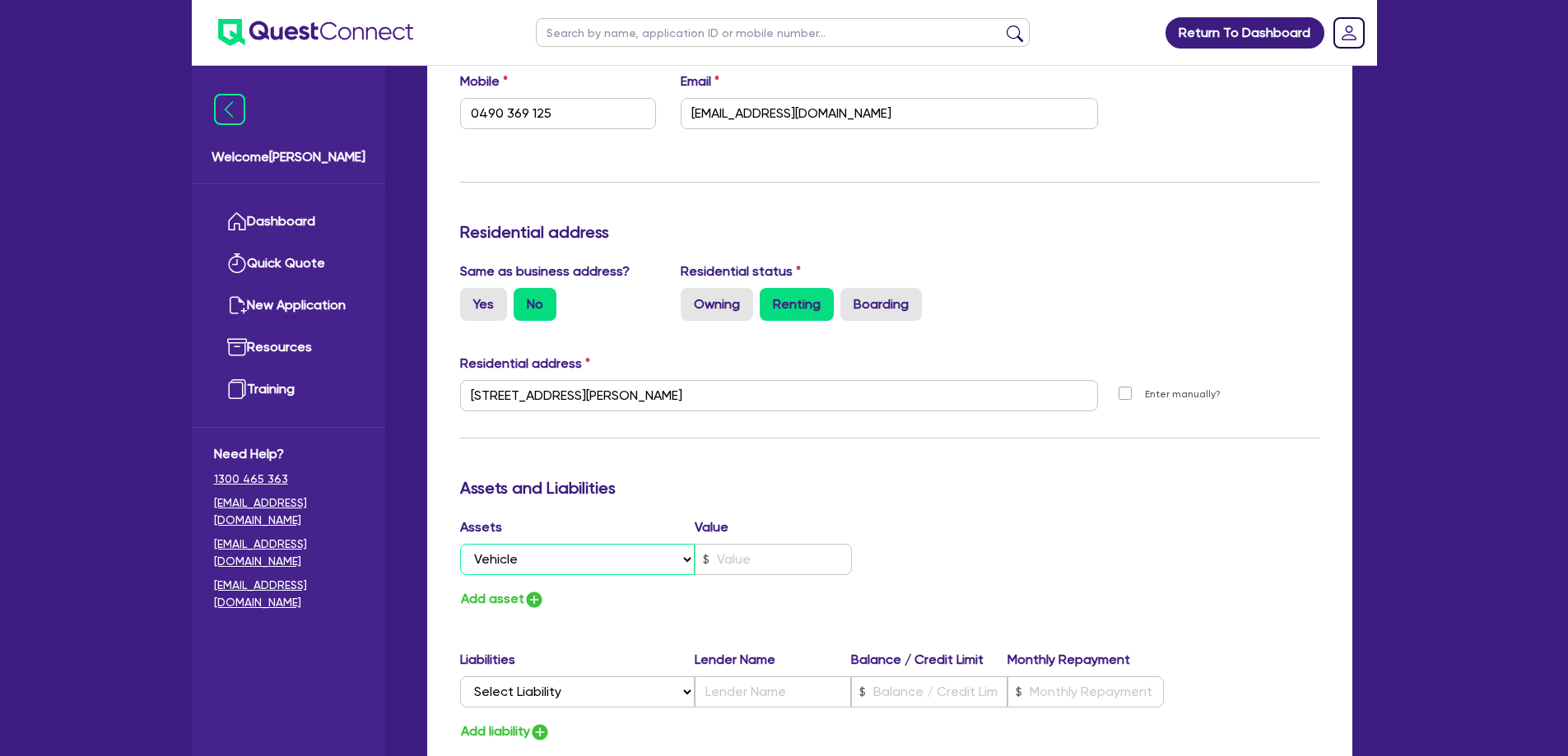
click at [589, 550] on select "Select Asset Cash Property Investment property Vehicle Truck Trailer Equipment …" at bounding box center [577, 560] width 235 height 31
select select "CASH"
click at [460, 544] on select "Select Asset Cash Property Investment property Vehicle Truck Trailer Equipment …" at bounding box center [577, 560] width 235 height 31
type input "0"
type input "0490 369 125"
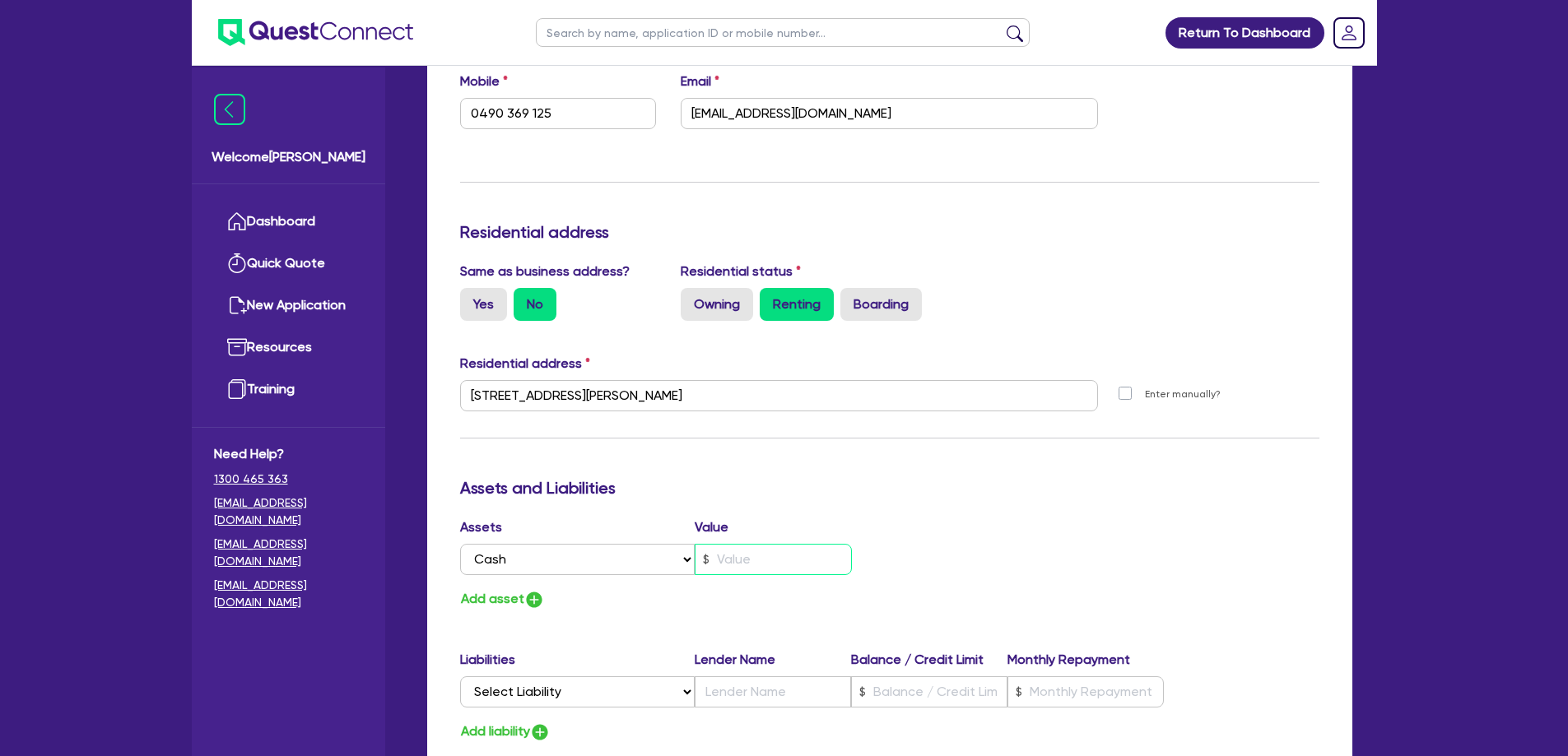
click at [740, 544] on input "text" at bounding box center [773, 560] width 157 height 31
type input "0"
type input "0490 369 125"
type input "1"
type input "0"
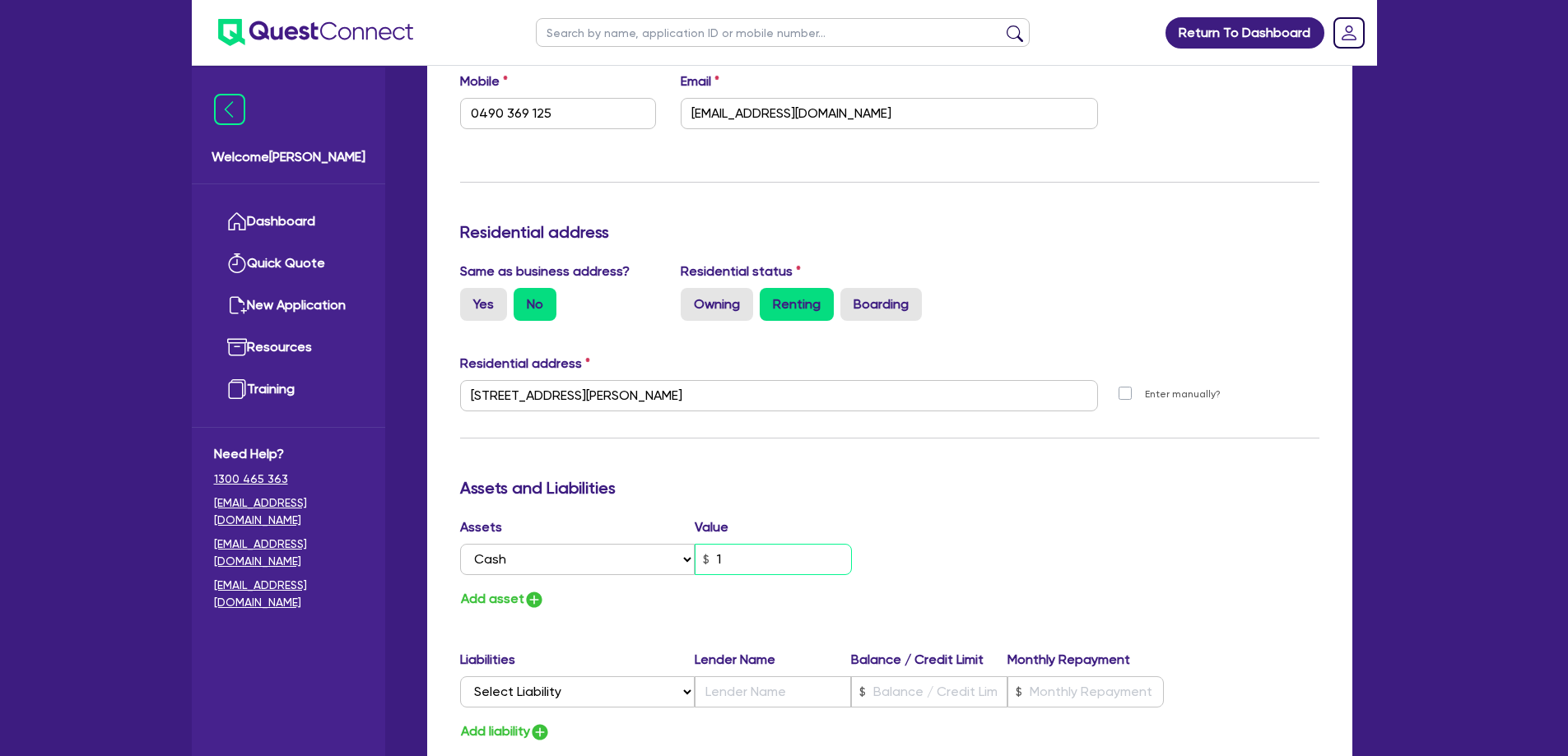
type input "0490 369 125"
type input "10"
type input "0"
type input "0490 369 125"
type input "100"
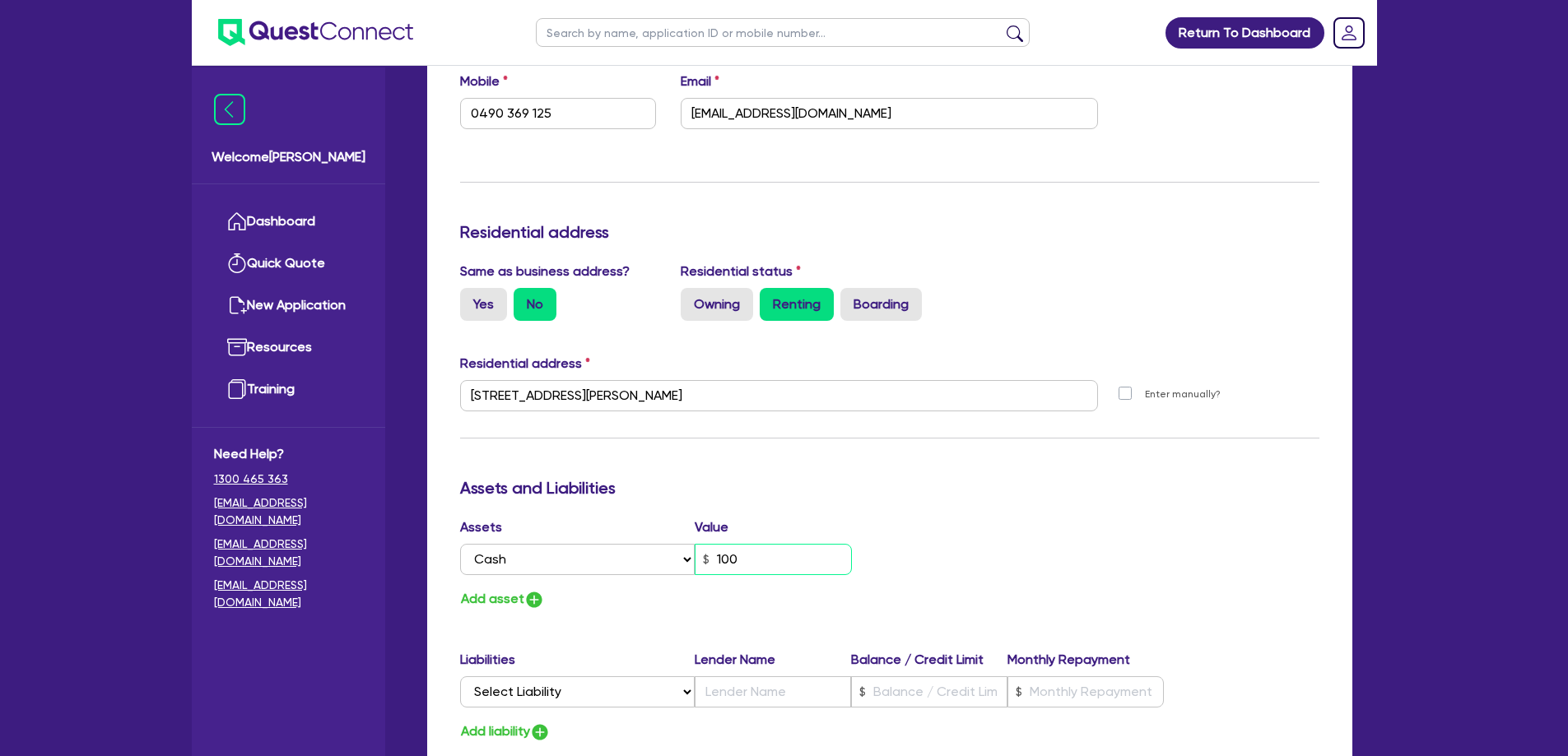
type input "0"
type input "0490 369 125"
type input "1,000"
type input "0"
type input "0490 369 125"
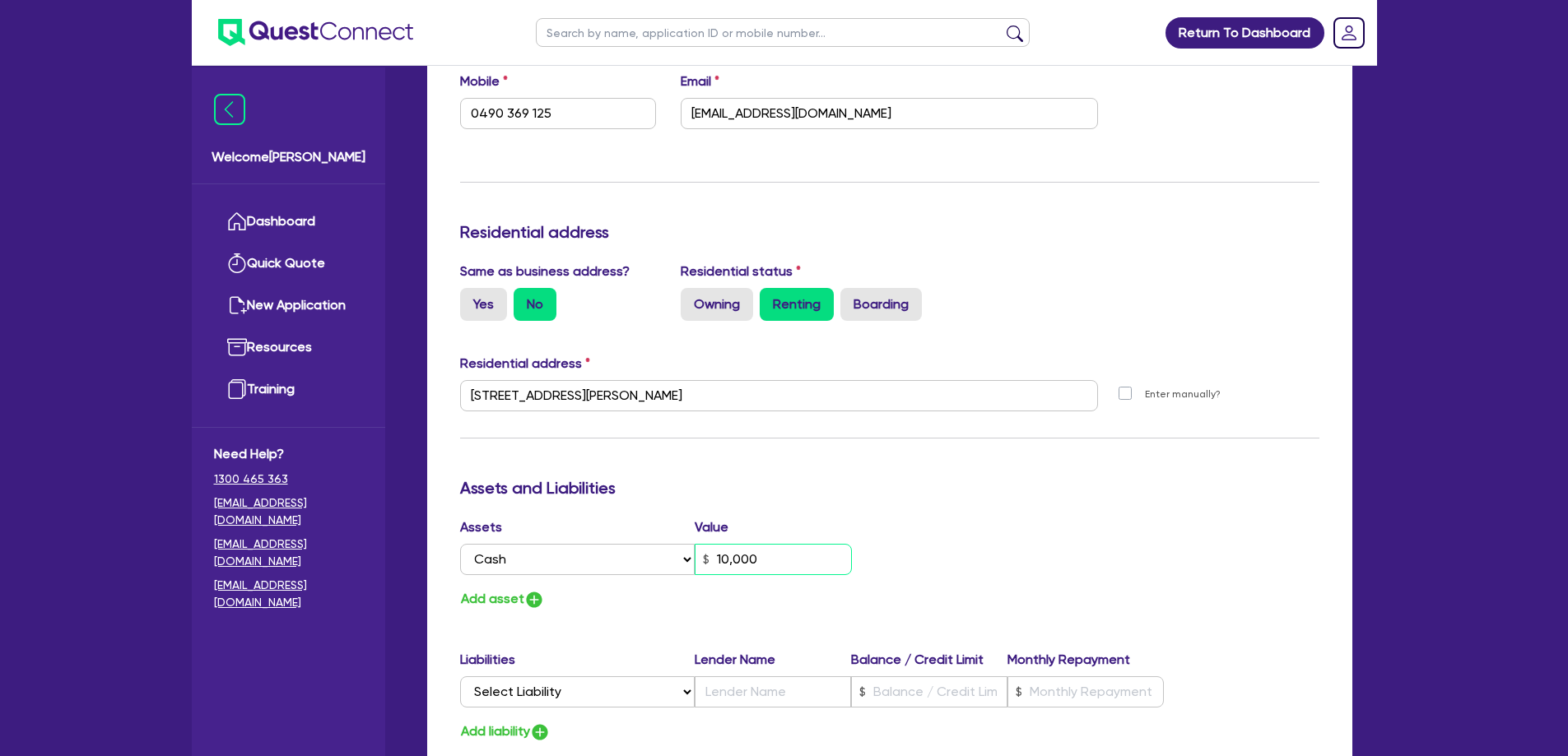
type input "10,000"
click at [985, 533] on div "Assets Value Select Asset Cash Property Investment property Vehicle Truck Trail…" at bounding box center [890, 563] width 884 height 93
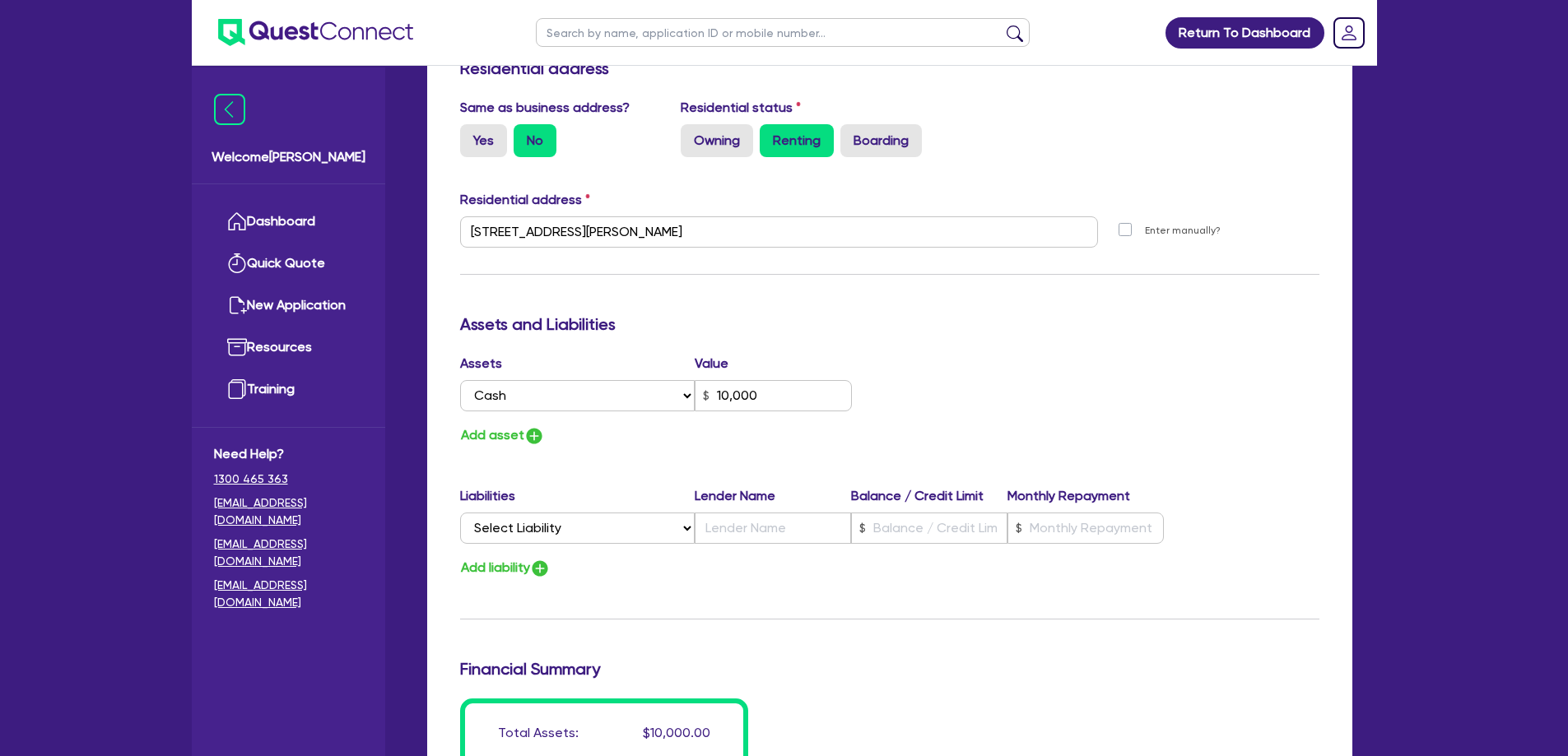
scroll to position [740, 0]
click at [574, 512] on select "Select Liability Credit card Mortgage Investment property loan Vehicle loan Tru…" at bounding box center [577, 528] width 234 height 31
click at [502, 399] on div "Assets Value Select Asset Cash Property Investment property Vehicle Truck Trail…" at bounding box center [669, 399] width 442 height 93
click at [497, 424] on button "Add asset" at bounding box center [503, 435] width 85 height 23
type input "0"
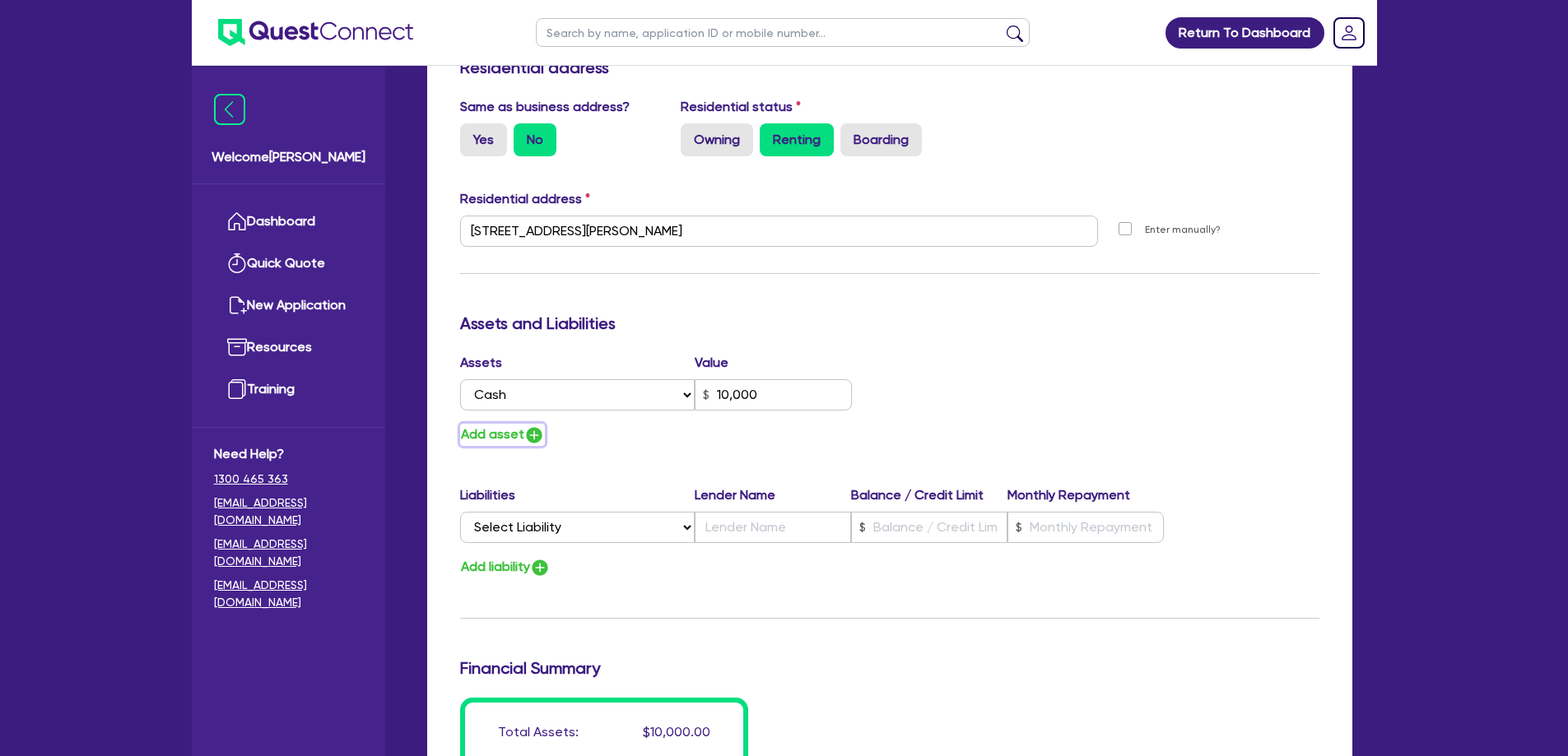
type input "0490 369 125"
type input "10,000"
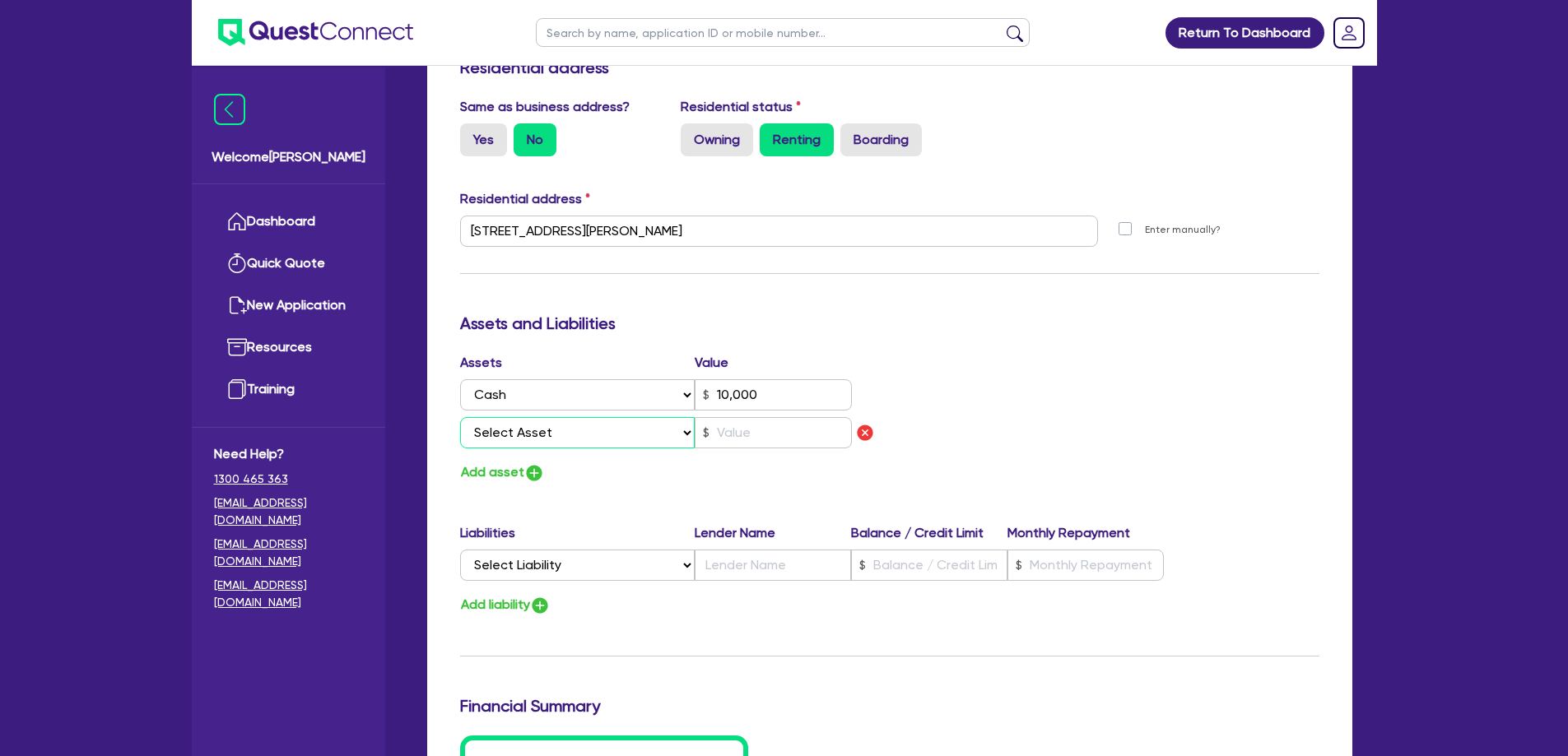
click at [515, 424] on select "Select Asset Cash Property Investment property Vehicle Truck Trailer Equipment …" at bounding box center [577, 433] width 235 height 31
select select "VEHICLE"
click at [460, 417] on select "Select Asset Cash Property Investment property Vehicle Truck Trailer Equipment …" at bounding box center [577, 433] width 235 height 31
type input "0"
type input "0490 369 125"
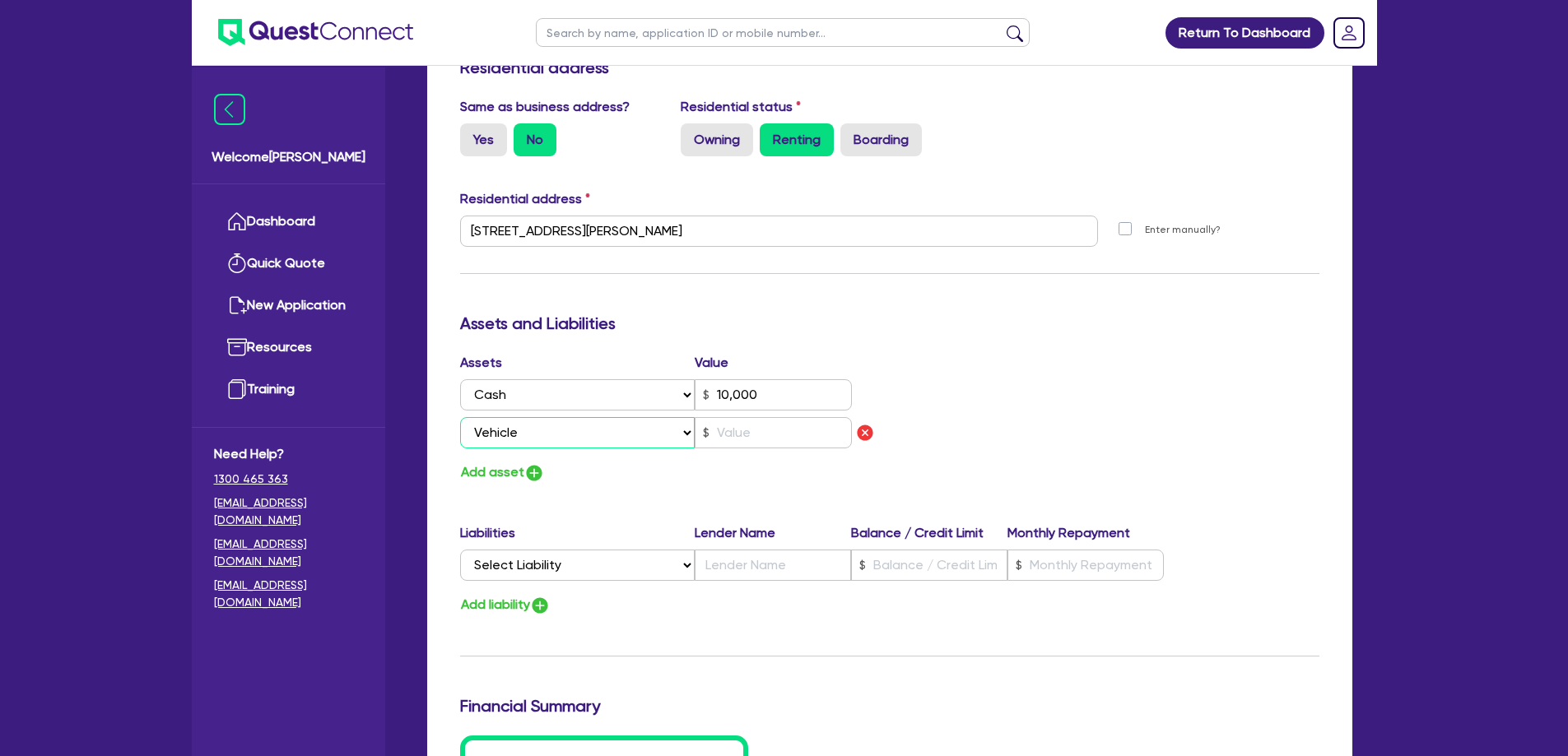
type input "10,000"
click at [766, 417] on input "text" at bounding box center [773, 433] width 157 height 31
type input "0"
type input "0490 369 125"
type input "10,000"
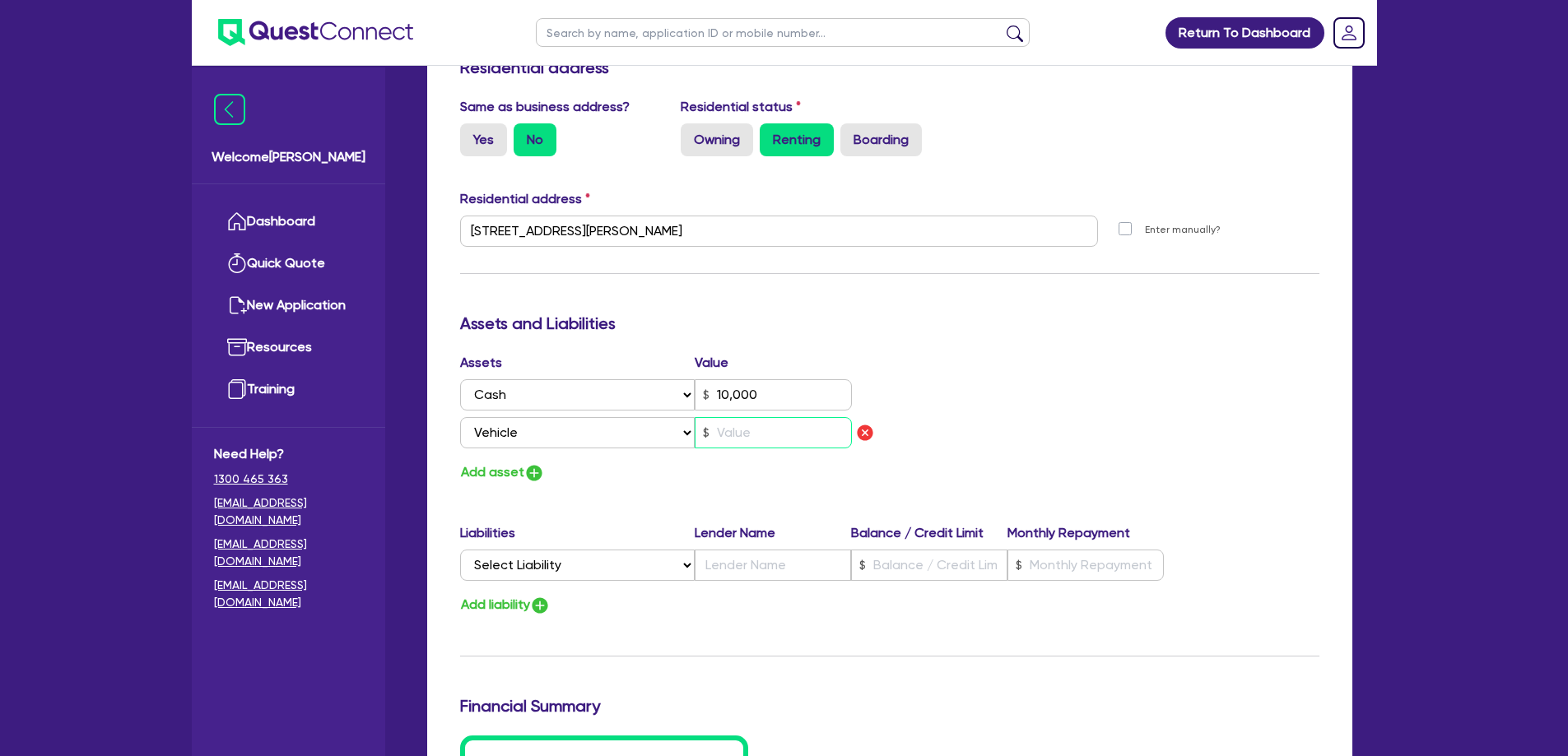
type input "1"
type input "0"
type input "0490 369 125"
type input "10,000"
type input "12"
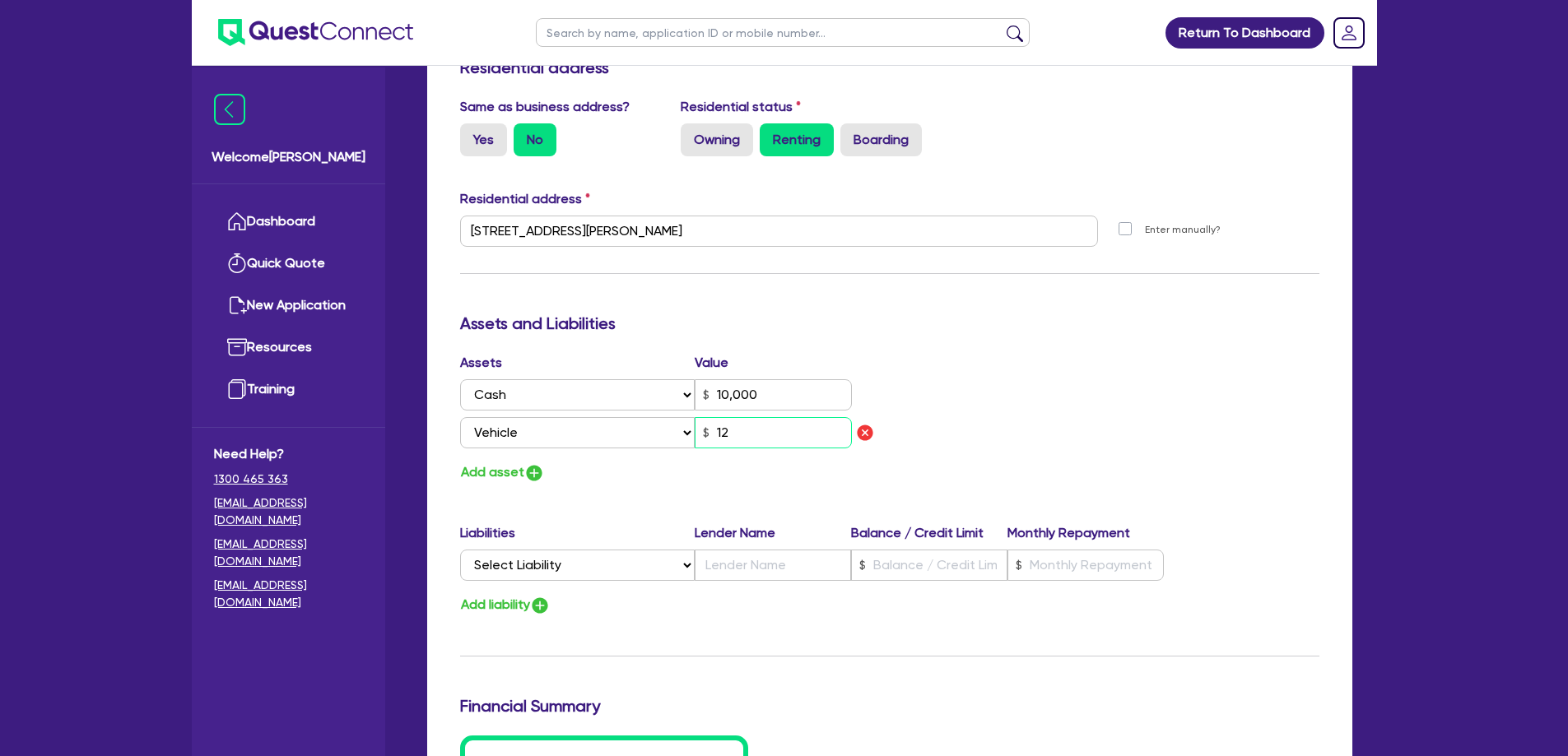
type input "0"
type input "0490 369 125"
type input "10,000"
type input "120"
type input "0"
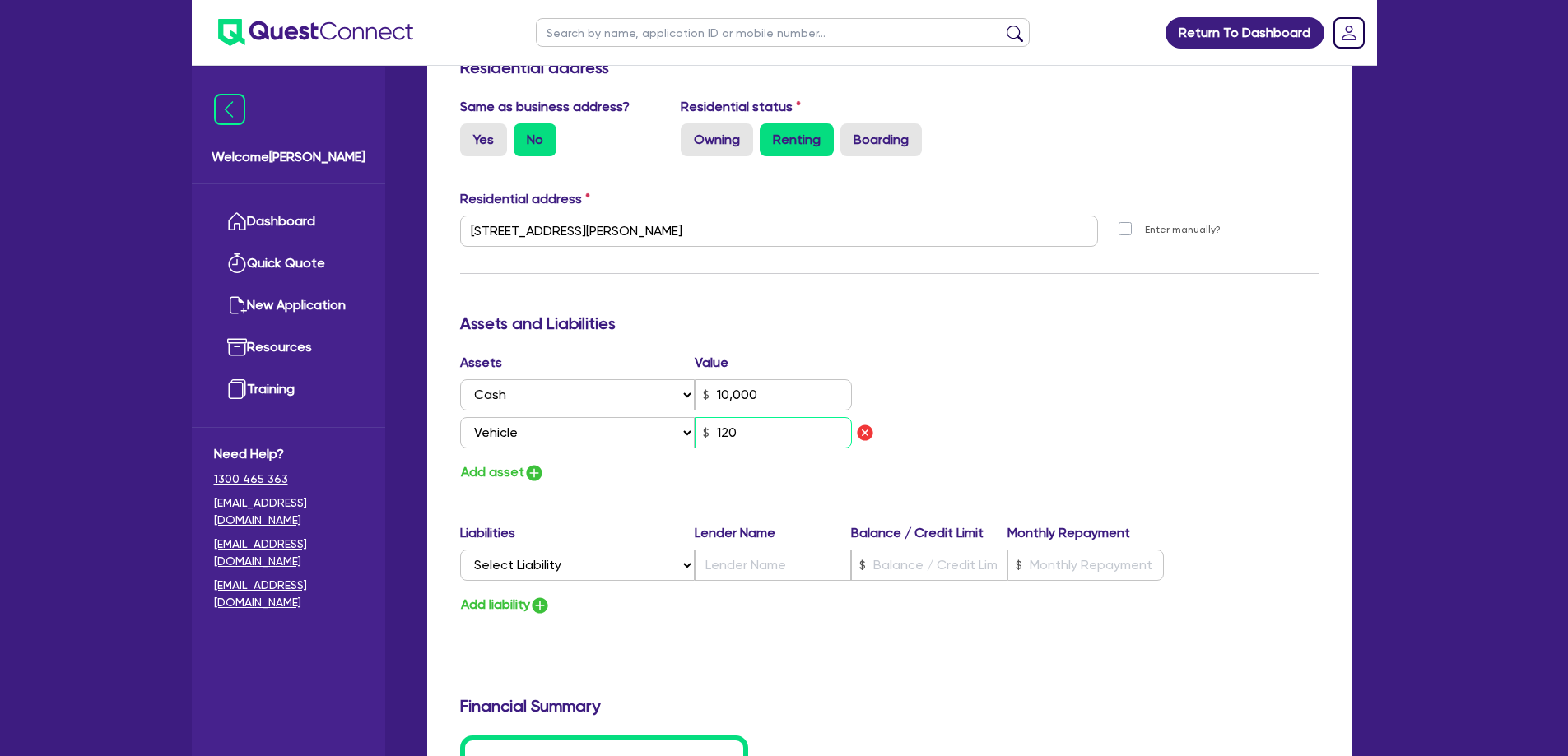
type input "0490 369 125"
type input "10,000"
type input "1,200"
type input "0"
type input "0490 369 125"
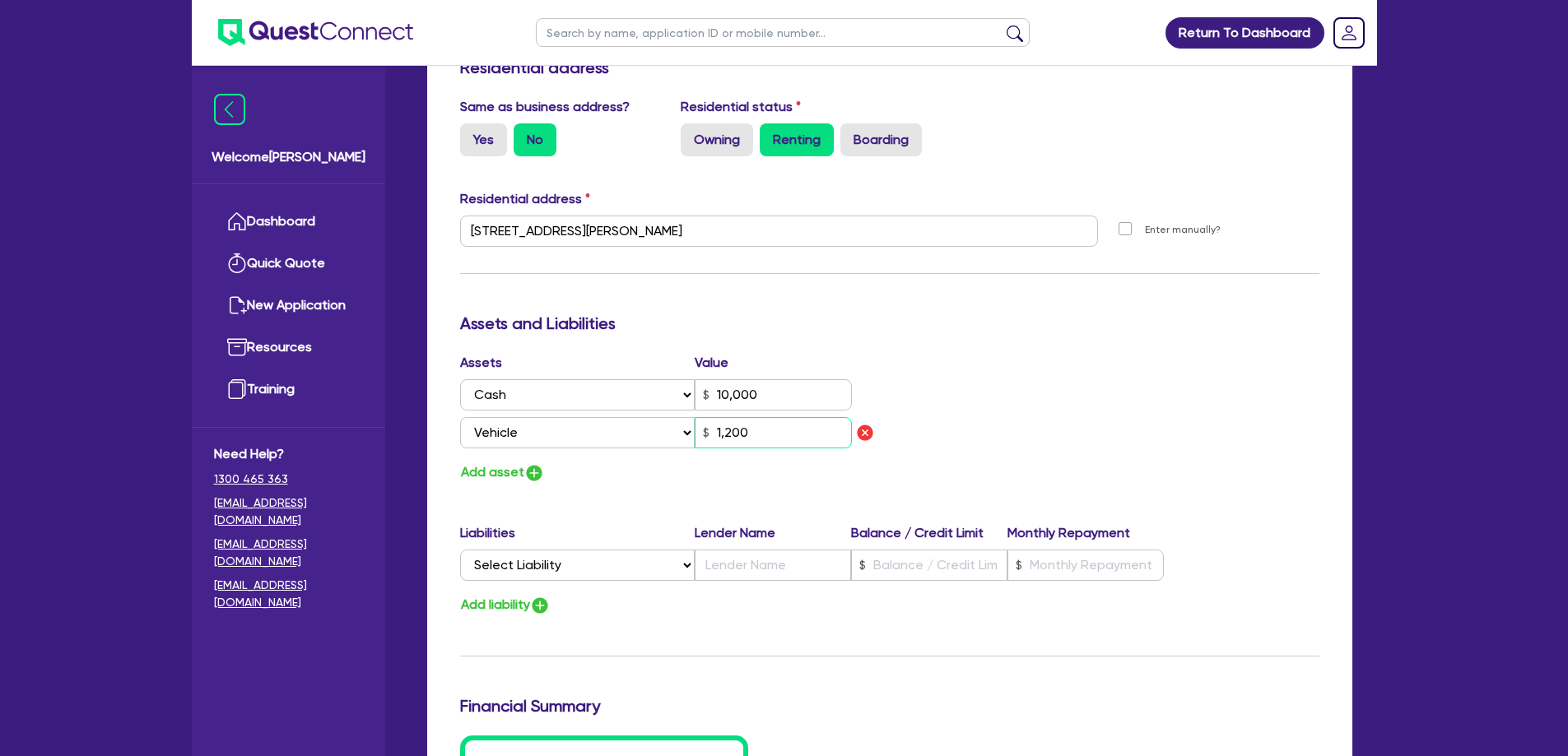
type input "10,000"
type input "12,000"
click at [492, 462] on button "Add asset" at bounding box center [503, 473] width 85 height 23
type input "0"
type input "0490 369 125"
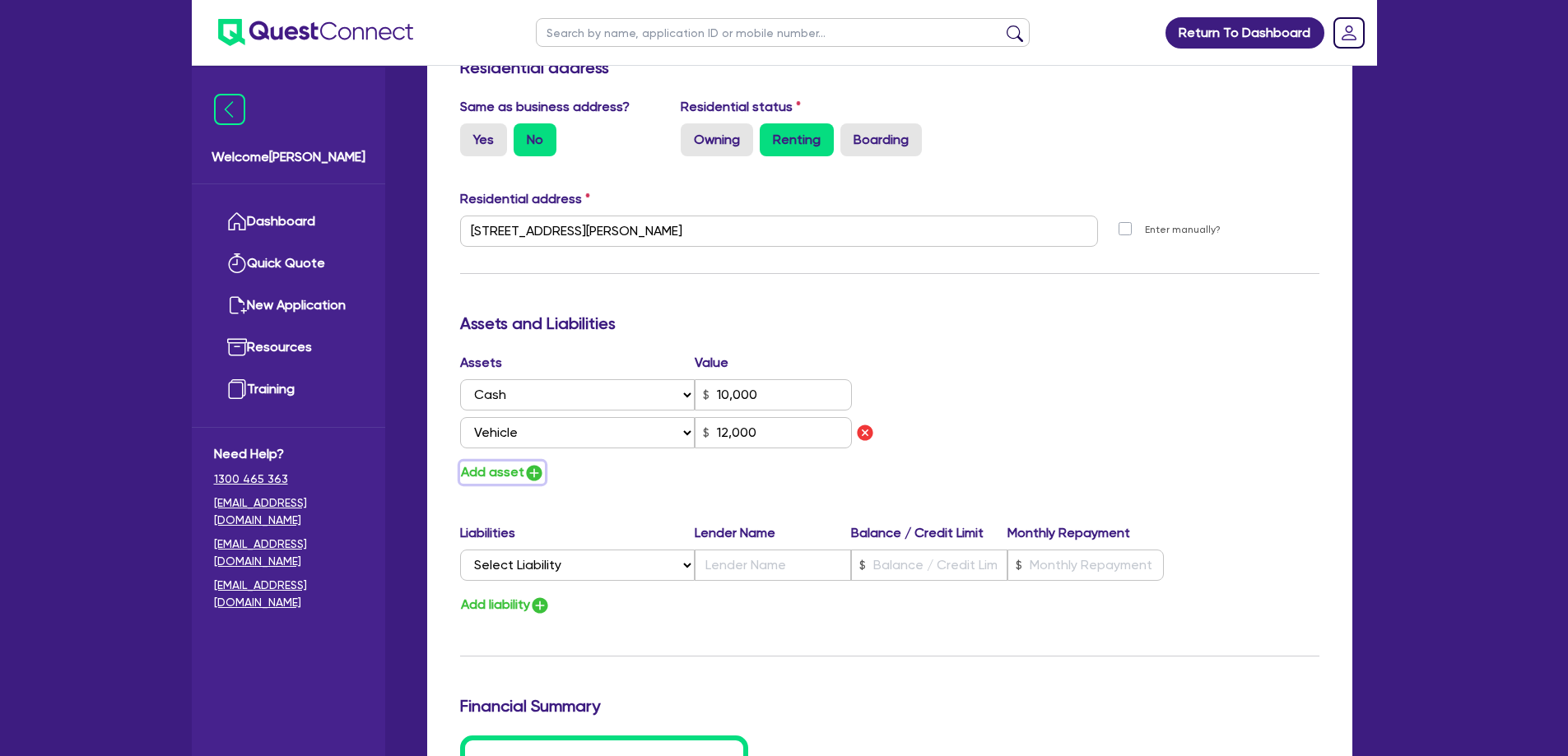
type input "10,000"
type input "12,000"
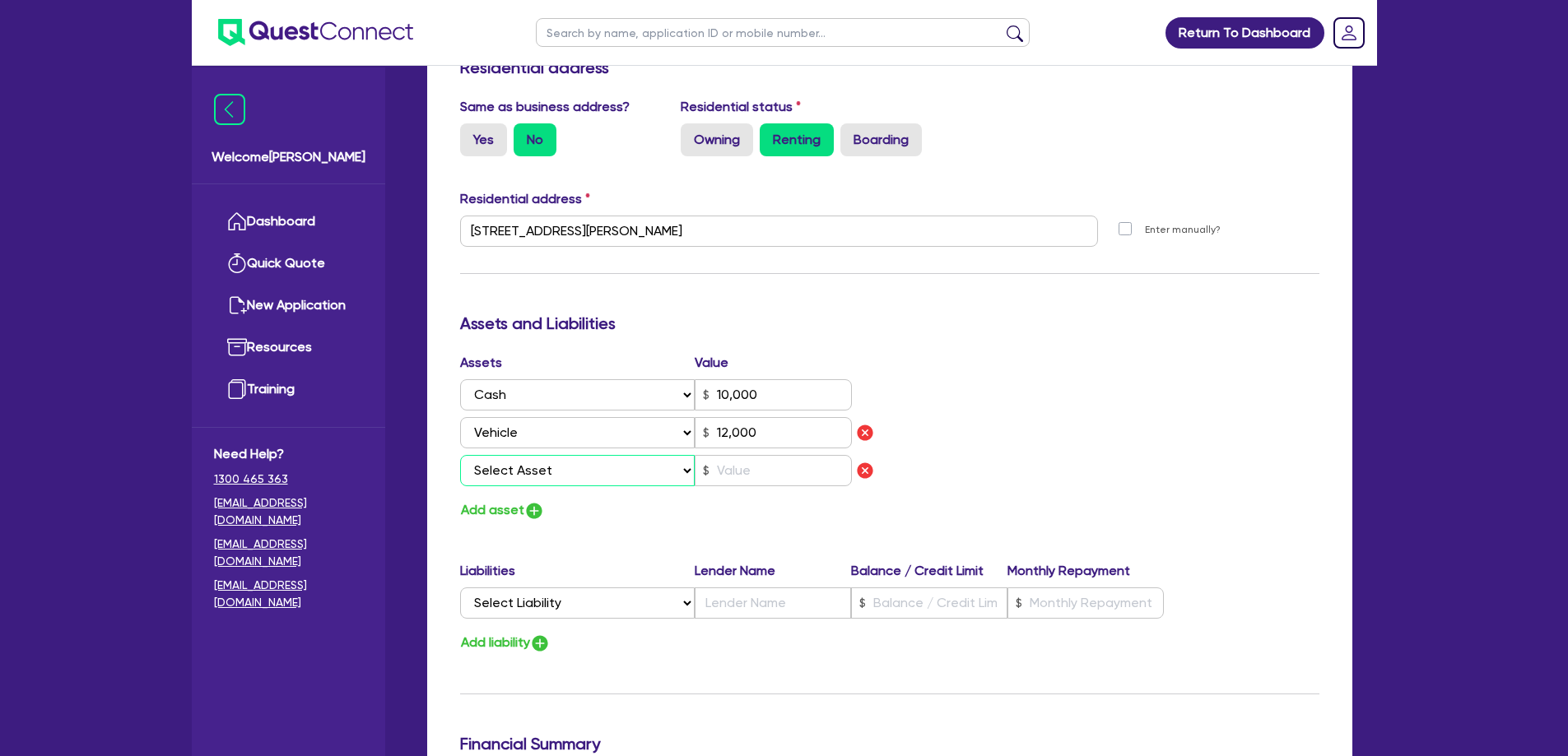
click at [516, 458] on select "Select Asset Cash Property Investment property Vehicle Truck Trailer Equipment …" at bounding box center [577, 470] width 235 height 31
select select "HOUSEHOLD_PERSONAL"
click at [460, 455] on select "Select Asset Cash Property Investment property Vehicle Truck Trailer Equipment …" at bounding box center [577, 470] width 235 height 31
type input "0"
type input "0490 369 125"
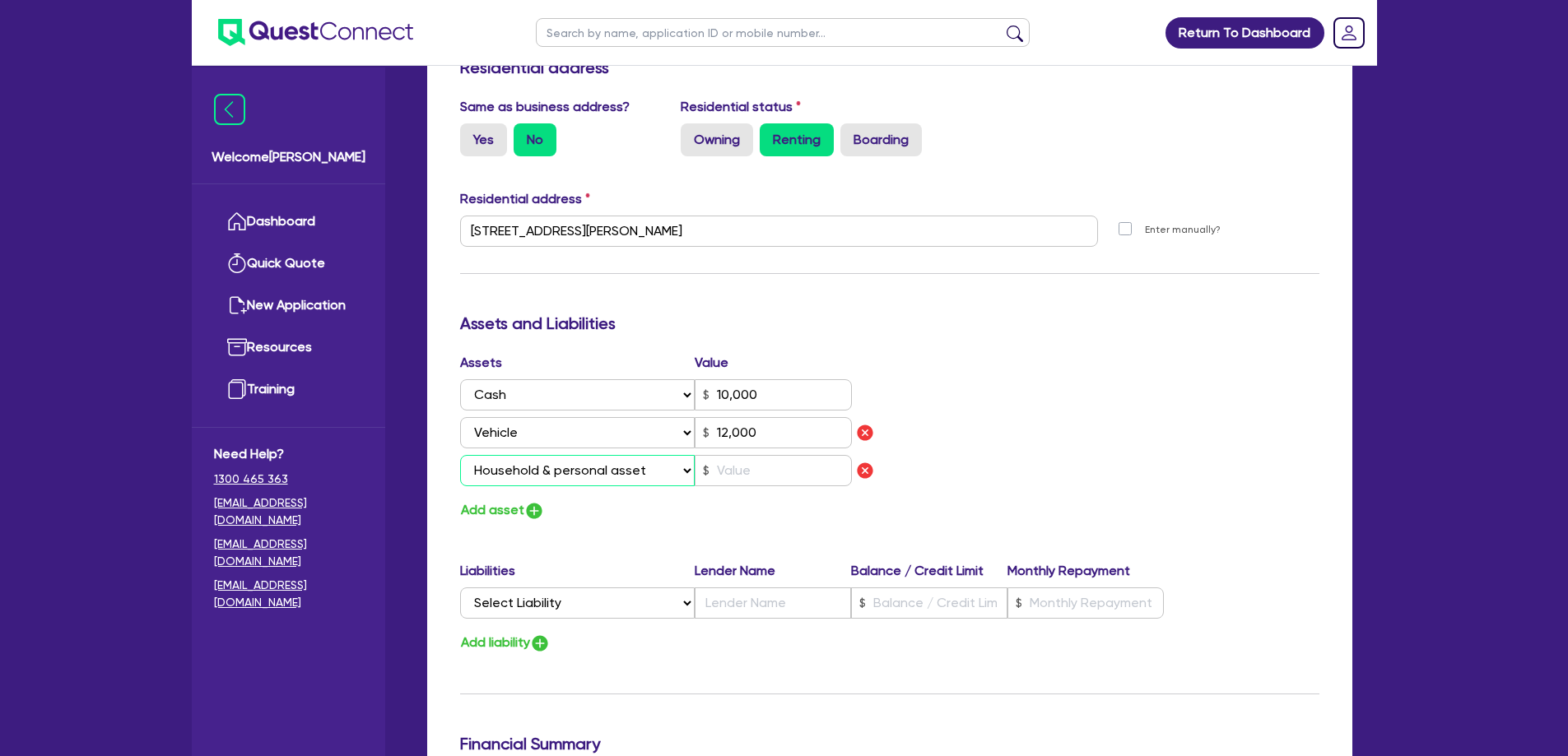
type input "10,000"
type input "12,000"
click at [753, 460] on input "text" at bounding box center [773, 470] width 157 height 31
type input "0"
type input "0490 369 125"
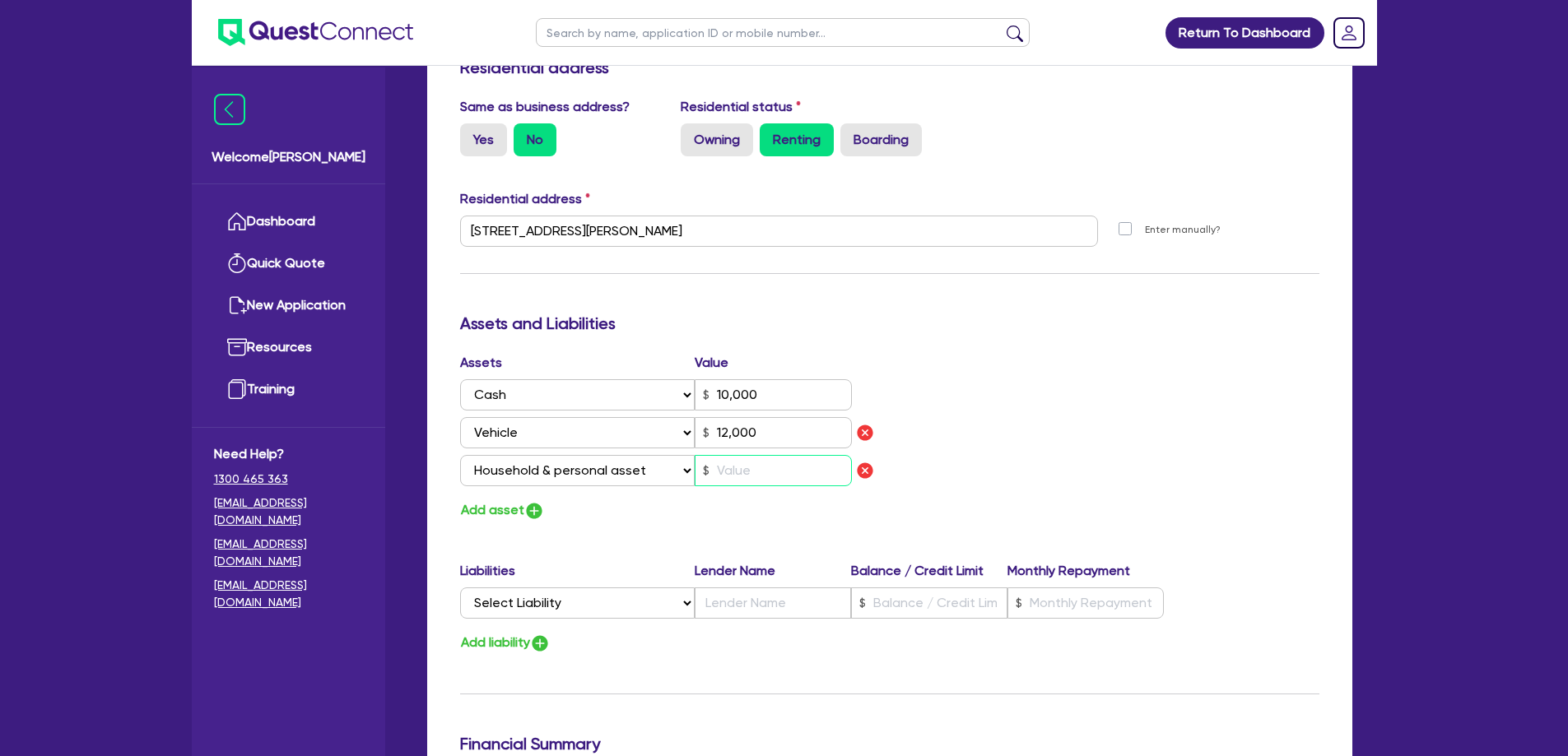
type input "10,000"
type input "12,000"
type input "3"
type input "0"
type input "0490 369 125"
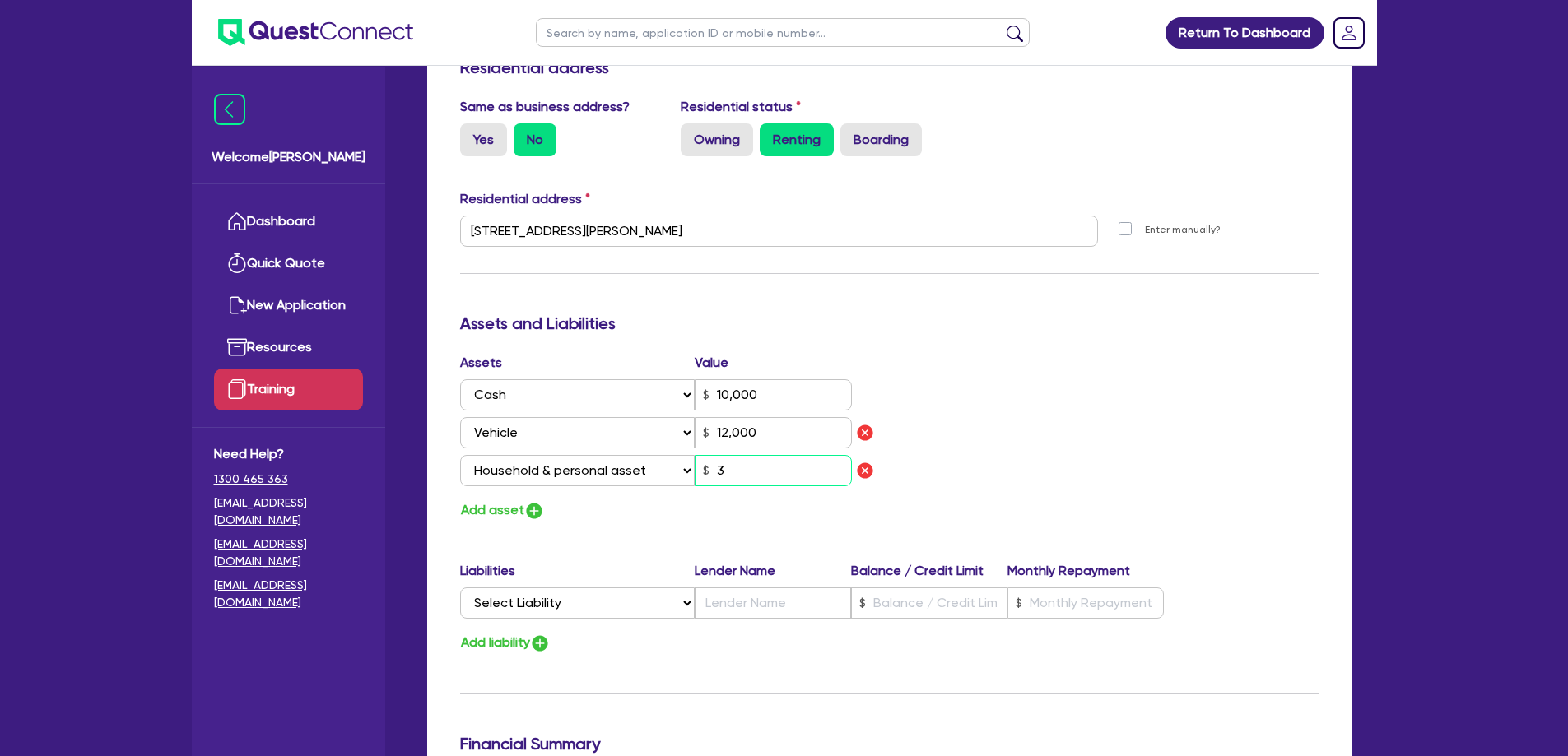
type input "10,000"
type input "12,000"
type input "30"
type input "0"
type input "0490 369 125"
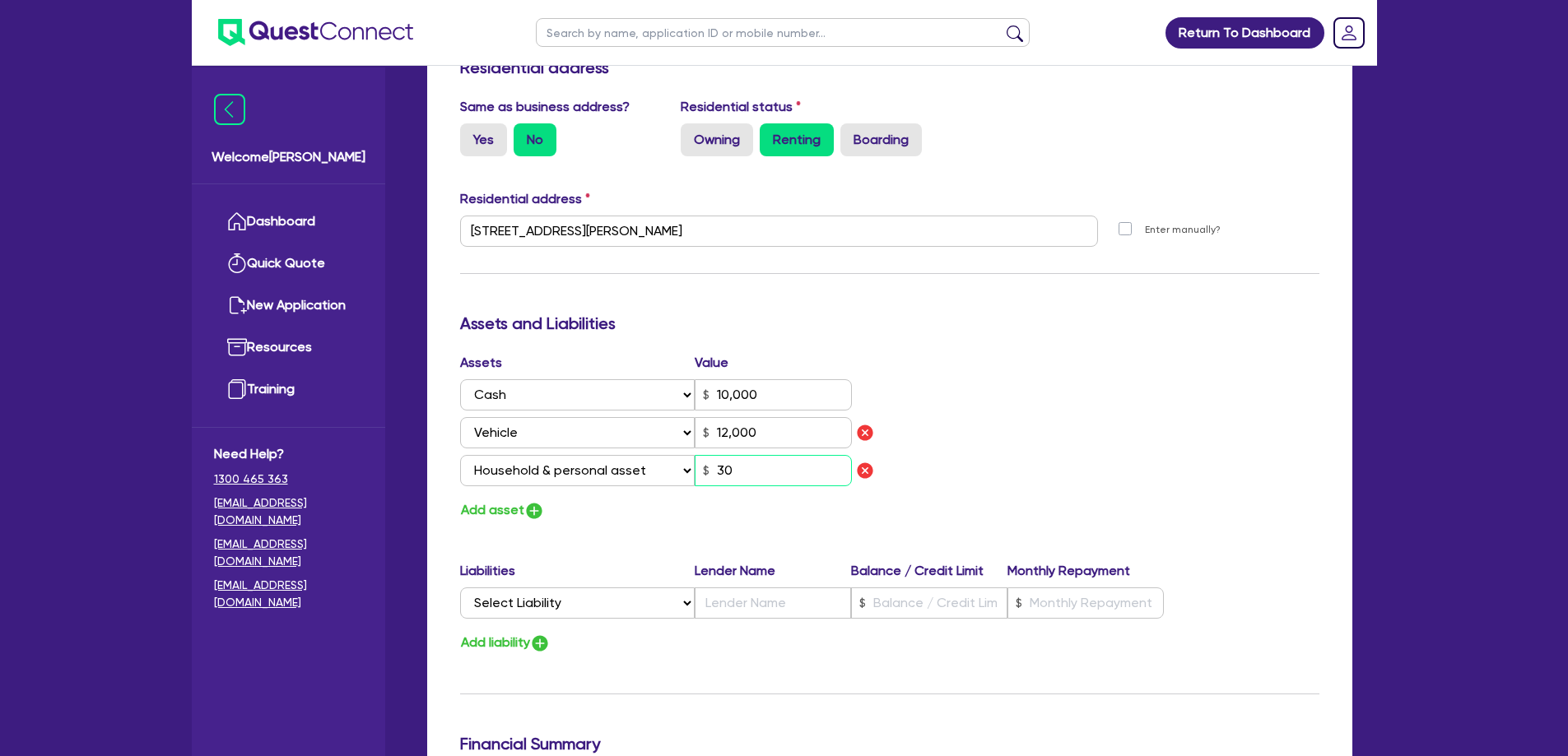
type input "10,000"
type input "12,000"
type input "300"
type input "0"
type input "0490 369 125"
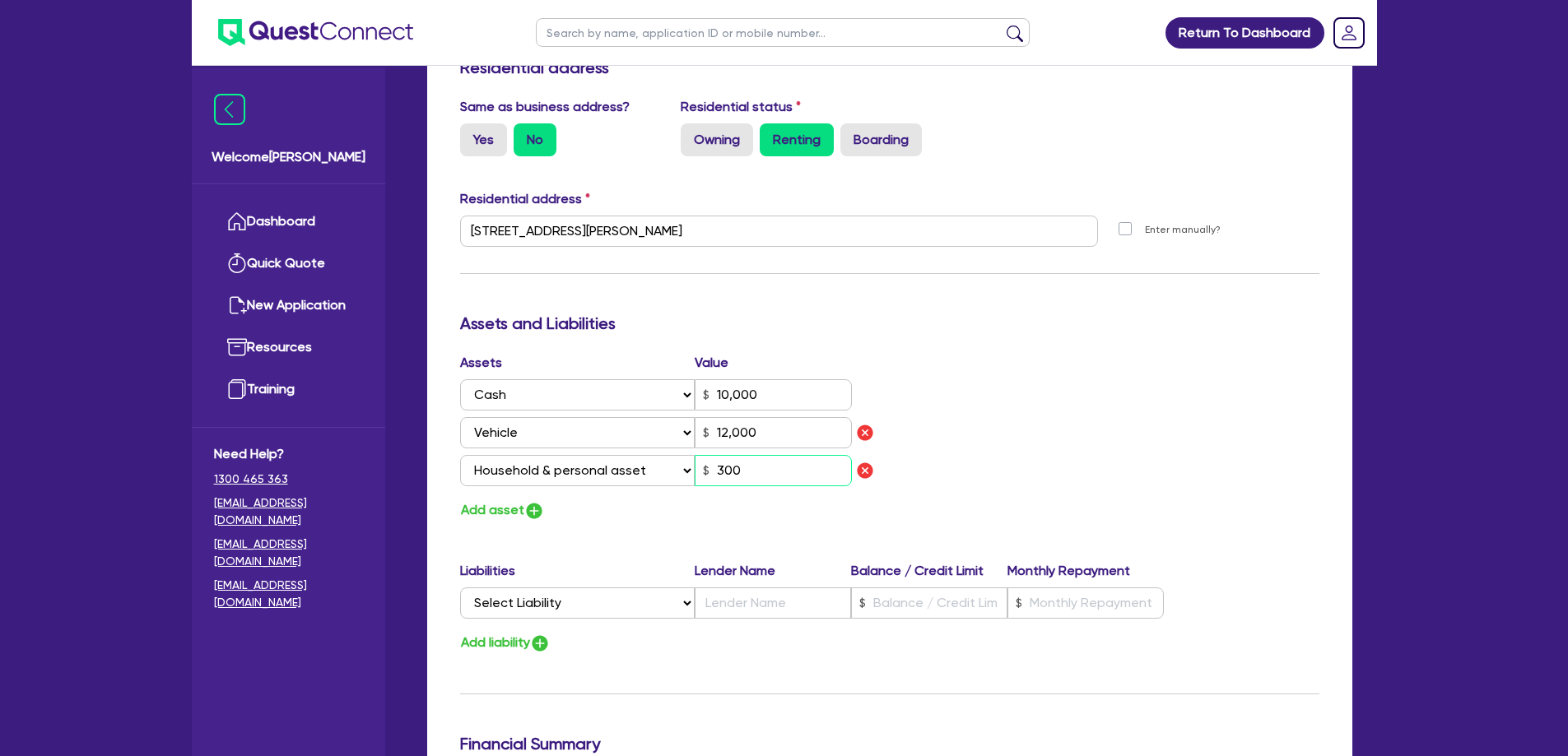
type input "10,000"
type input "12,000"
type input "3,000"
click at [505, 499] on button "Add asset" at bounding box center [503, 510] width 85 height 23
type input "0"
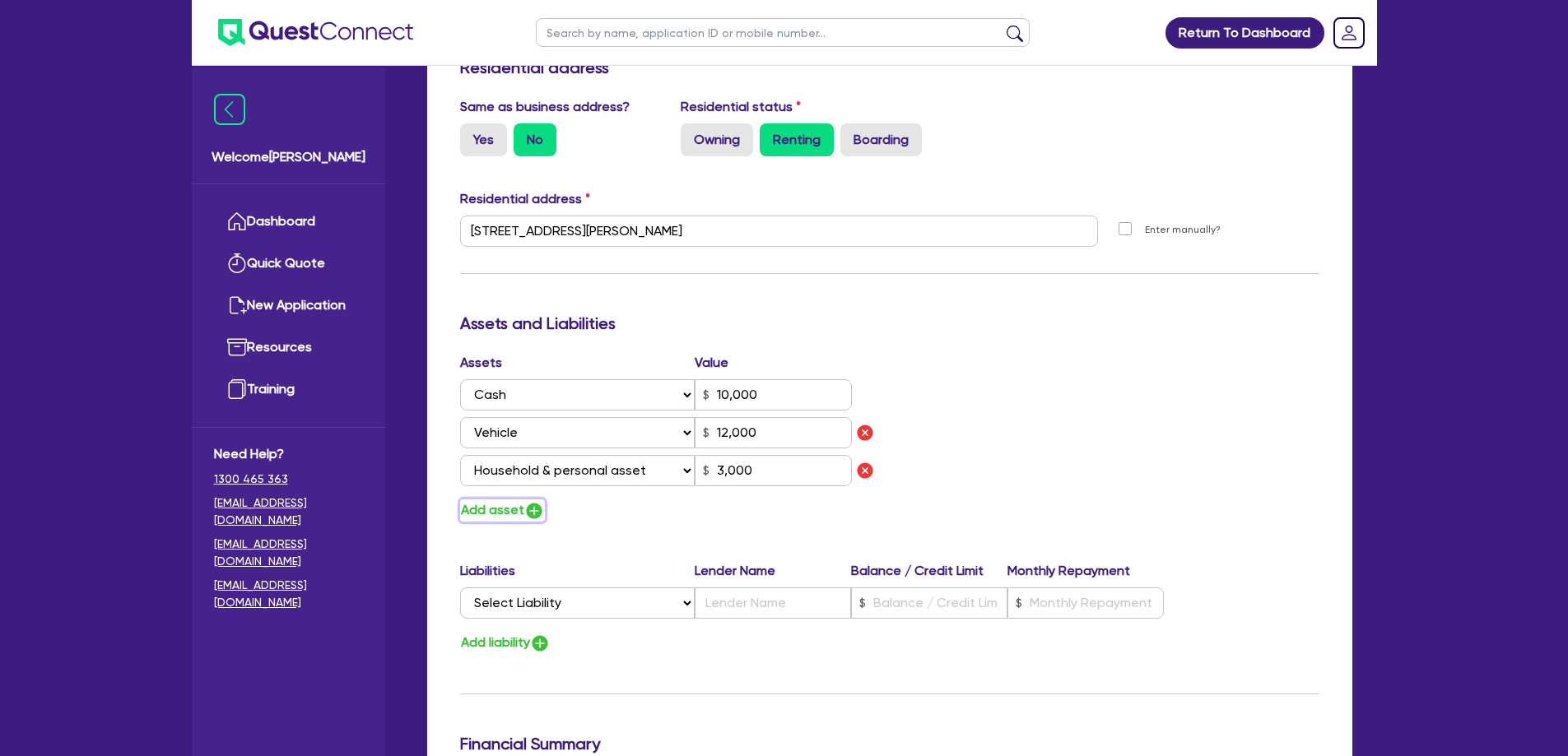
type input "0490 369 125"
type input "10,000"
type input "12,000"
type input "3,000"
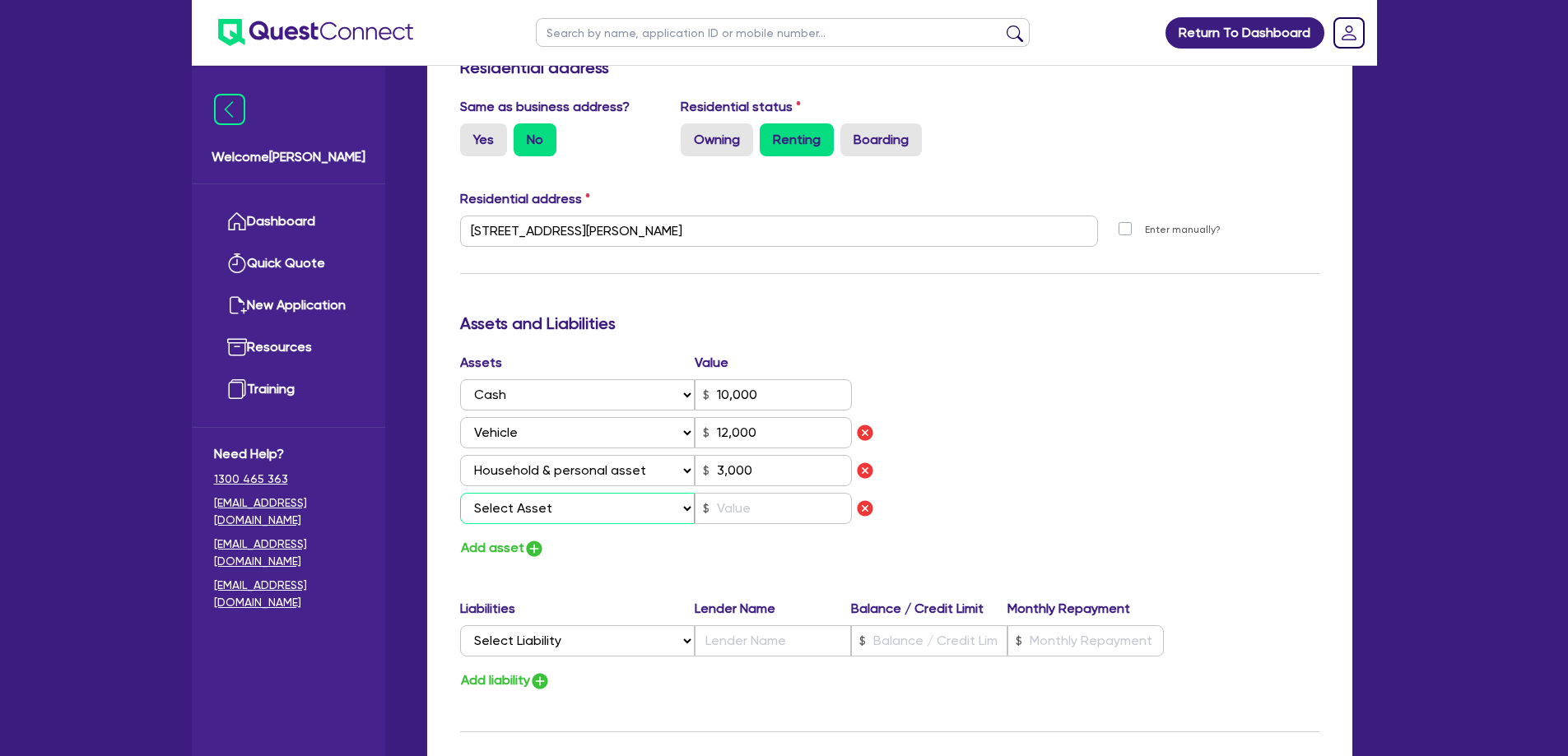
click at [517, 493] on select "Select Asset Cash Property Investment property Vehicle Truck Trailer Equipment …" at bounding box center [577, 509] width 235 height 31
select select "OTHER"
click at [460, 493] on select "Select Asset Cash Property Investment property Vehicle Truck Trailer Equipment …" at bounding box center [577, 509] width 235 height 31
type input "0"
type input "0490 369 125"
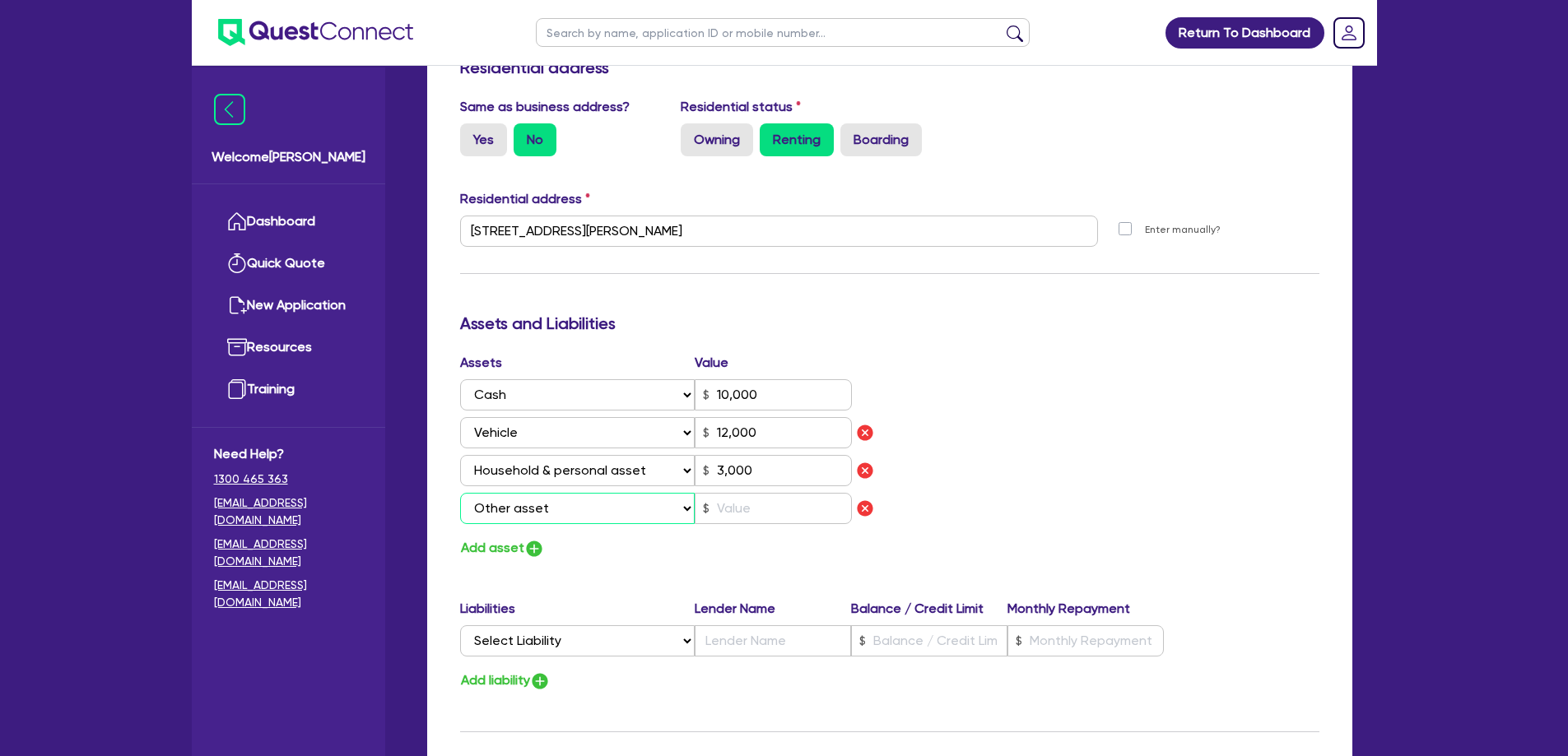
type input "10,000"
type input "12,000"
type input "3,000"
click at [758, 493] on input "text" at bounding box center [773, 509] width 157 height 31
type input "0"
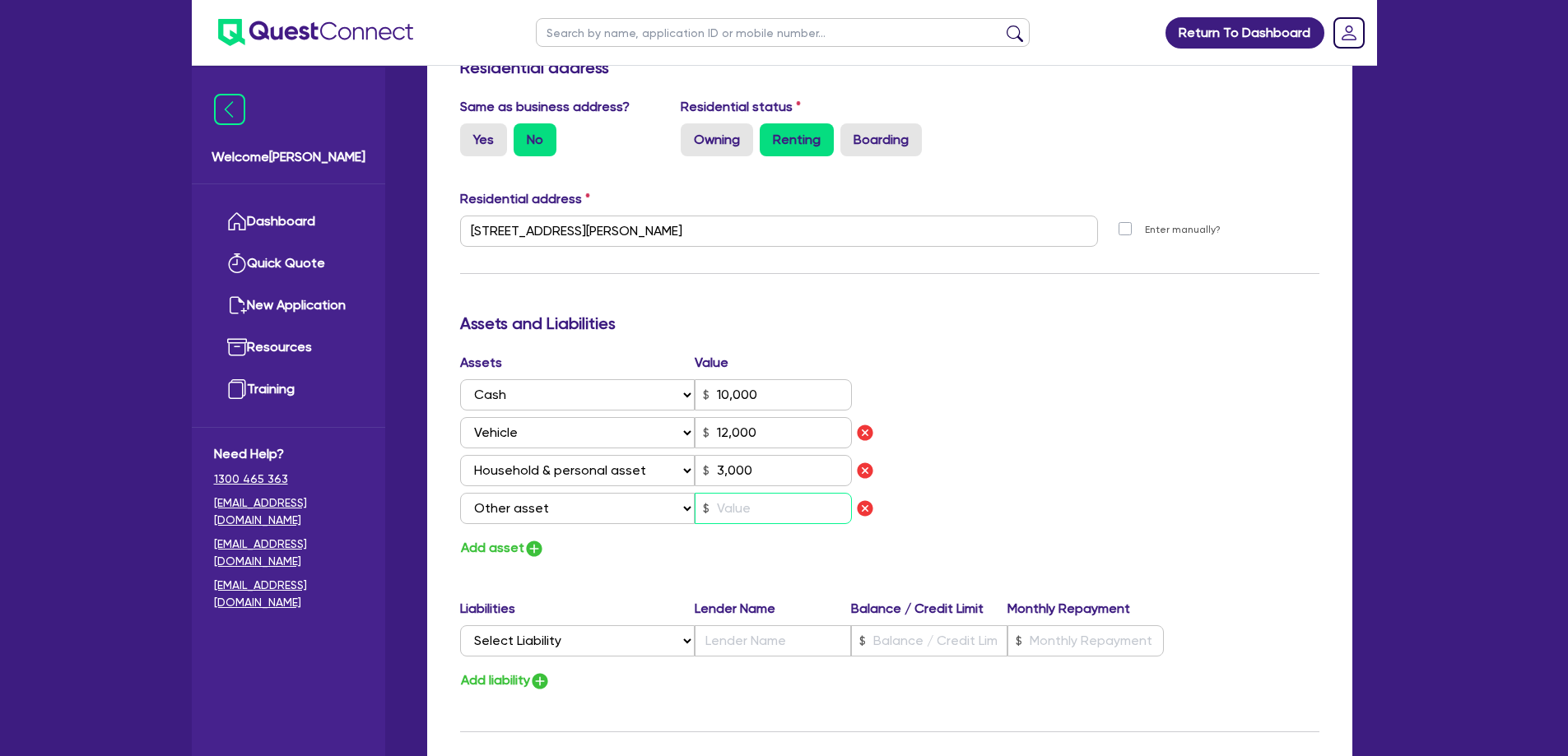
type input "0490 369 125"
type input "10,000"
type input "12,000"
type input "3,000"
type input "3"
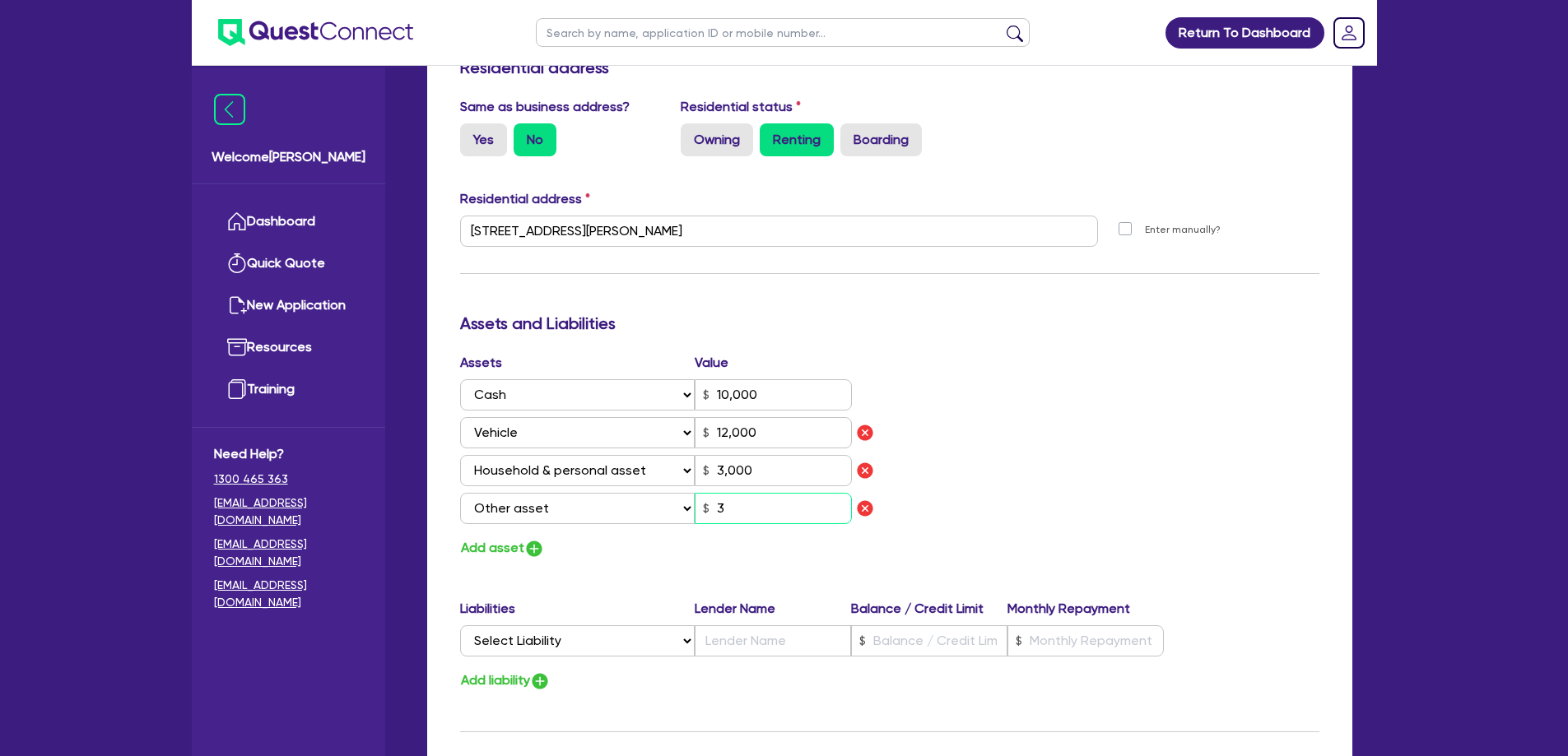
type input "0"
type input "0490 369 125"
type input "10,000"
type input "12,000"
type input "3,000"
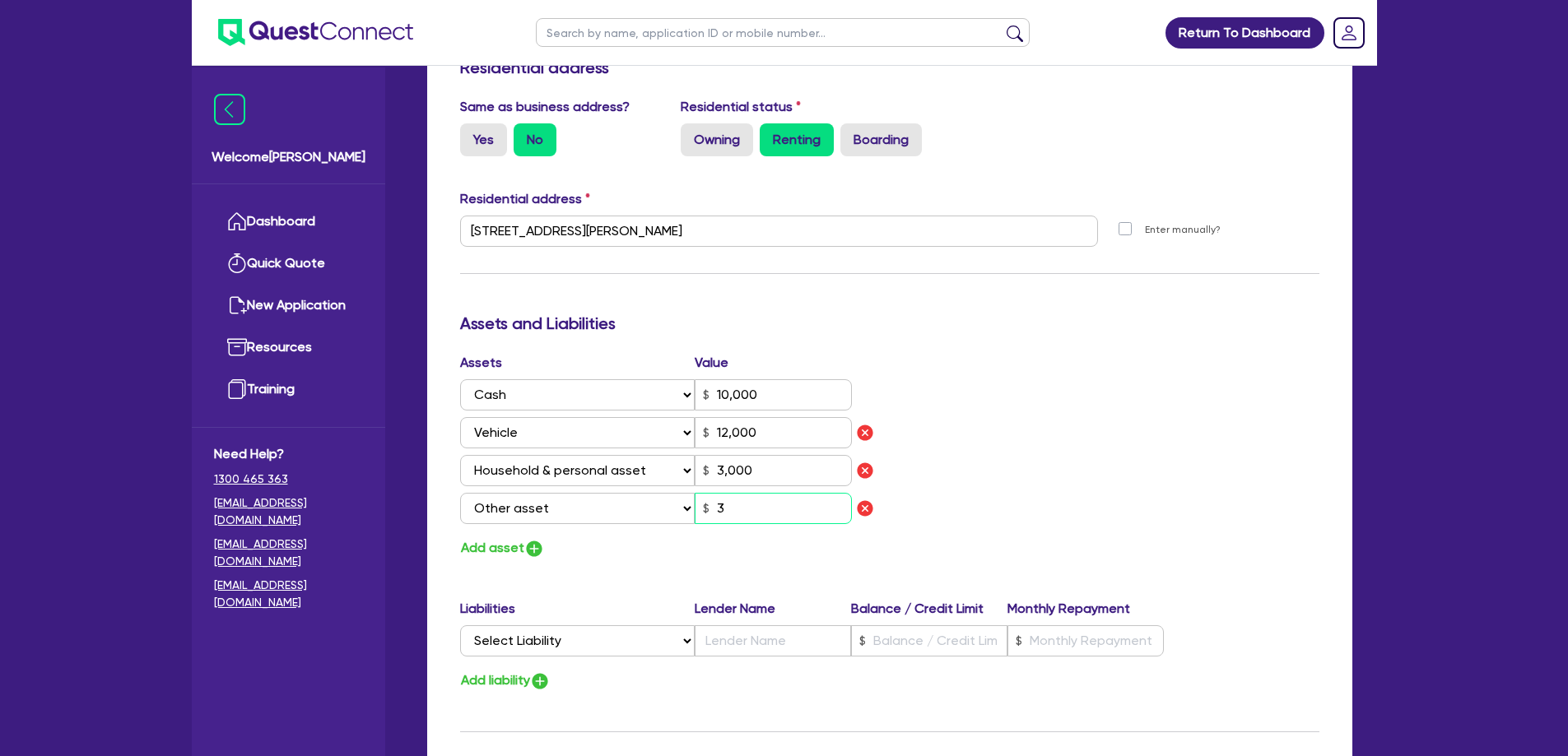
type input "30"
type input "0"
type input "0490 369 125"
type input "10,000"
type input "12,000"
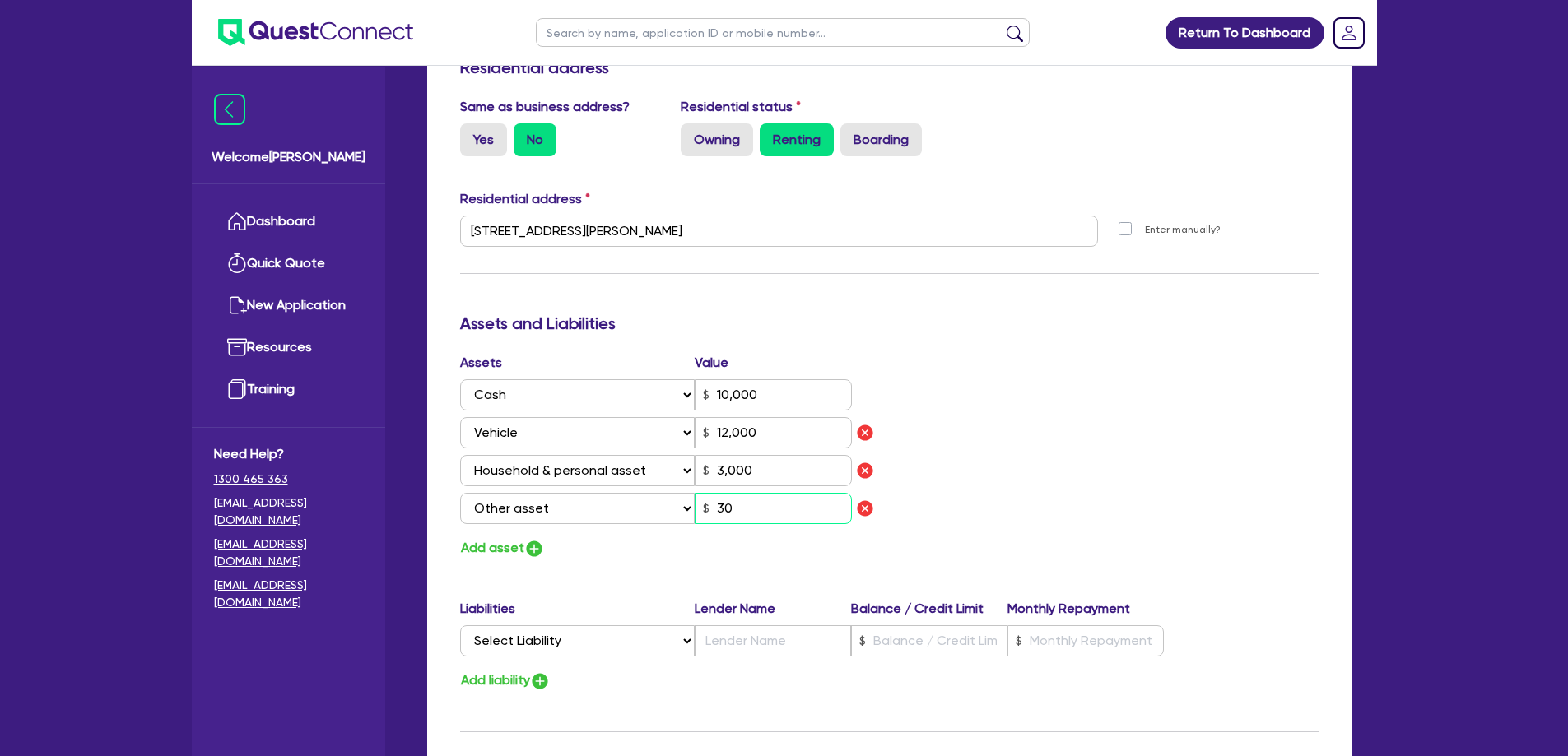
type input "3,000"
type input "300"
type input "0"
type input "0490 369 125"
type input "10,000"
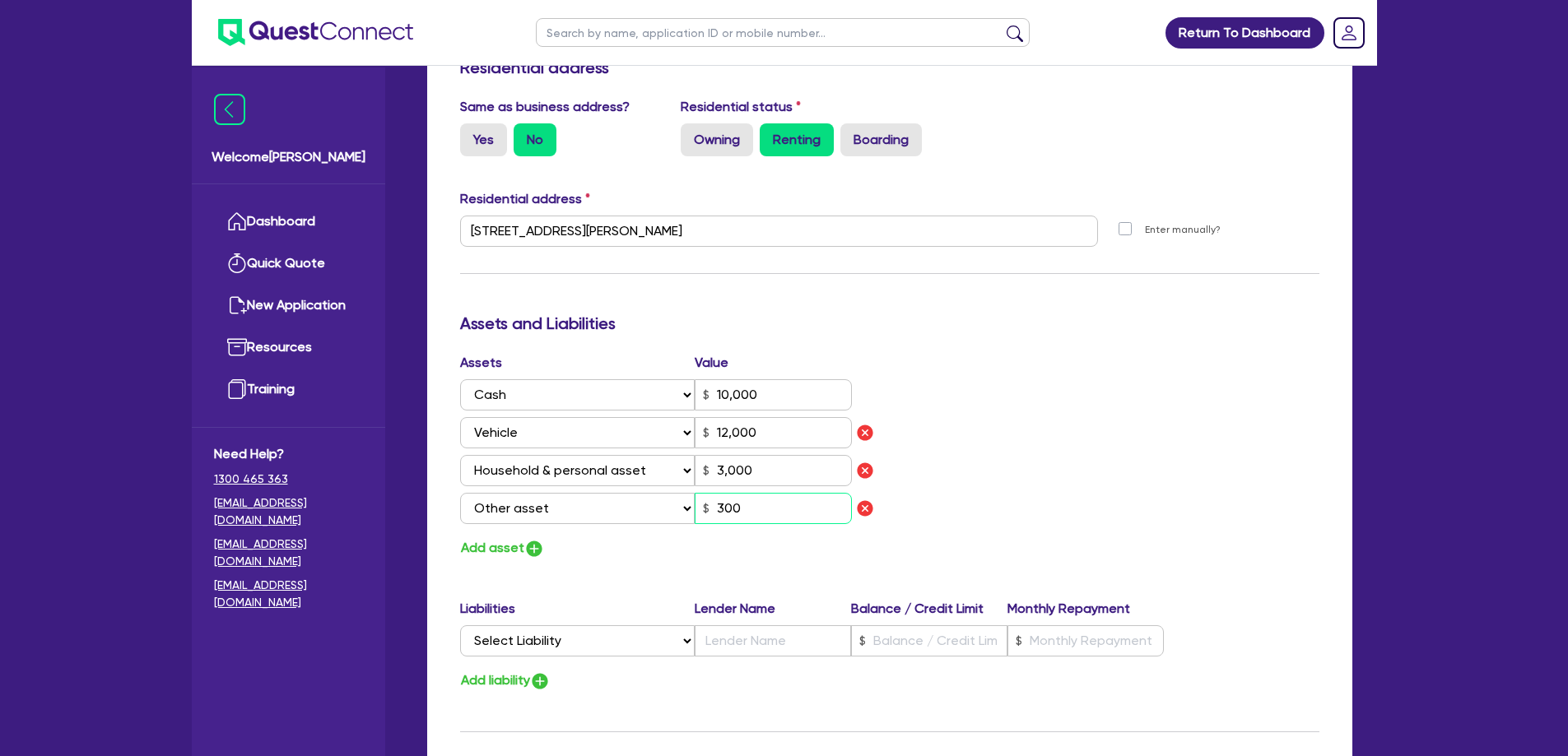
type input "12,000"
type input "3,000"
click at [502, 493] on select "Select Asset Cash Property Investment property Vehicle Truck Trailer Equipment …" at bounding box center [577, 509] width 235 height 31
select select "EQUIPMENT"
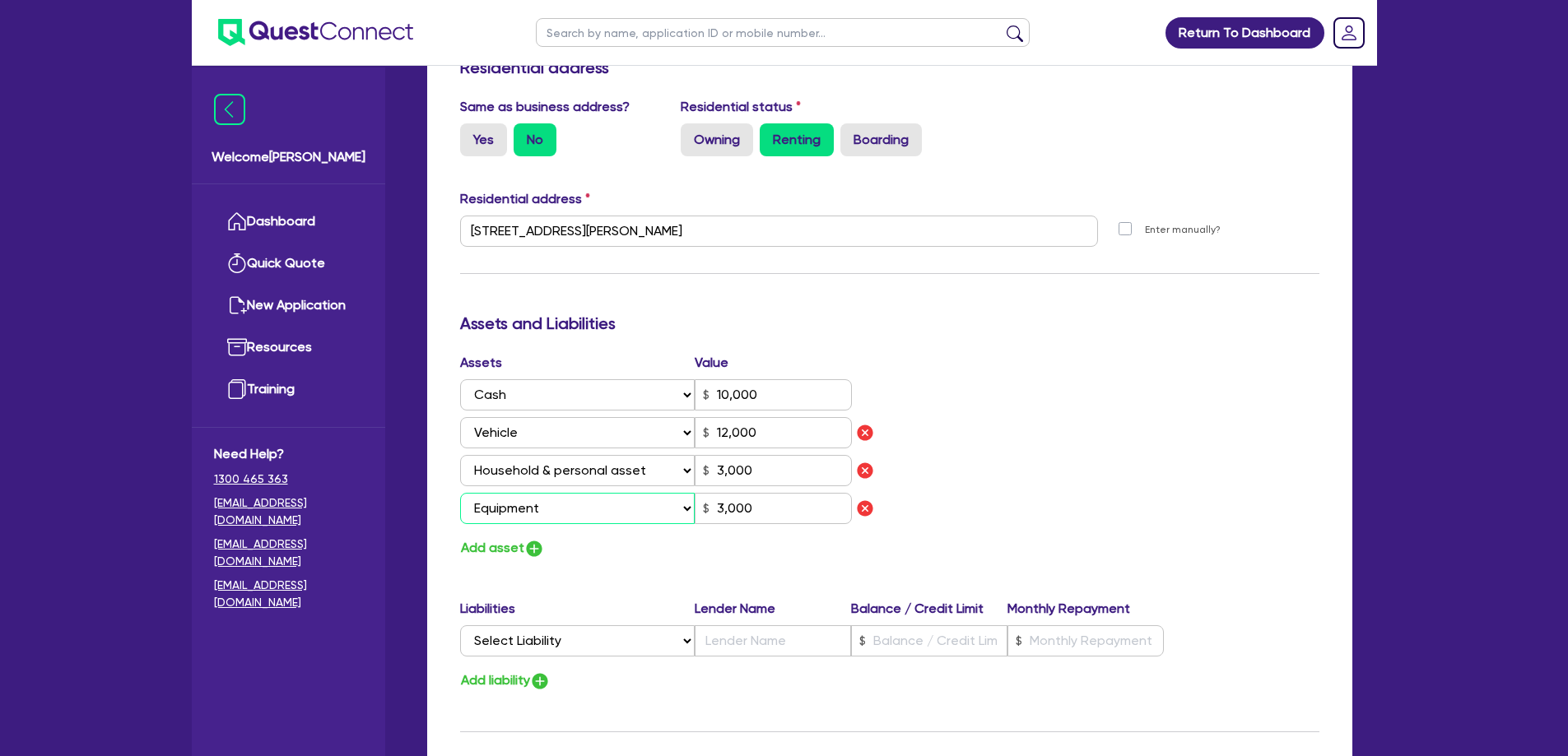
click at [460, 493] on select "Select Asset Cash Property Investment property Vehicle Truck Trailer Equipment …" at bounding box center [577, 509] width 235 height 31
type input "0"
type input "0490 369 125"
type input "10,000"
type input "12,000"
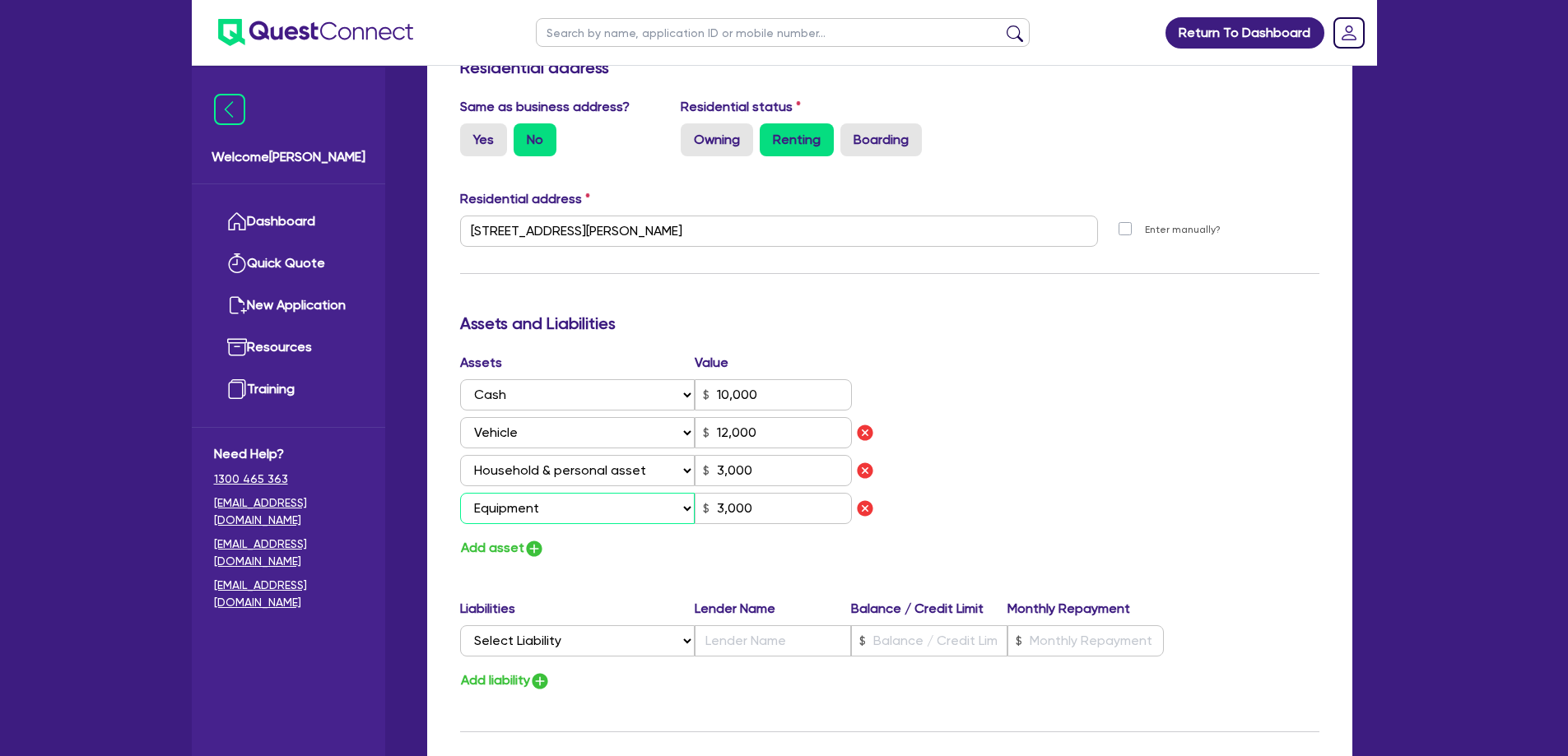
type input "3,000"
click at [544, 493] on select "Select Asset Cash Property Investment property Vehicle Truck Trailer Equipment …" at bounding box center [577, 509] width 235 height 31
select select "OTHER"
click at [460, 493] on select "Select Asset Cash Property Investment property Vehicle Truck Trailer Equipment …" at bounding box center [577, 509] width 235 height 31
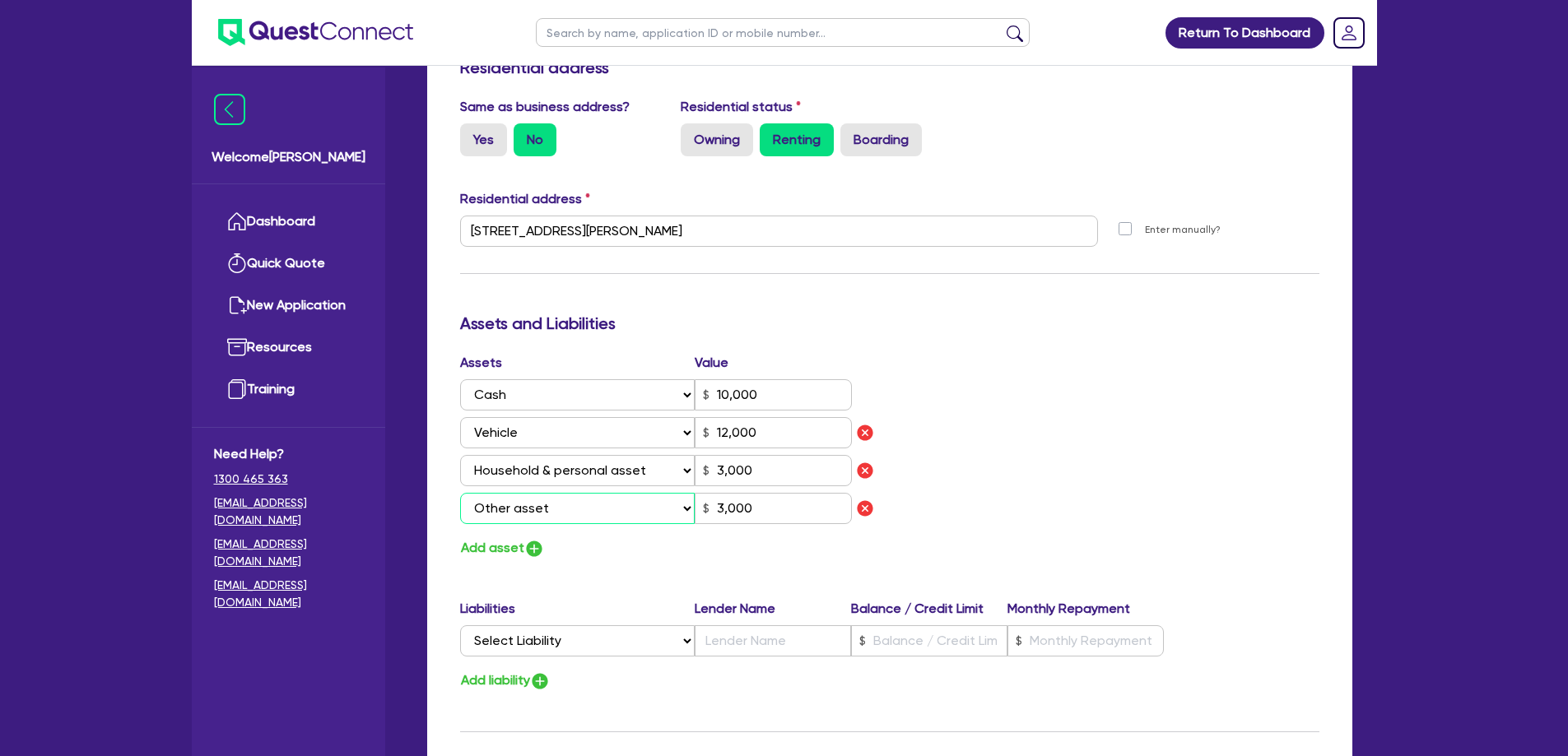
type input "0"
type input "0490 369 125"
type input "10,000"
type input "12,000"
type input "3,000"
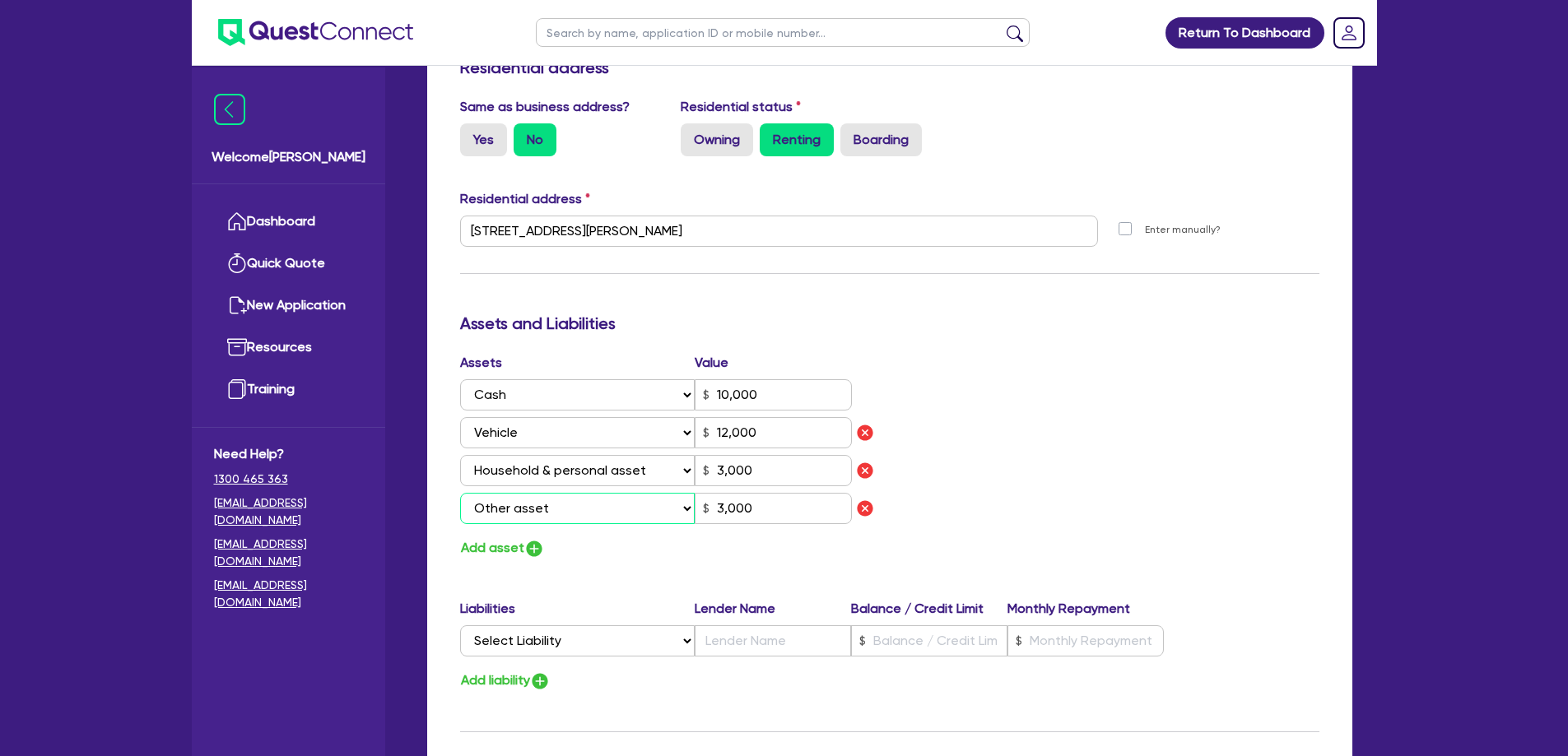
type input "3,000"
click at [513, 537] on button "Add asset" at bounding box center [503, 549] width 85 height 23
type input "0"
type input "0490 369 125"
type input "10,000"
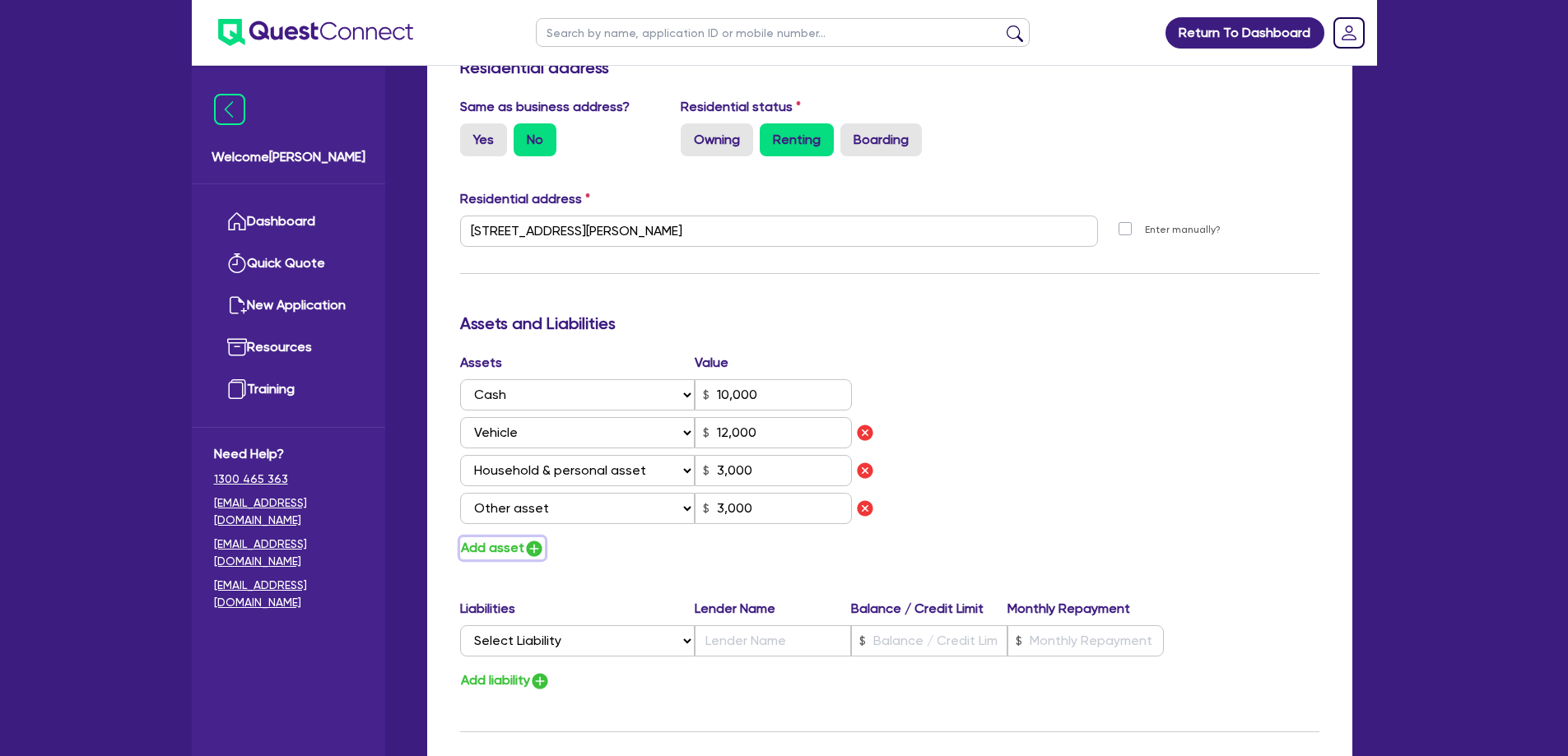
type input "12,000"
type input "3,000"
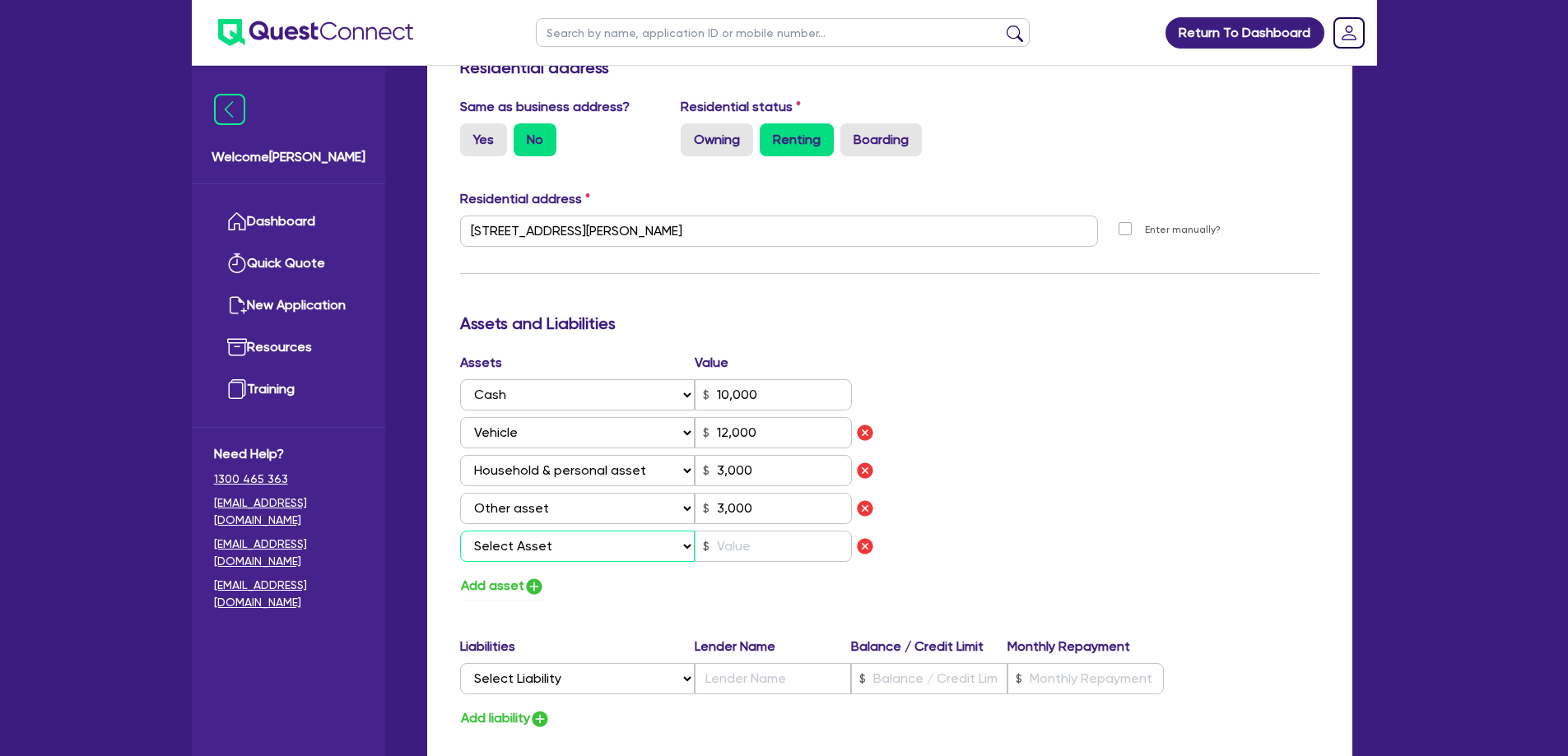
click at [521, 538] on select "Select Asset Cash Property Investment property Vehicle Truck Trailer Equipment …" at bounding box center [577, 546] width 235 height 31
select select "HOUSEHOLD_PERSONAL"
click at [460, 530] on select "Select Asset Cash Property Investment property Vehicle Truck Trailer Equipment …" at bounding box center [577, 546] width 235 height 31
type input "0"
type input "0490 369 125"
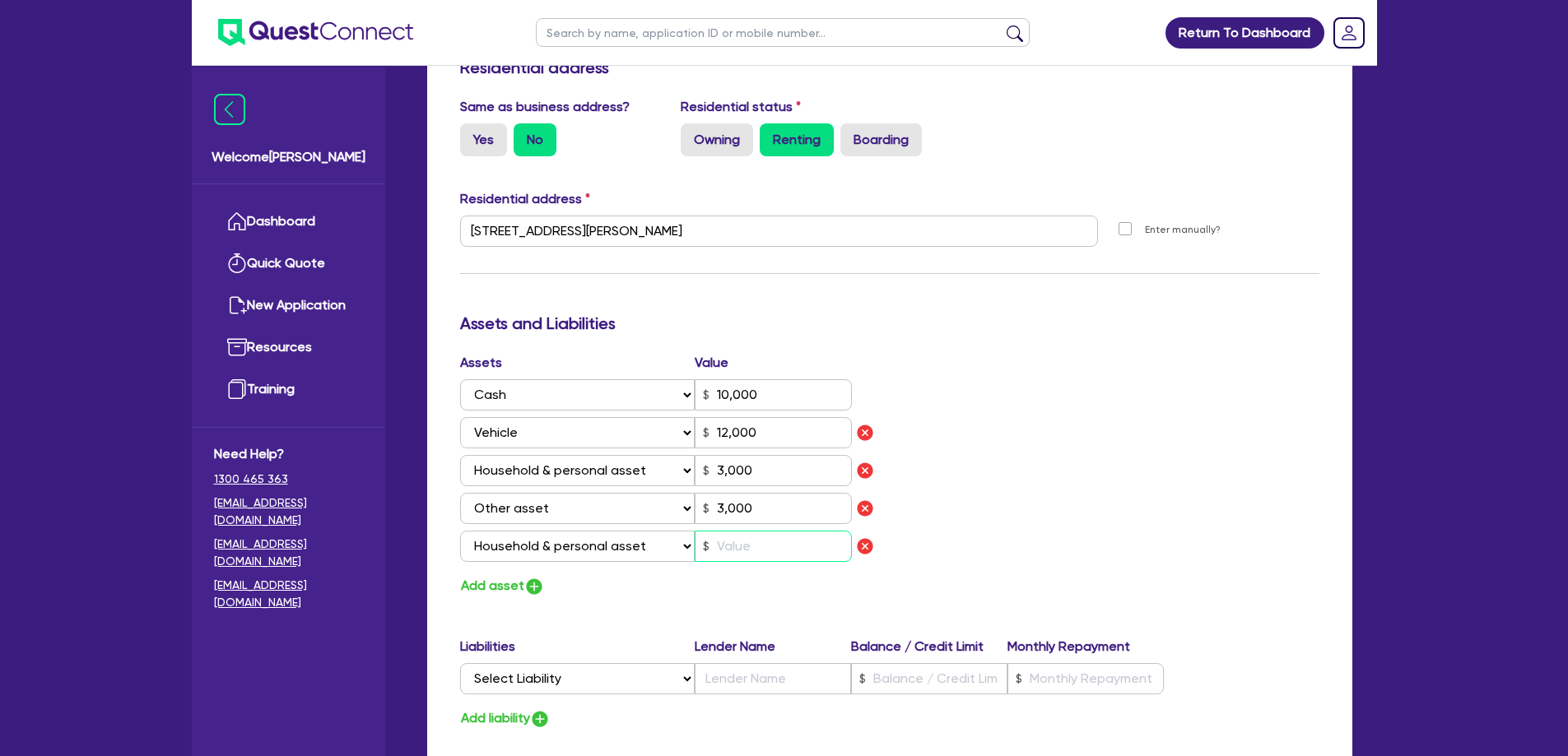
click at [761, 530] on input "text" at bounding box center [773, 546] width 157 height 31
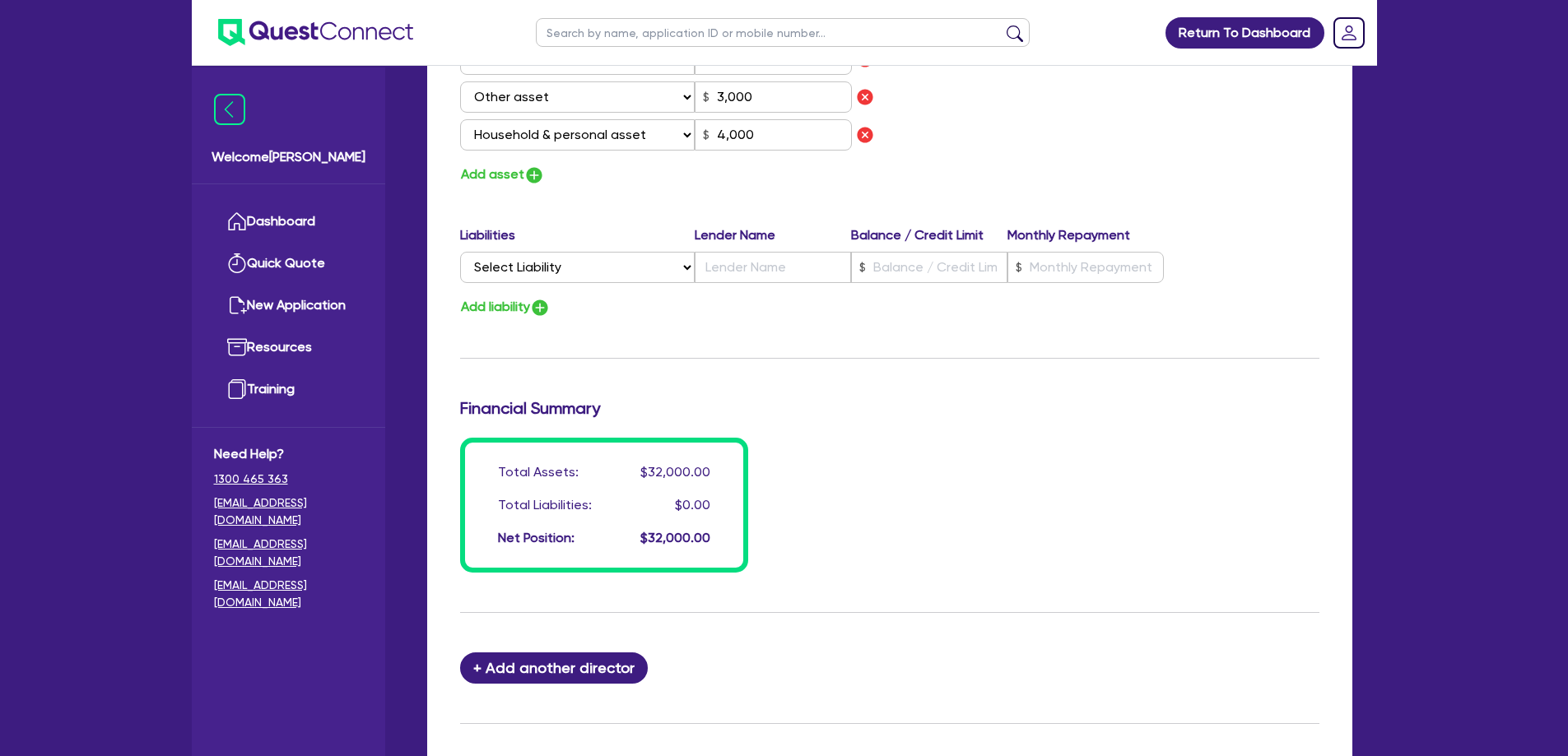
click at [977, 546] on div "Total Assets: $32,000.00 Total Liabilities: $0.00 Net Position: $32,000.00" at bounding box center [890, 504] width 884 height 135
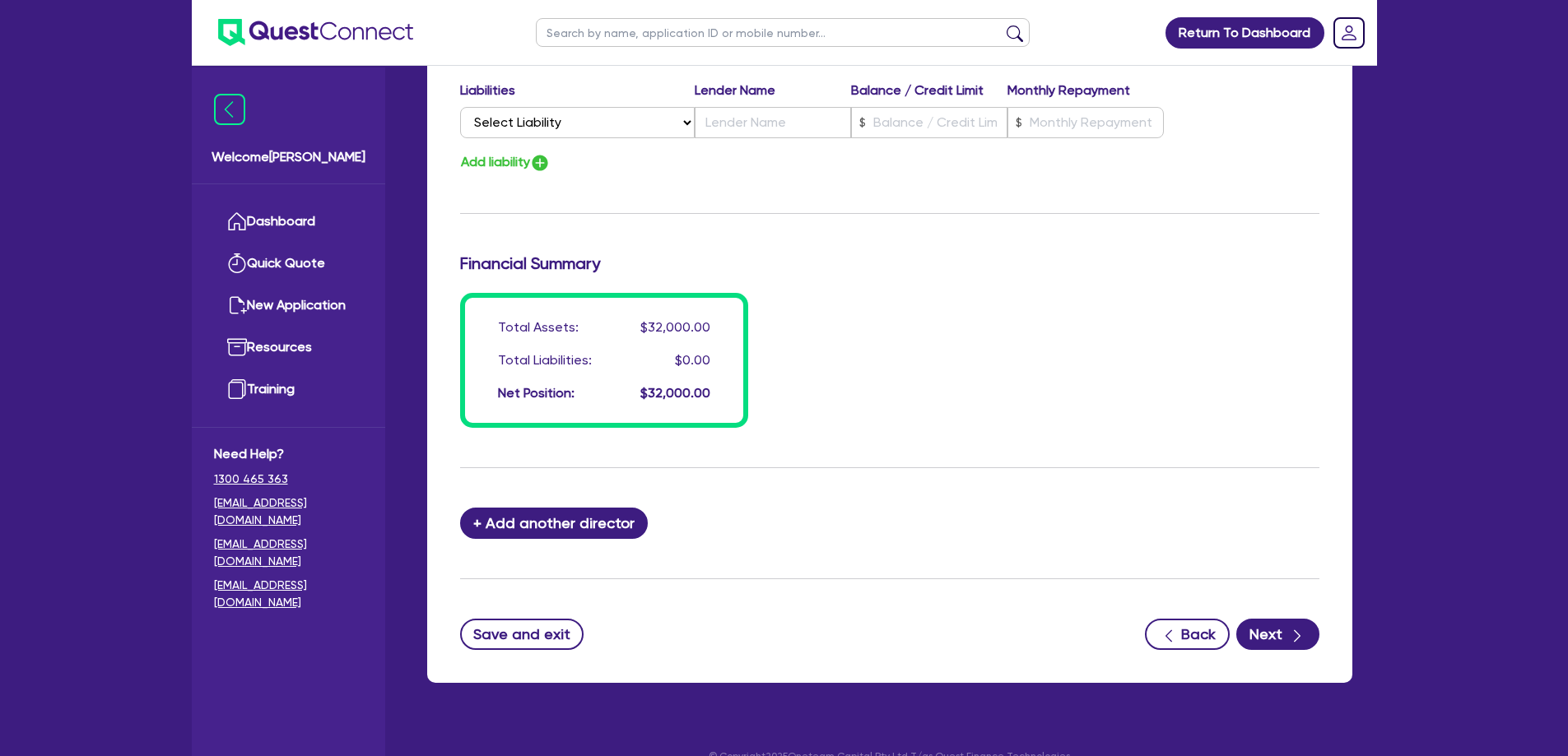
scroll to position [1304, 0]
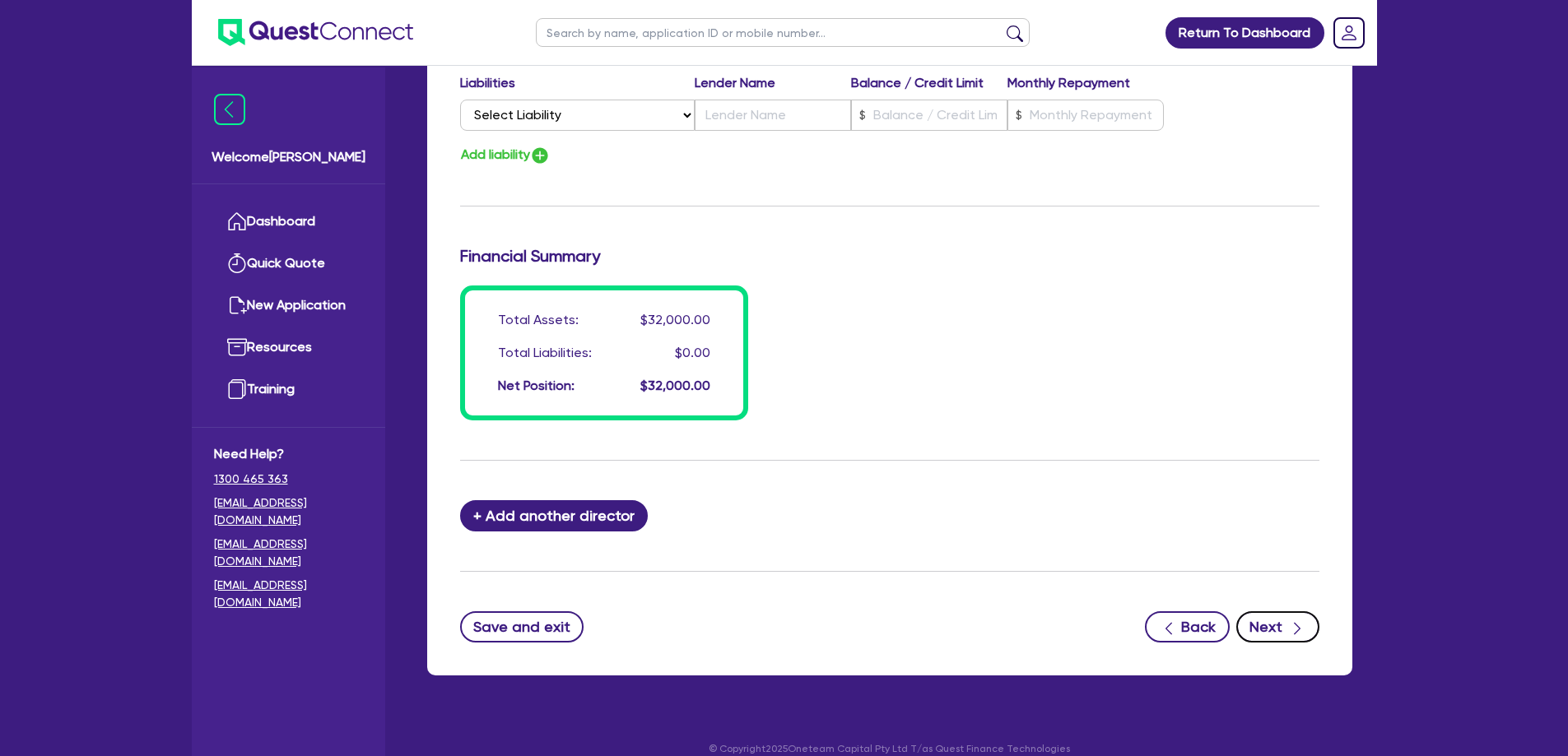
click at [1278, 611] on button "Next" at bounding box center [1278, 627] width 83 height 31
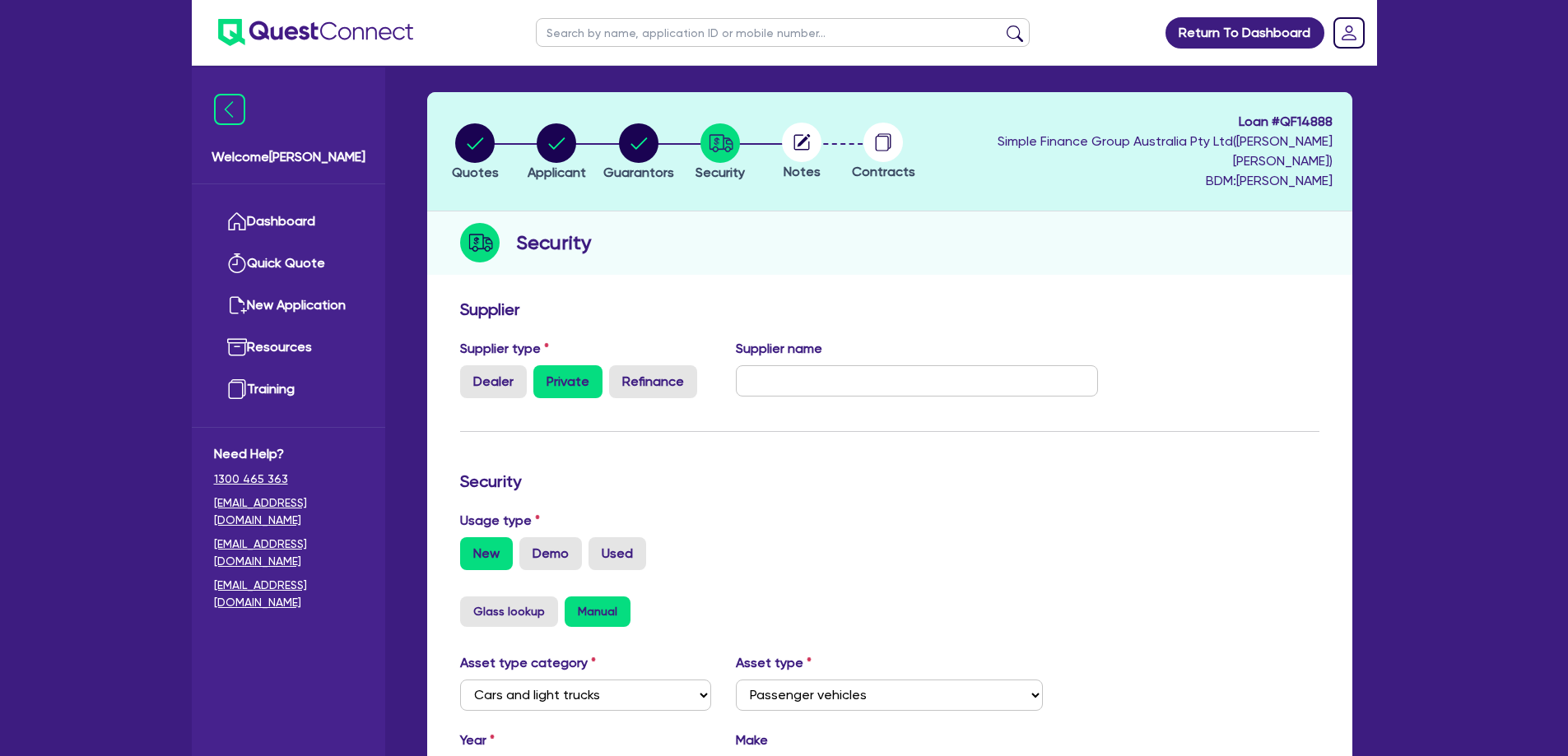
scroll to position [82, 0]
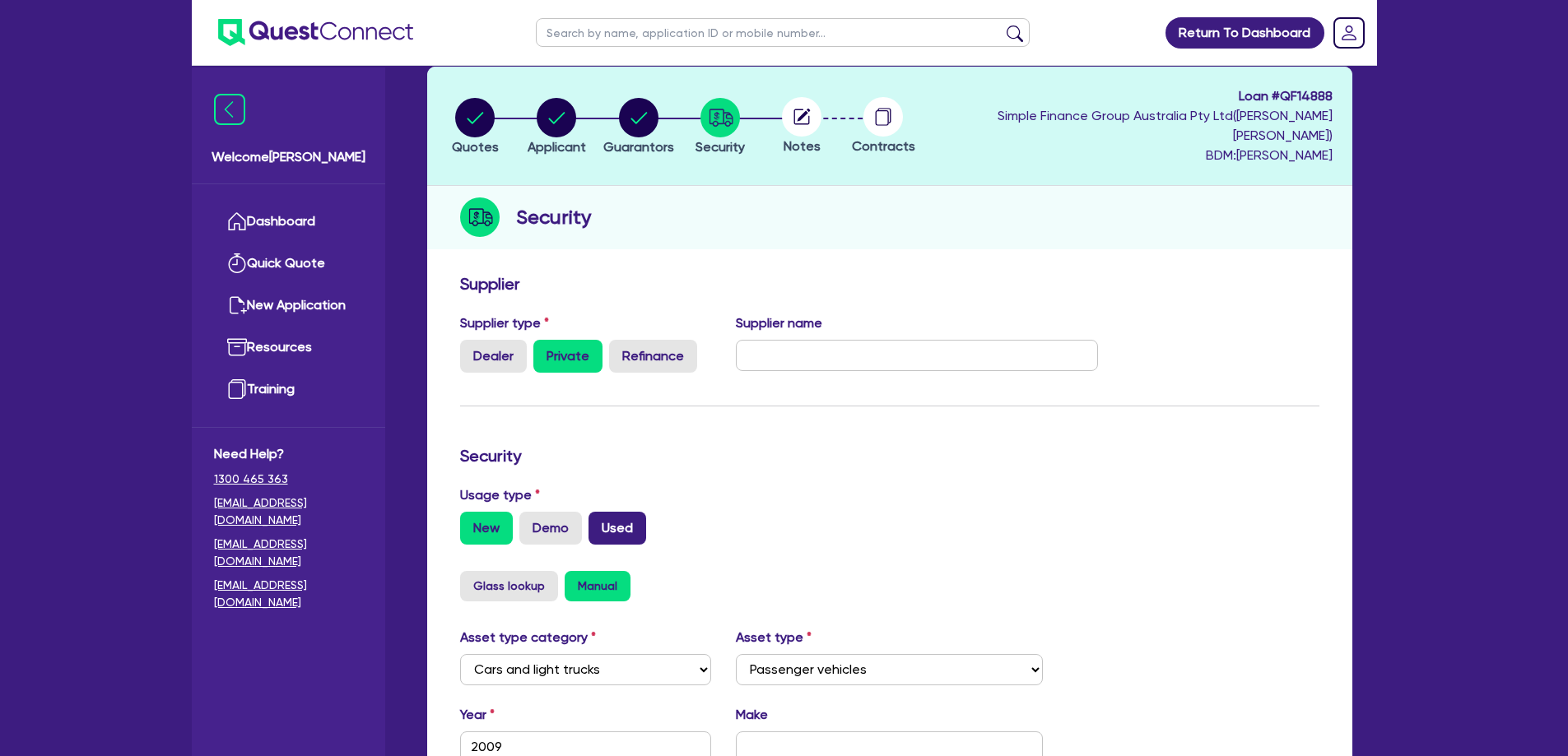
click at [619, 512] on label "Used" at bounding box center [617, 529] width 57 height 33
click at [599, 512] on input "Used" at bounding box center [594, 517] width 10 height 10
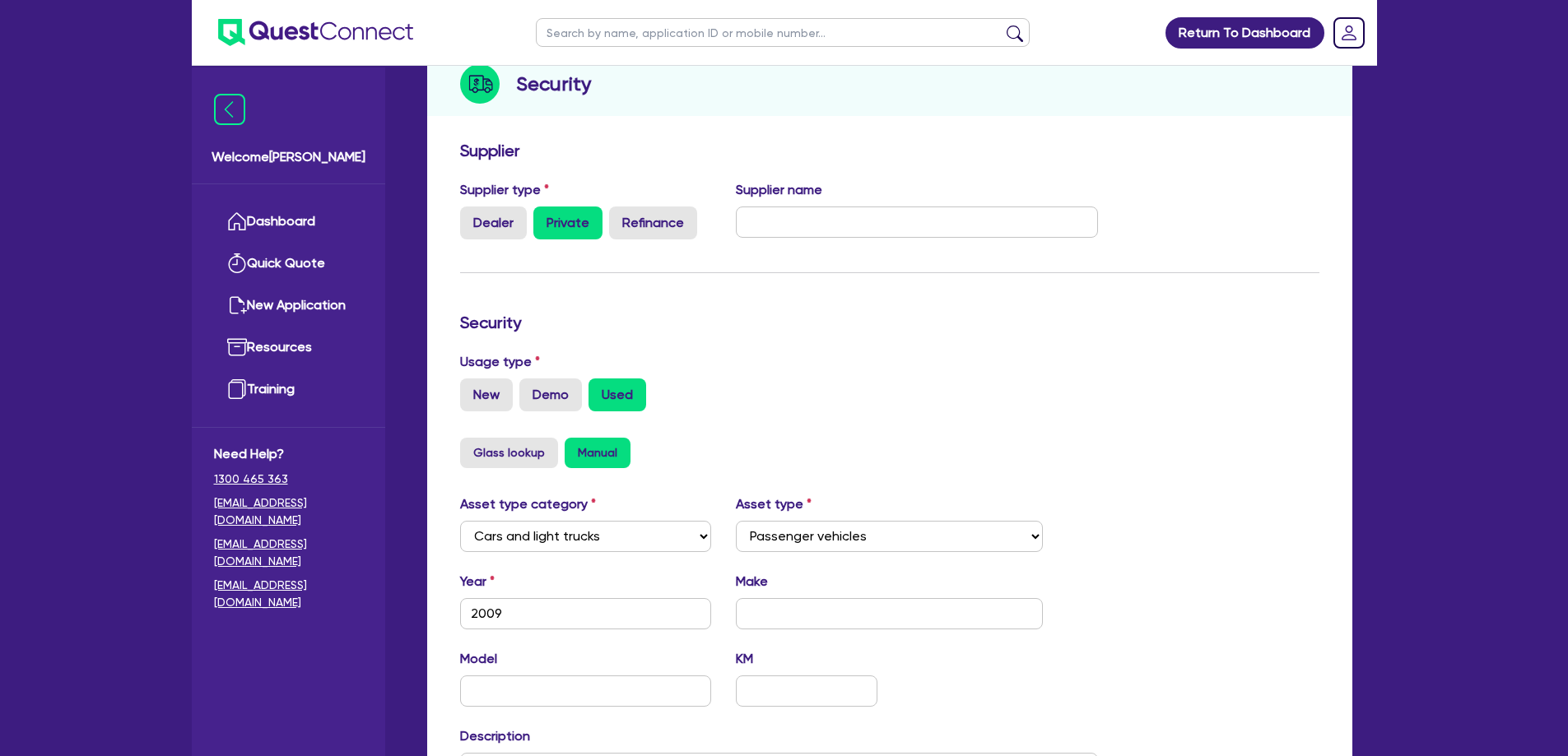
scroll to position [247, 0]
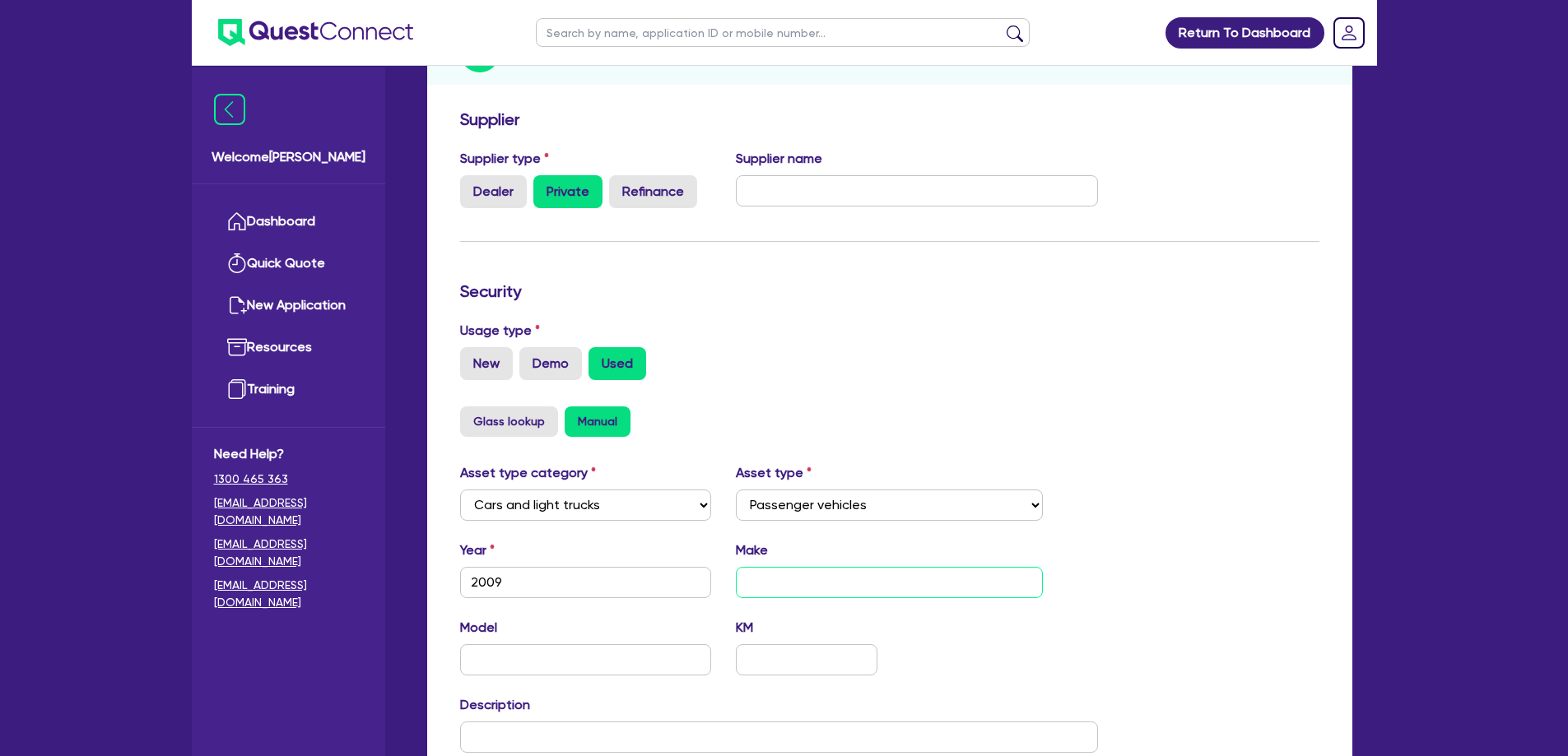
click at [794, 567] on input "text" at bounding box center [889, 582] width 307 height 31
click at [815, 568] on input "text" at bounding box center [889, 582] width 307 height 31
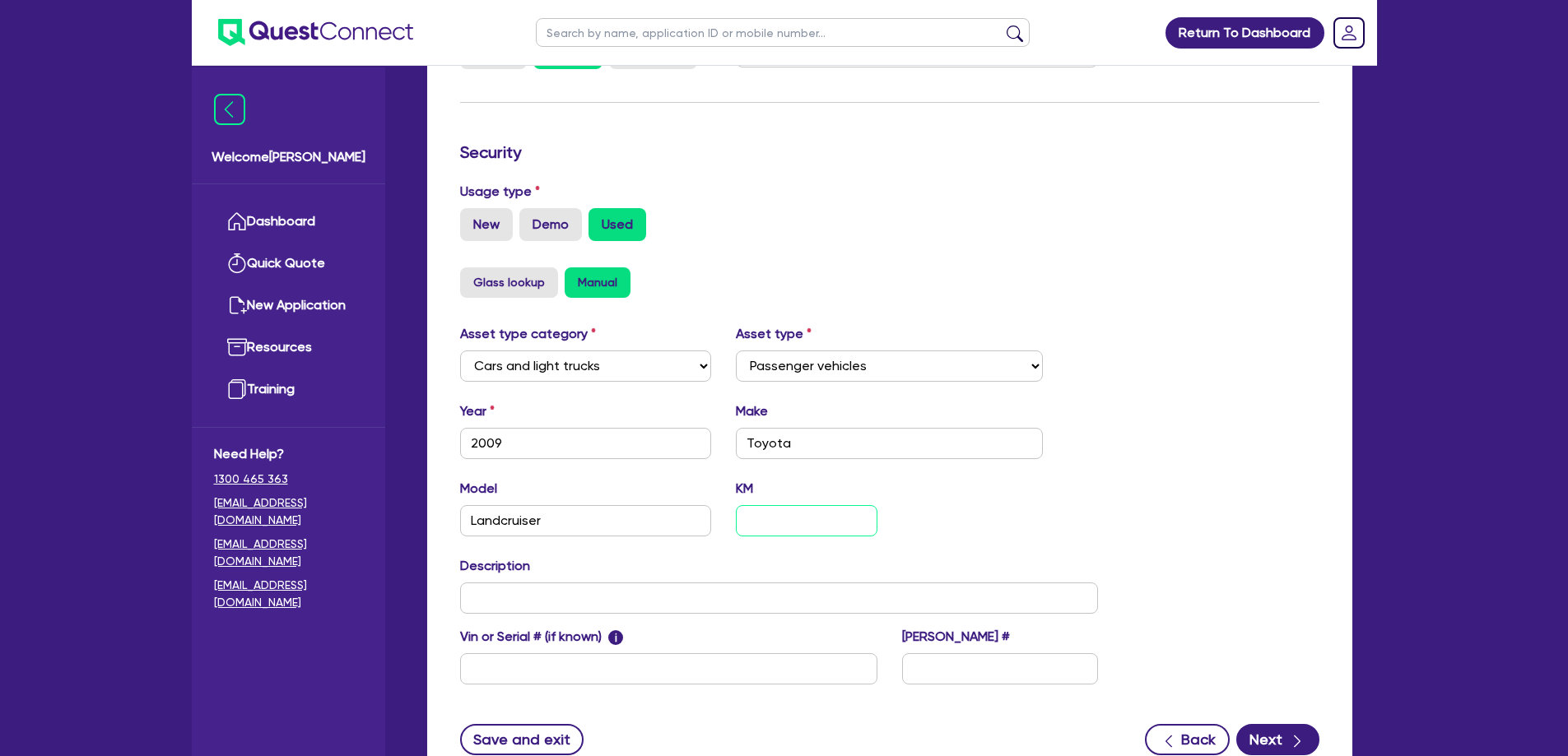
scroll to position [411, 0]
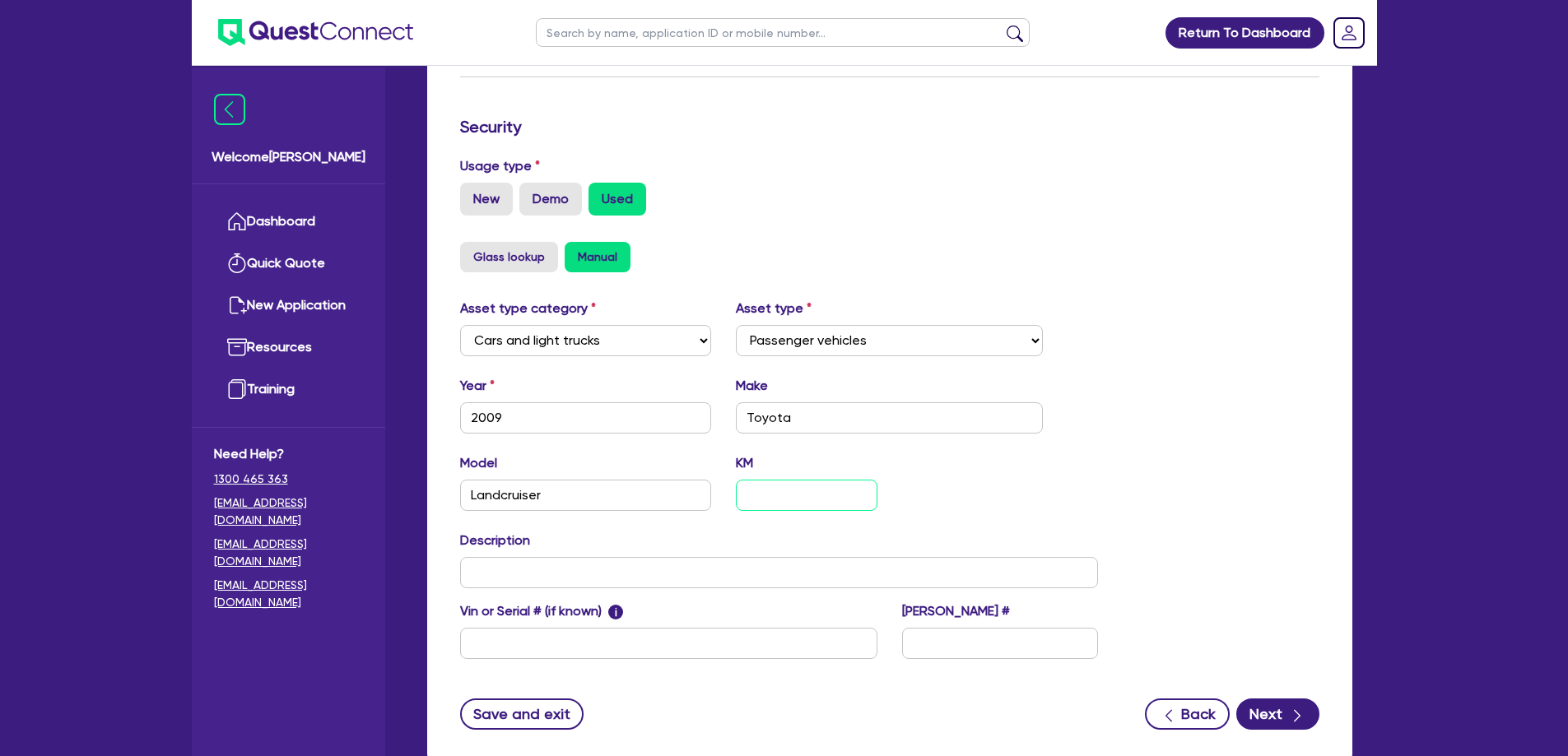
click at [750, 480] on input "text" at bounding box center [806, 496] width 141 height 31
click at [582, 480] on input "Landcruiser" at bounding box center [586, 496] width 252 height 31
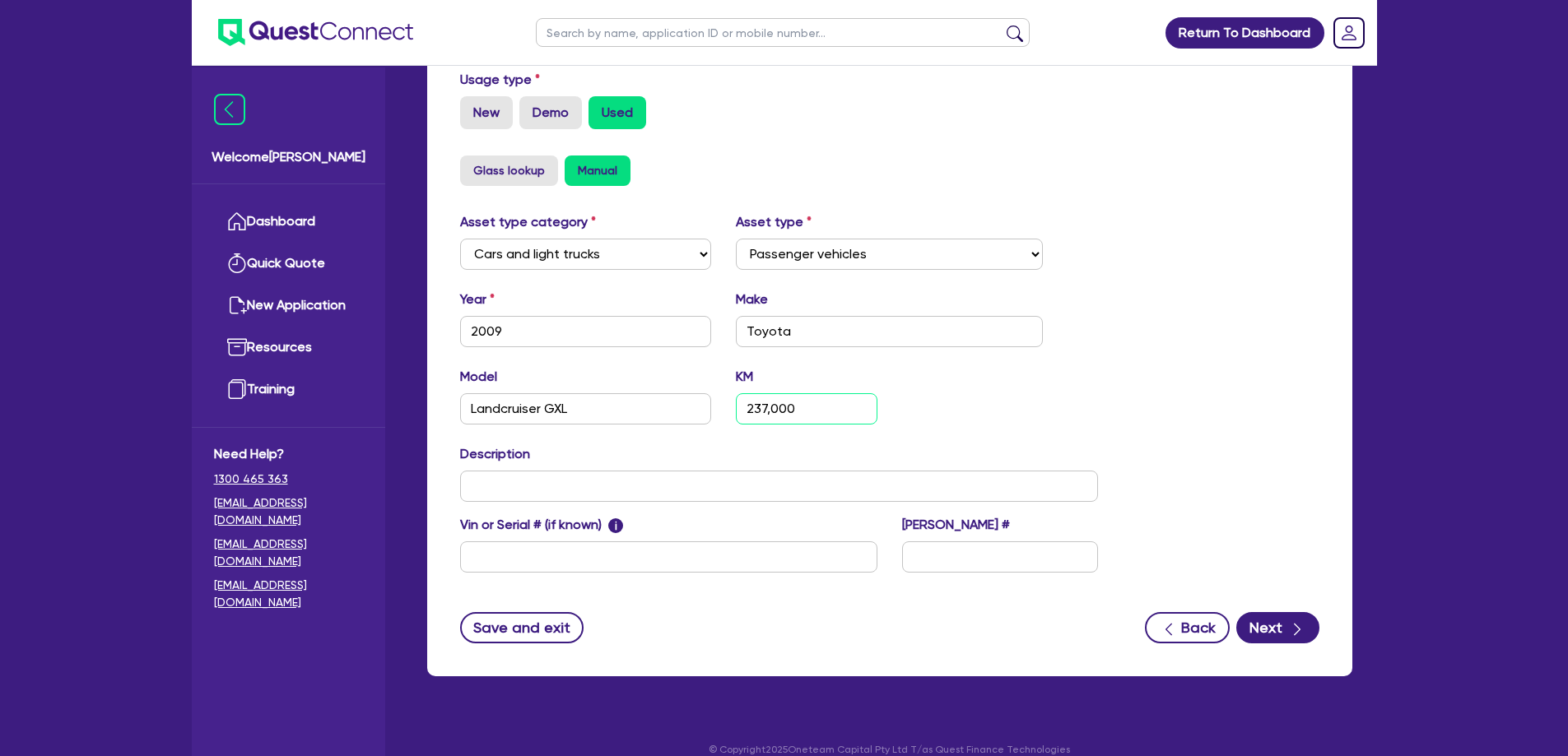
scroll to position [498, 0]
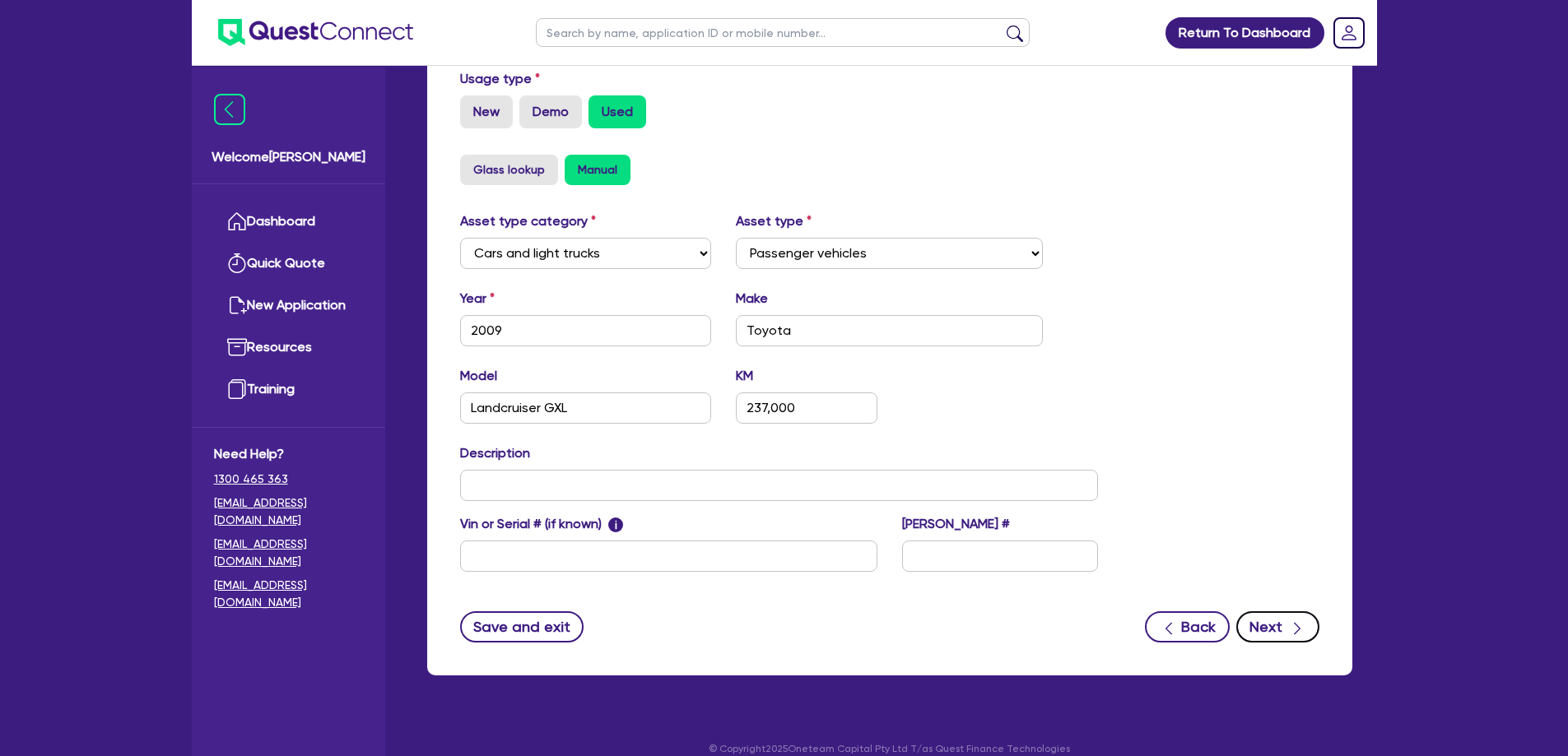
click at [1295, 621] on icon "button" at bounding box center [1296, 628] width 16 height 16
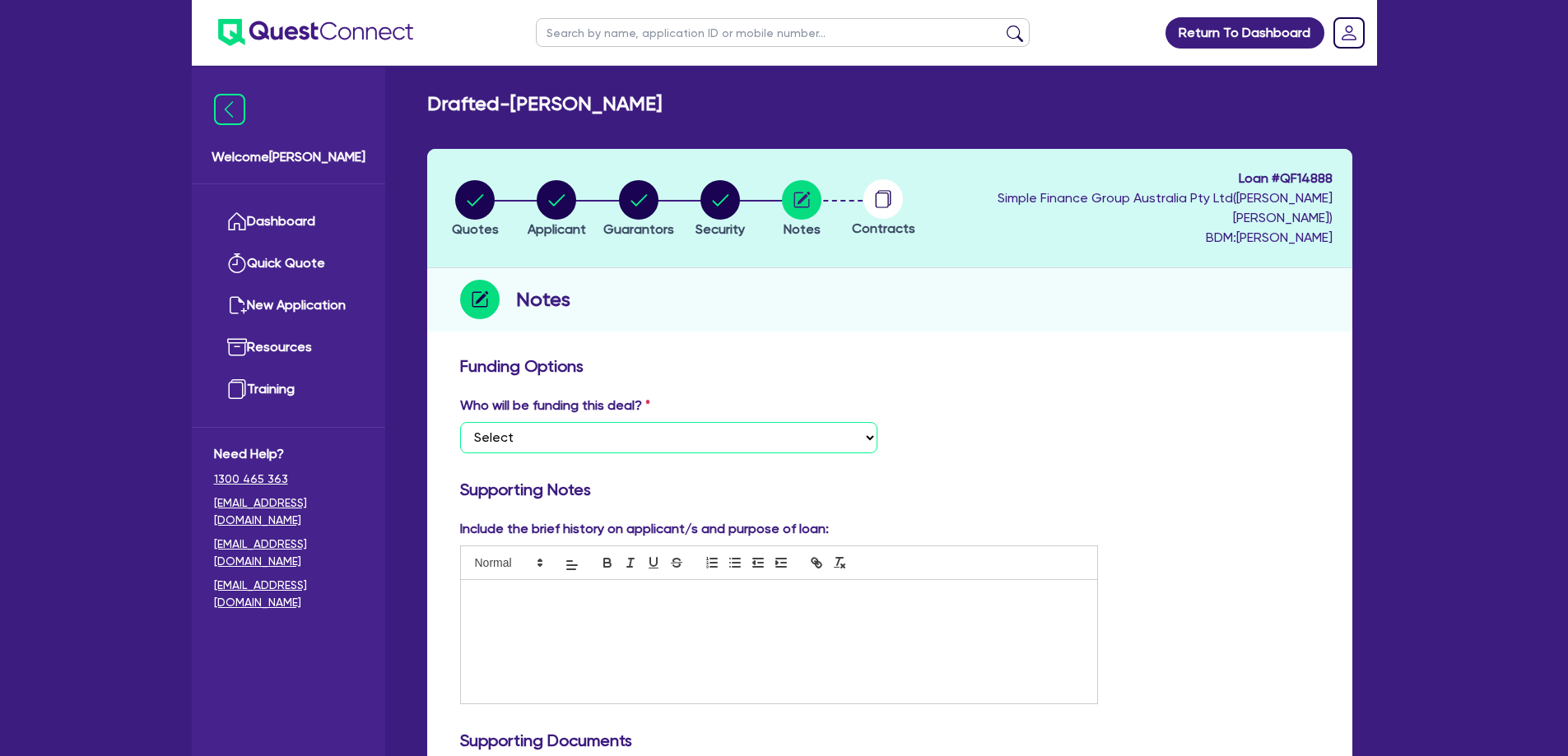
click at [577, 422] on select "Select I want Quest to fund 100% I will fund 100% I will co-fund with Quest Oth…" at bounding box center [669, 437] width 418 height 31
click at [460, 422] on select "Select I want Quest to fund 100% I will fund 100% I will co-fund with Quest Oth…" at bounding box center [669, 437] width 418 height 31
click at [638, 623] on div at bounding box center [780, 641] width 637 height 123
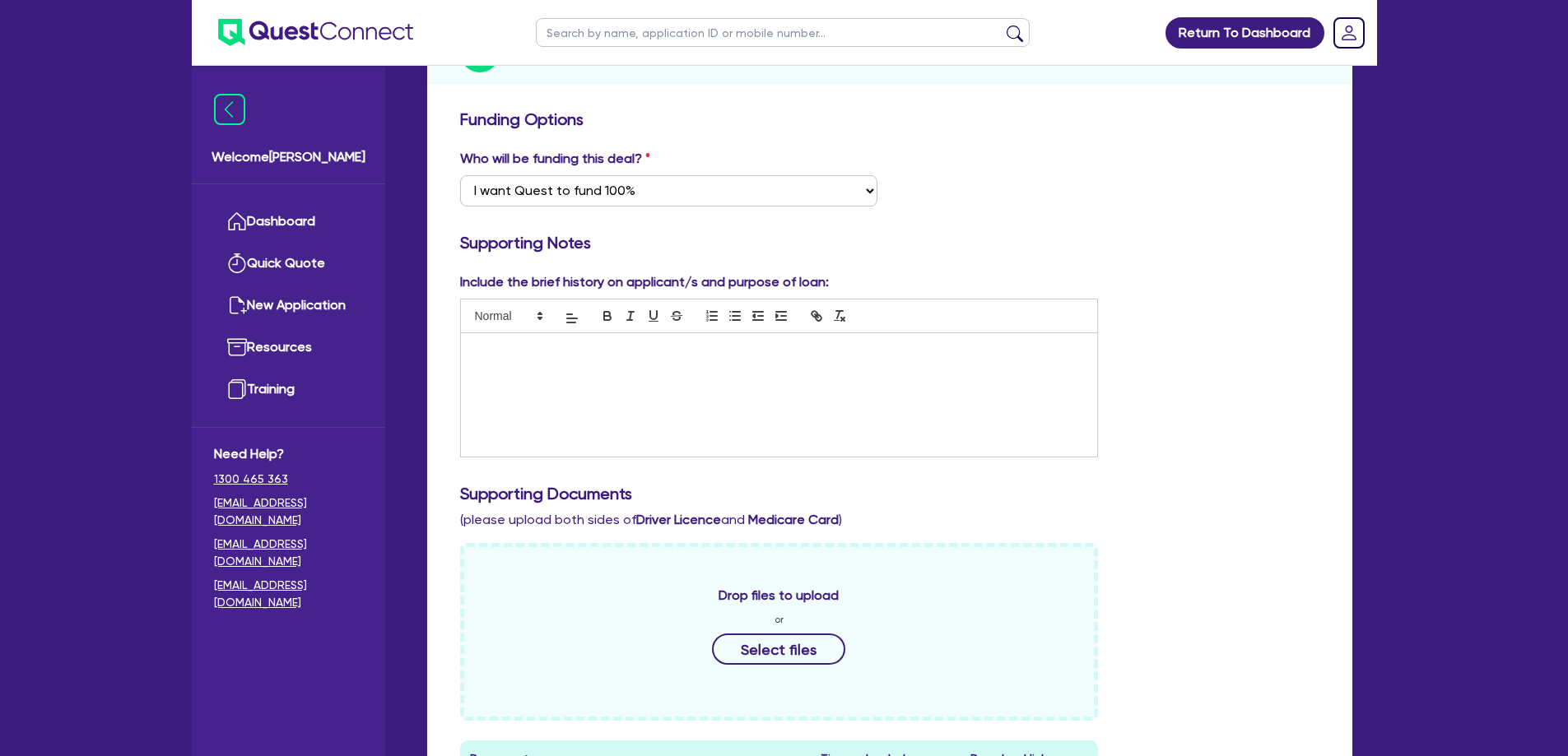
click at [522, 374] on div at bounding box center [780, 395] width 637 height 123
click at [746, 350] on div "Subcontractor fencing - sub contracting to" at bounding box center [780, 395] width 637 height 123
paste div
click at [819, 343] on p "Subcontractor fencing - sub contracting to 86411684504" at bounding box center [779, 350] width 612 height 15
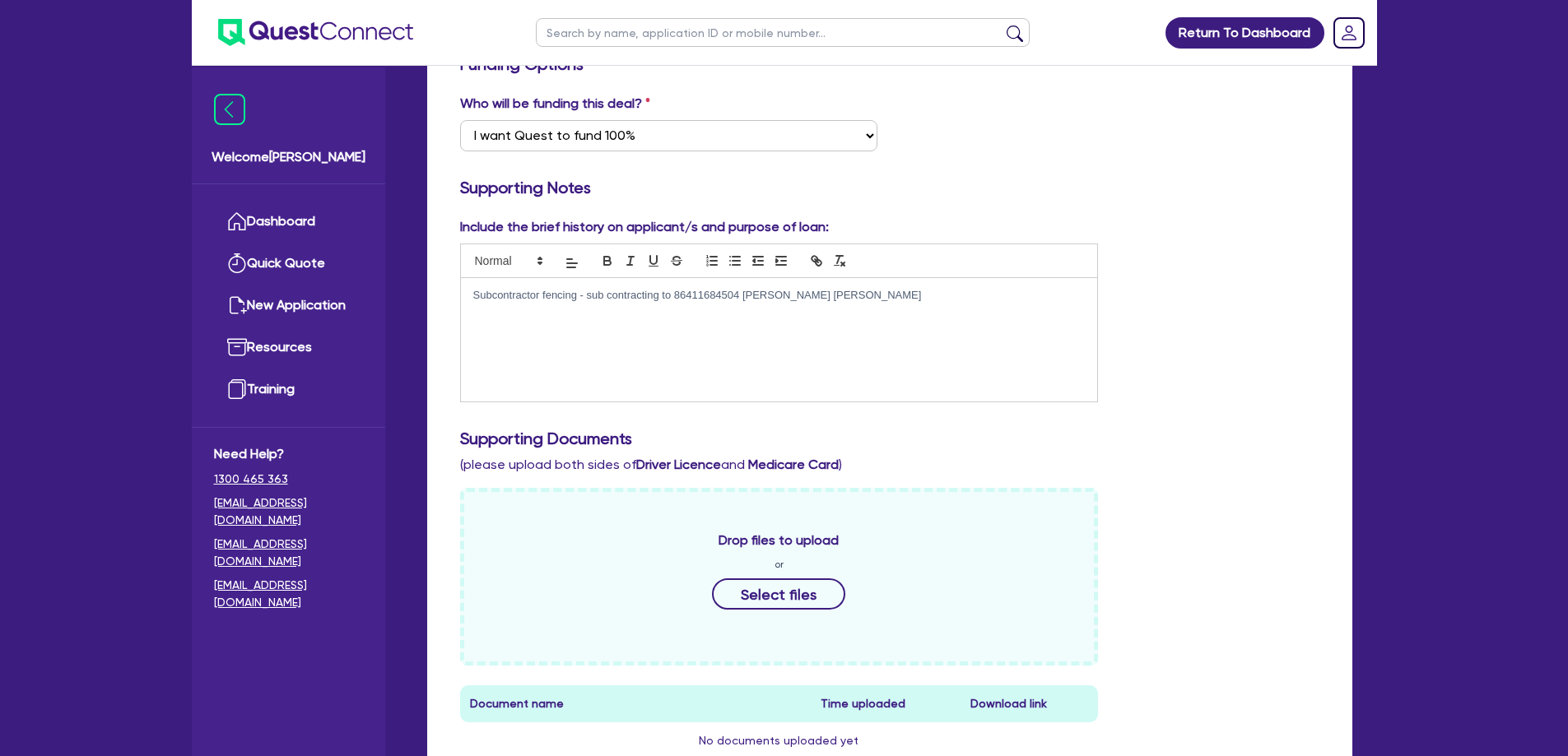
scroll to position [329, 0]
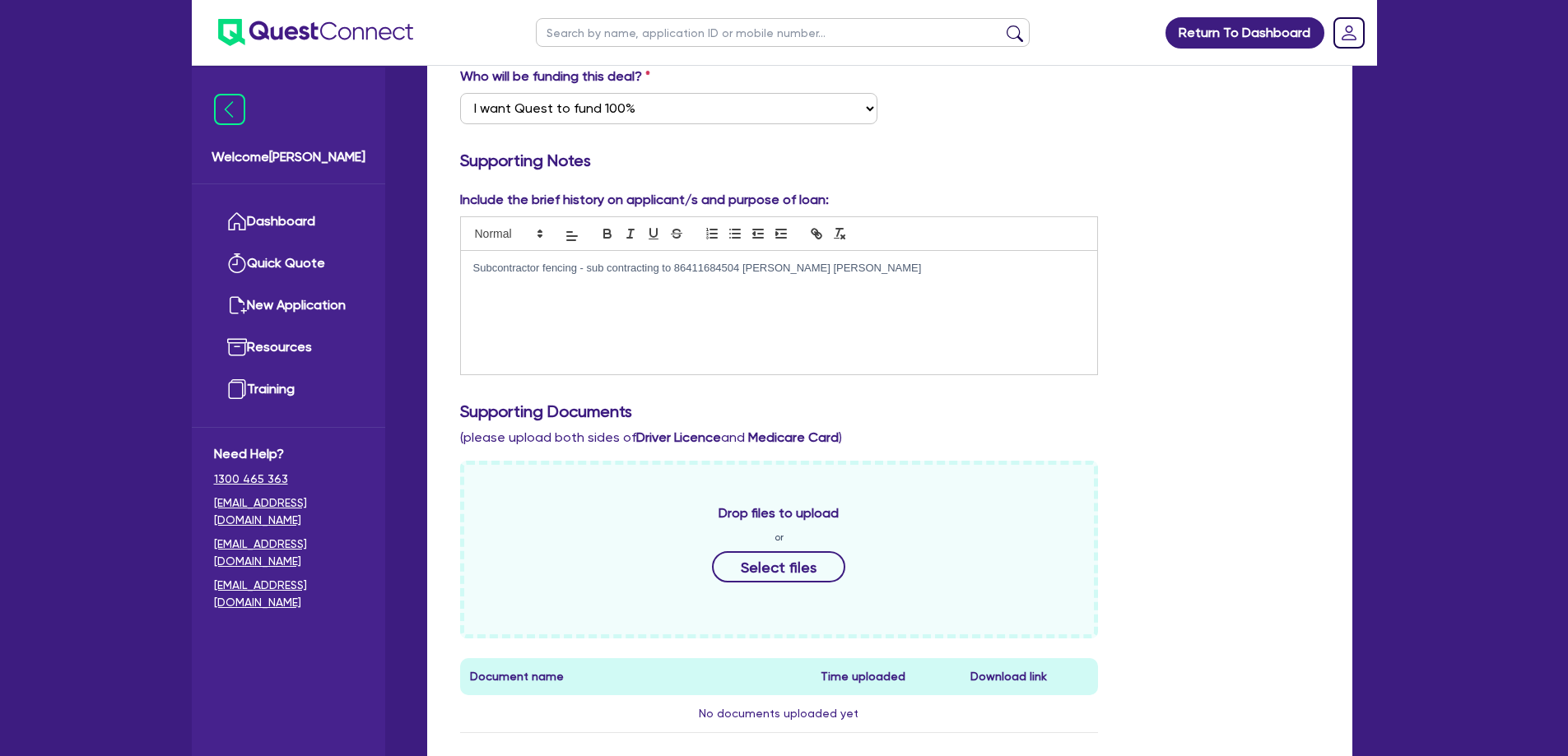
click at [921, 275] on div "Subcontractor fencing - sub contracting to 86411684504 LAWRIE, HUGH ADAM" at bounding box center [780, 312] width 637 height 123
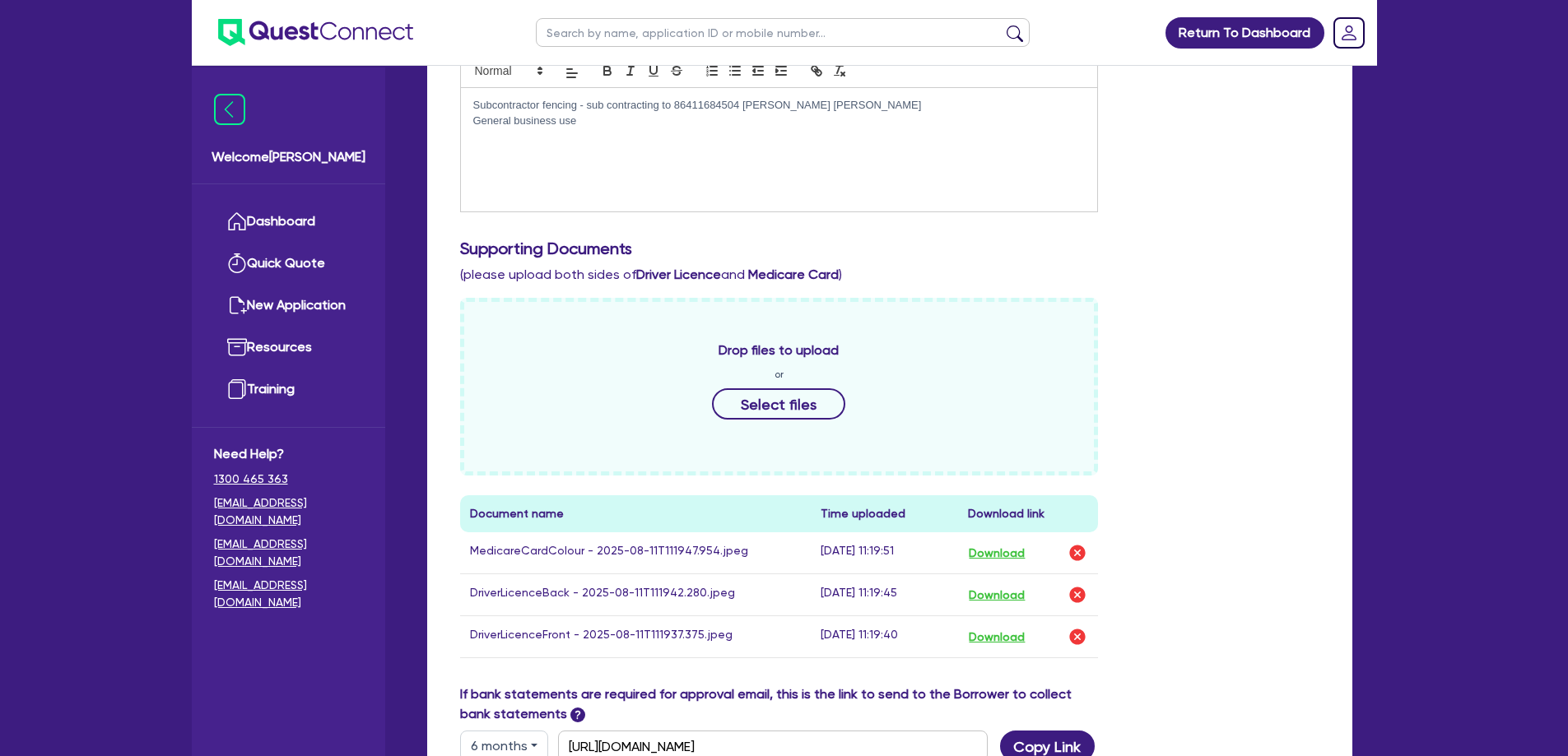
scroll to position [494, 0]
click at [1078, 542] on img "button" at bounding box center [1077, 551] width 20 height 20
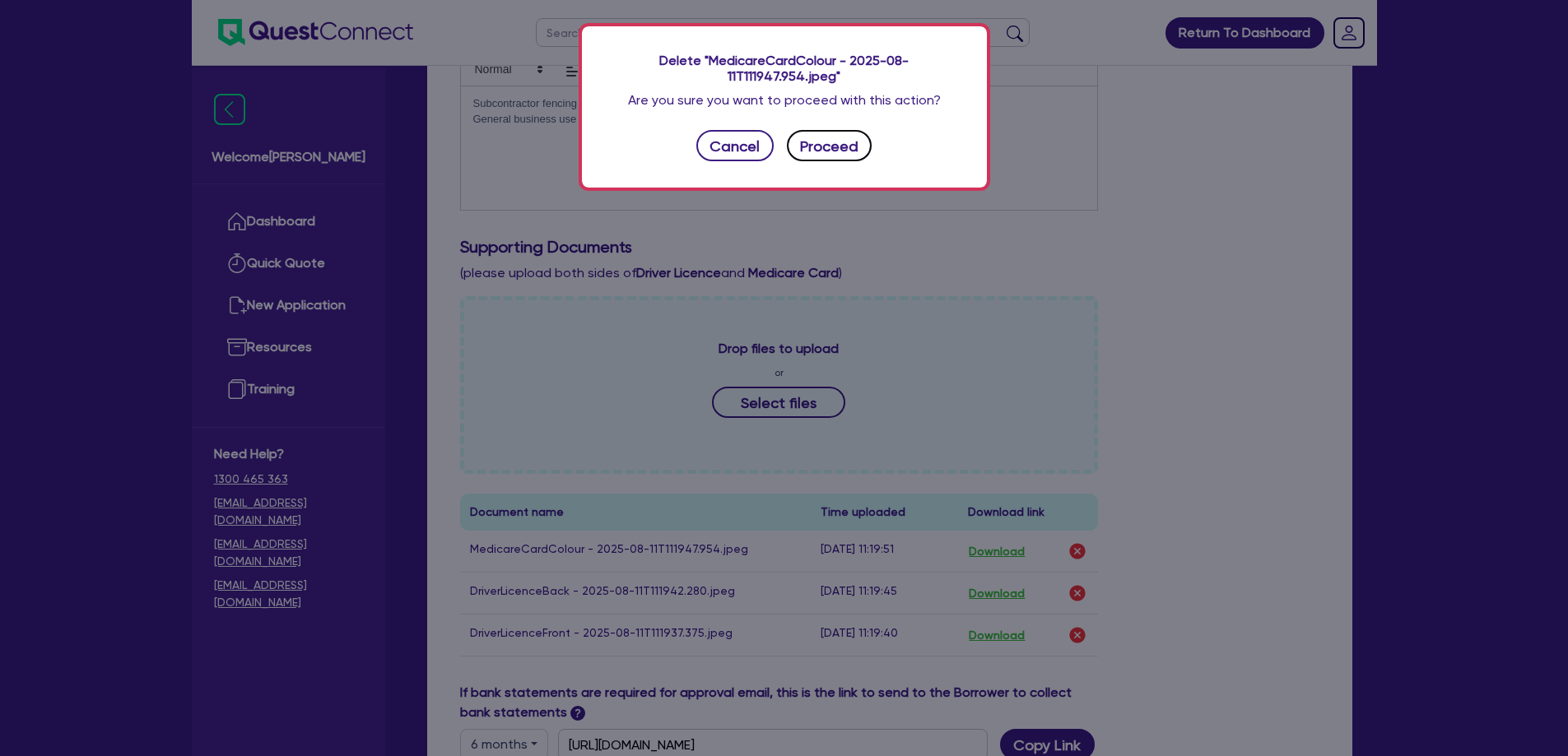
click at [835, 149] on button "Proceed" at bounding box center [829, 146] width 86 height 31
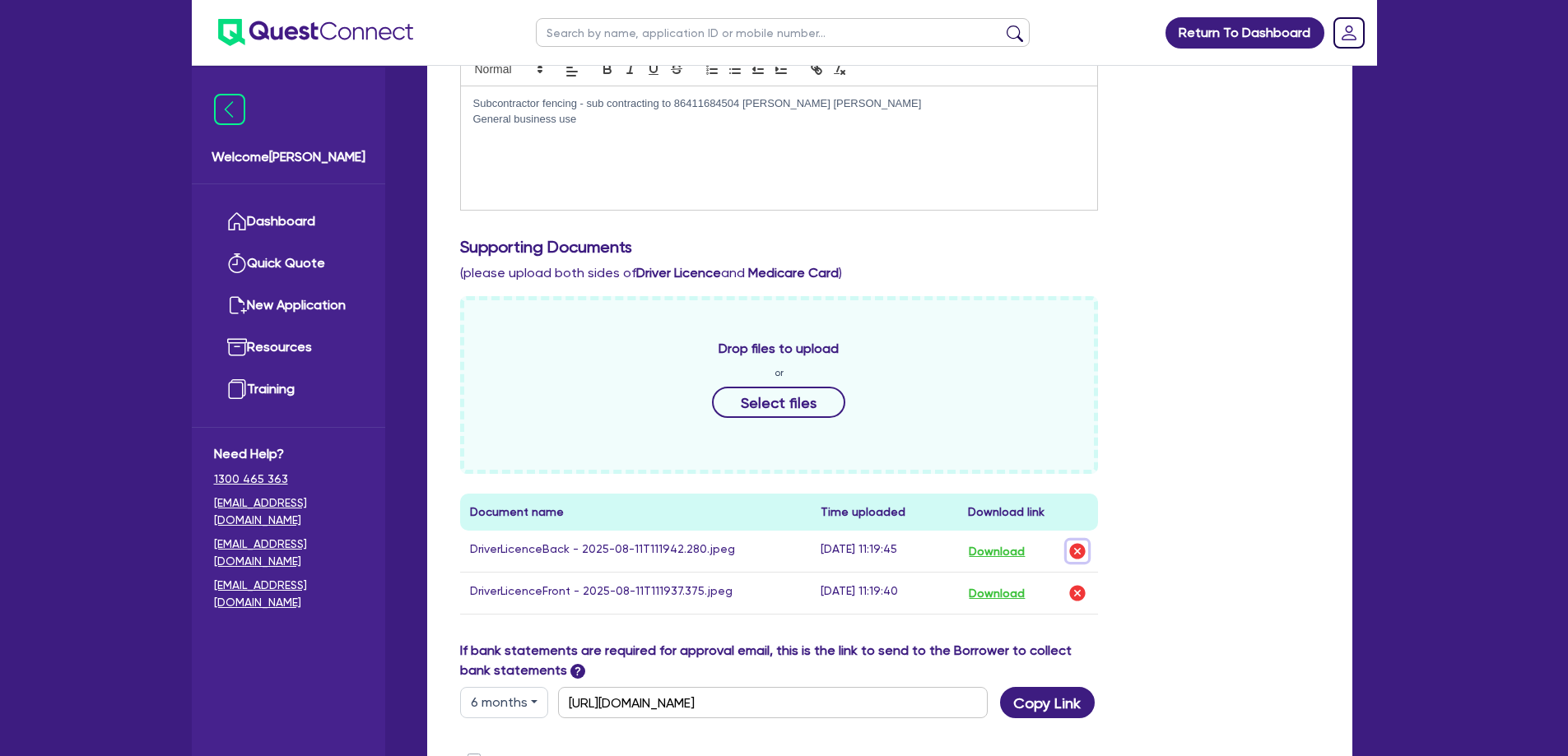
click at [1071, 542] on img "button" at bounding box center [1077, 551] width 20 height 20
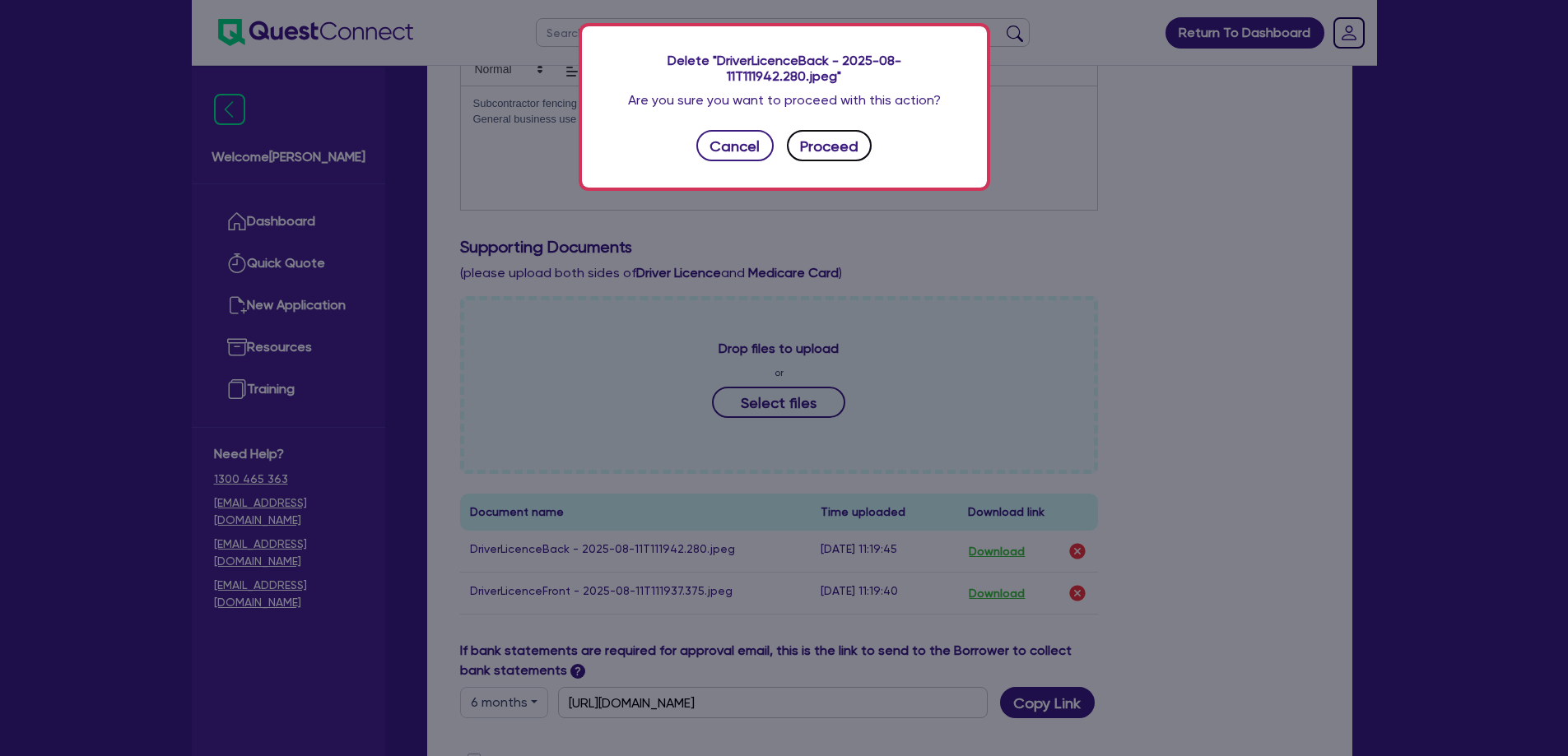
click at [847, 149] on button "Proceed" at bounding box center [829, 146] width 86 height 31
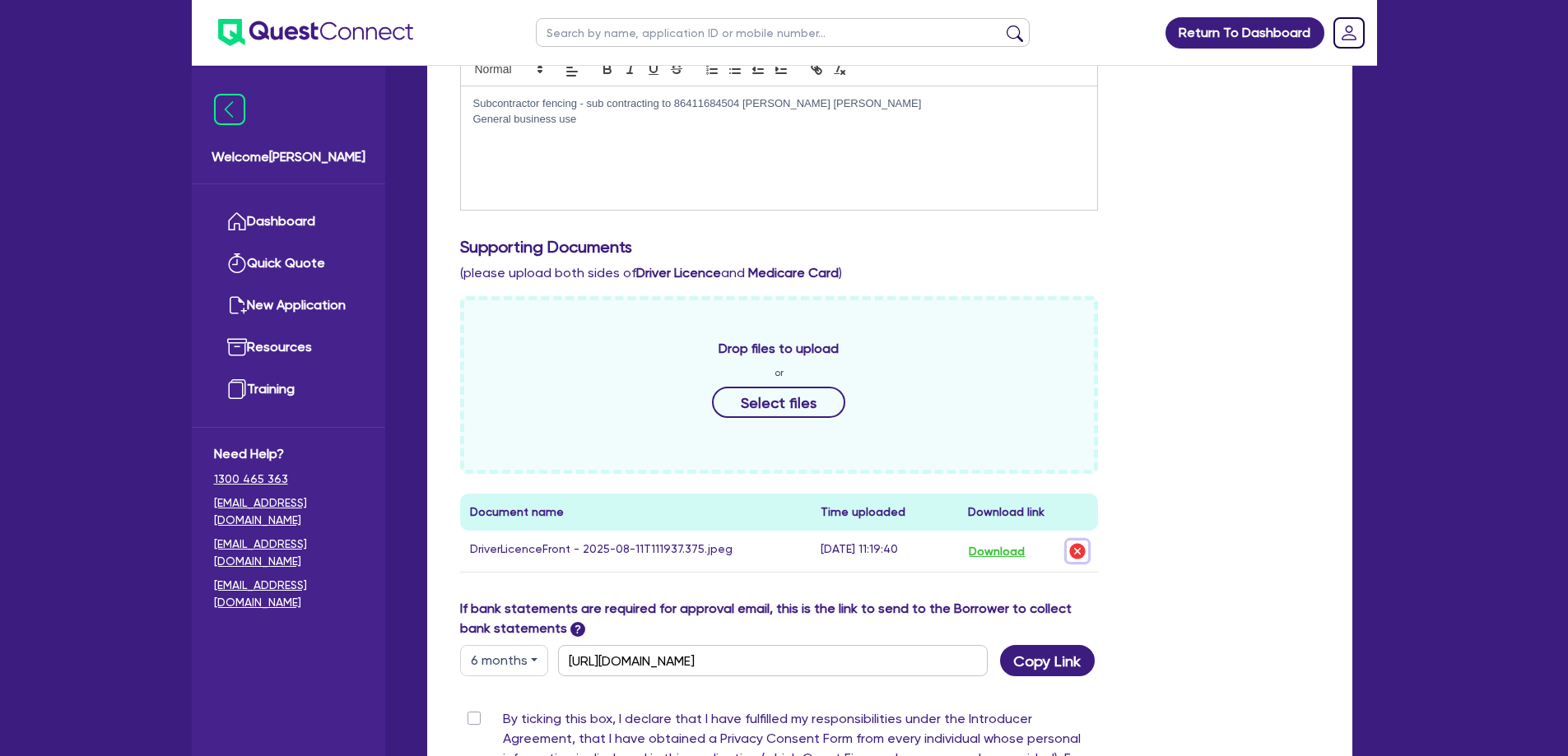
click at [1077, 542] on img "button" at bounding box center [1077, 551] width 20 height 20
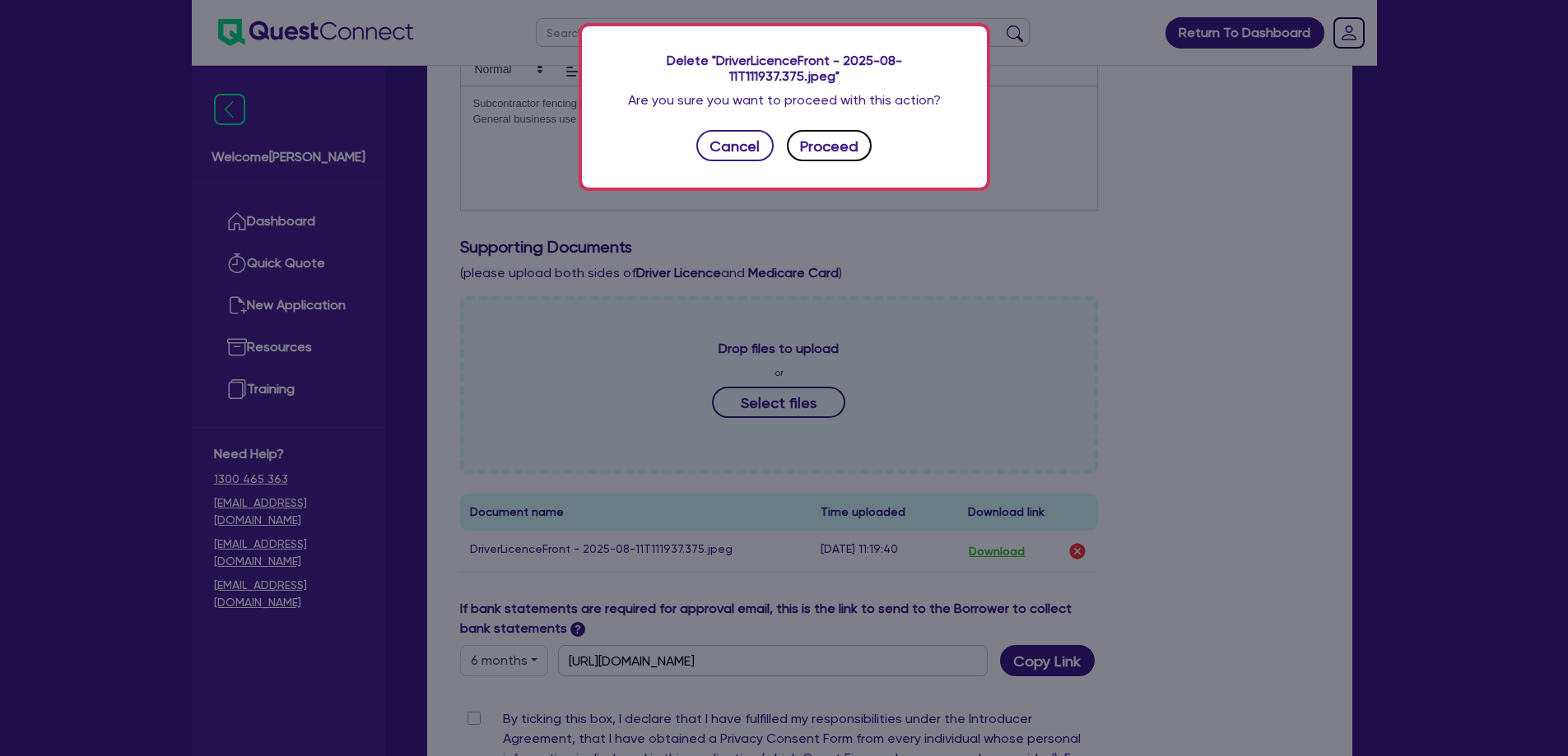
click at [827, 133] on button "Proceed" at bounding box center [829, 146] width 86 height 31
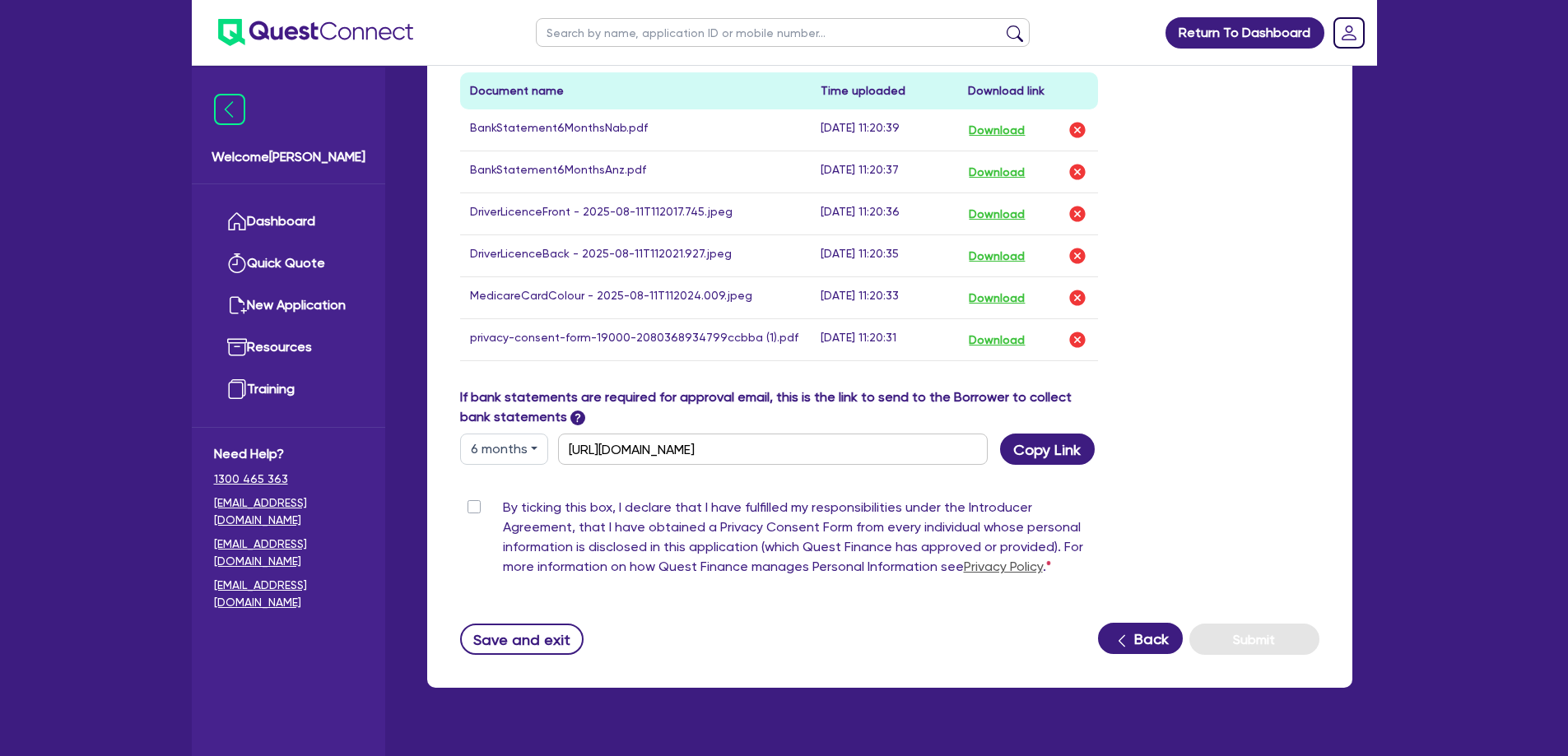
scroll to position [927, 0]
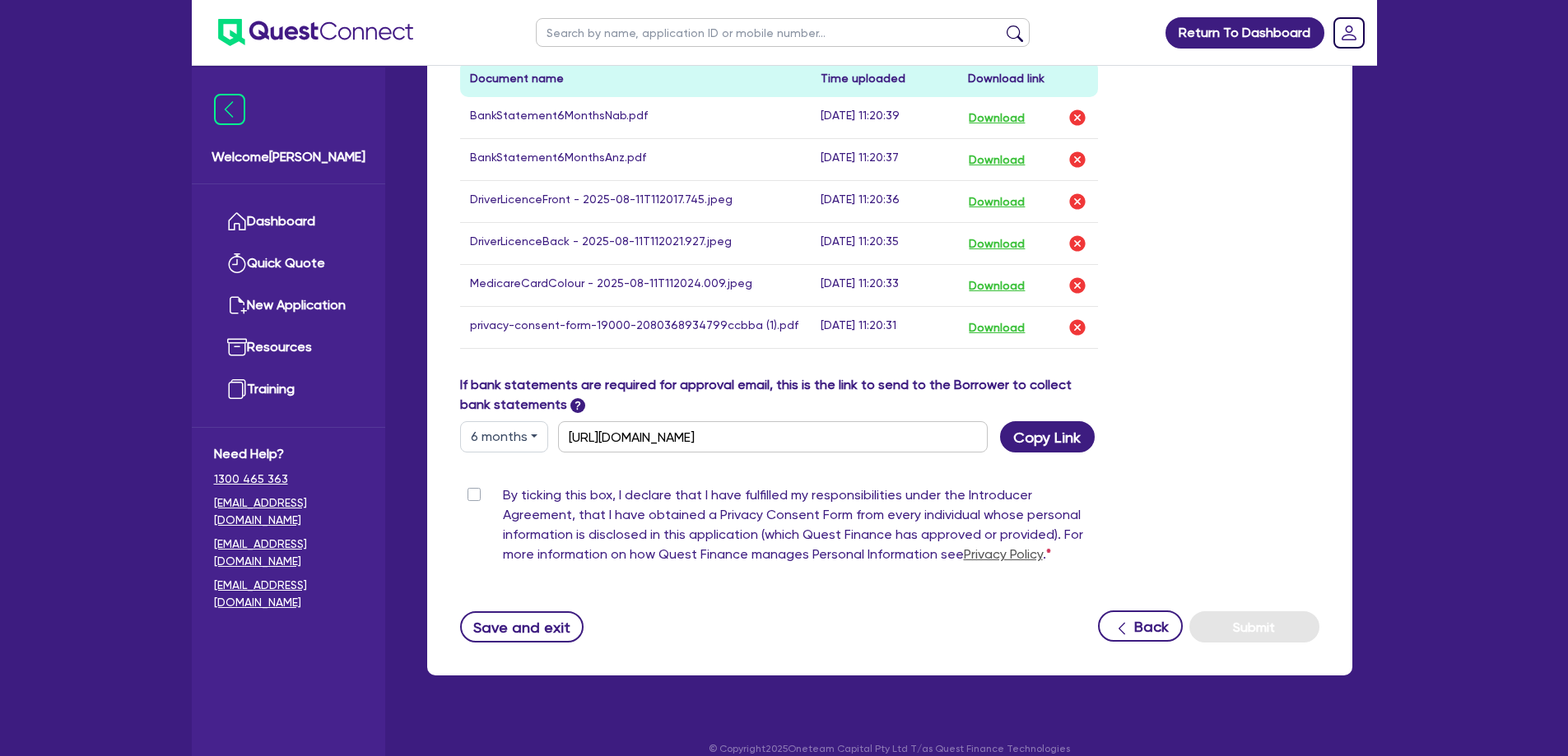
click at [503, 485] on label "By ticking this box, I declare that I have fulfilled my responsibilities under …" at bounding box center [800, 528] width 596 height 86
click at [473, 485] on input "By ticking this box, I declare that I have fulfilled my responsibilities under …" at bounding box center [466, 493] width 13 height 16
click at [1231, 611] on button "Submit" at bounding box center [1255, 627] width 130 height 31
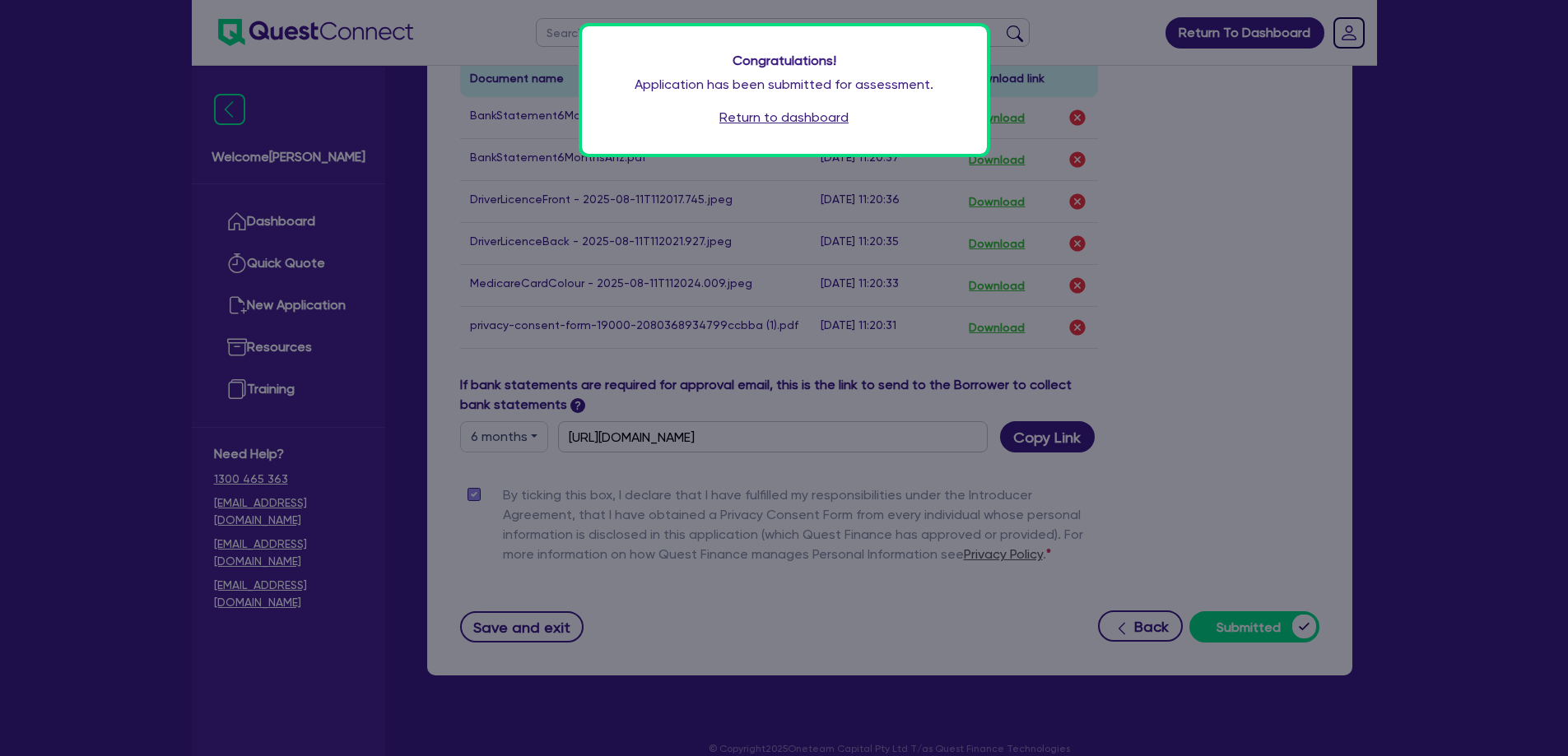
click at [819, 125] on link "Return to dashboard" at bounding box center [783, 117] width 129 height 20
